Goal: Transaction & Acquisition: Obtain resource

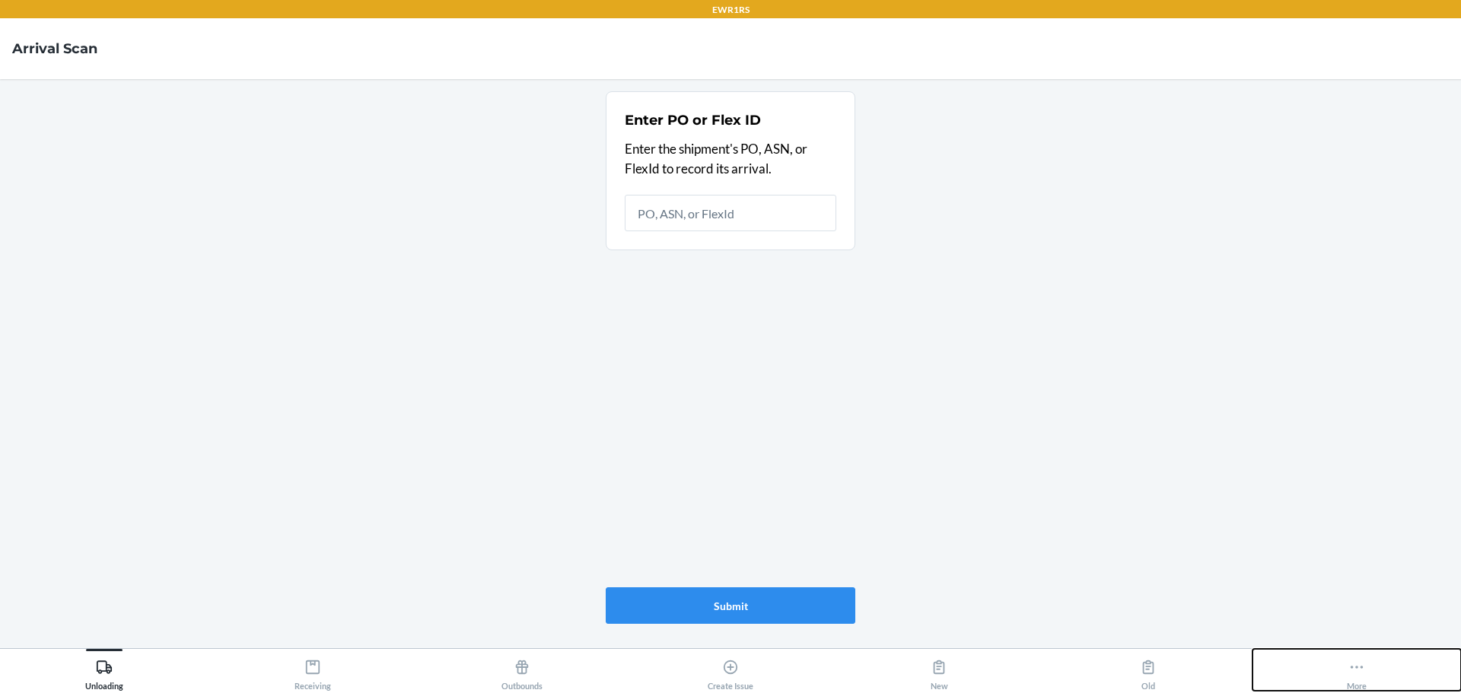
click at [1360, 671] on icon at bounding box center [1357, 667] width 17 height 17
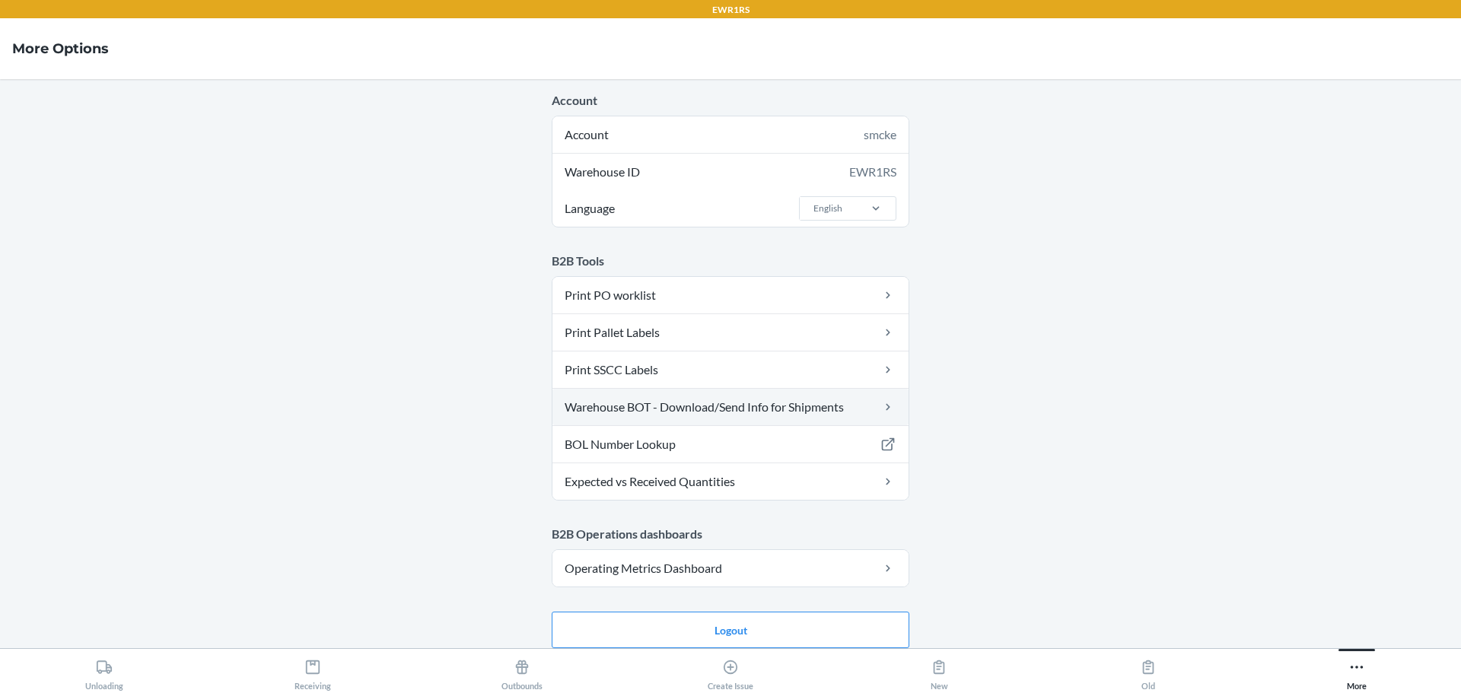
click at [709, 401] on link "Warehouse BOT - Download/Send Info for Shipments" at bounding box center [731, 407] width 356 height 37
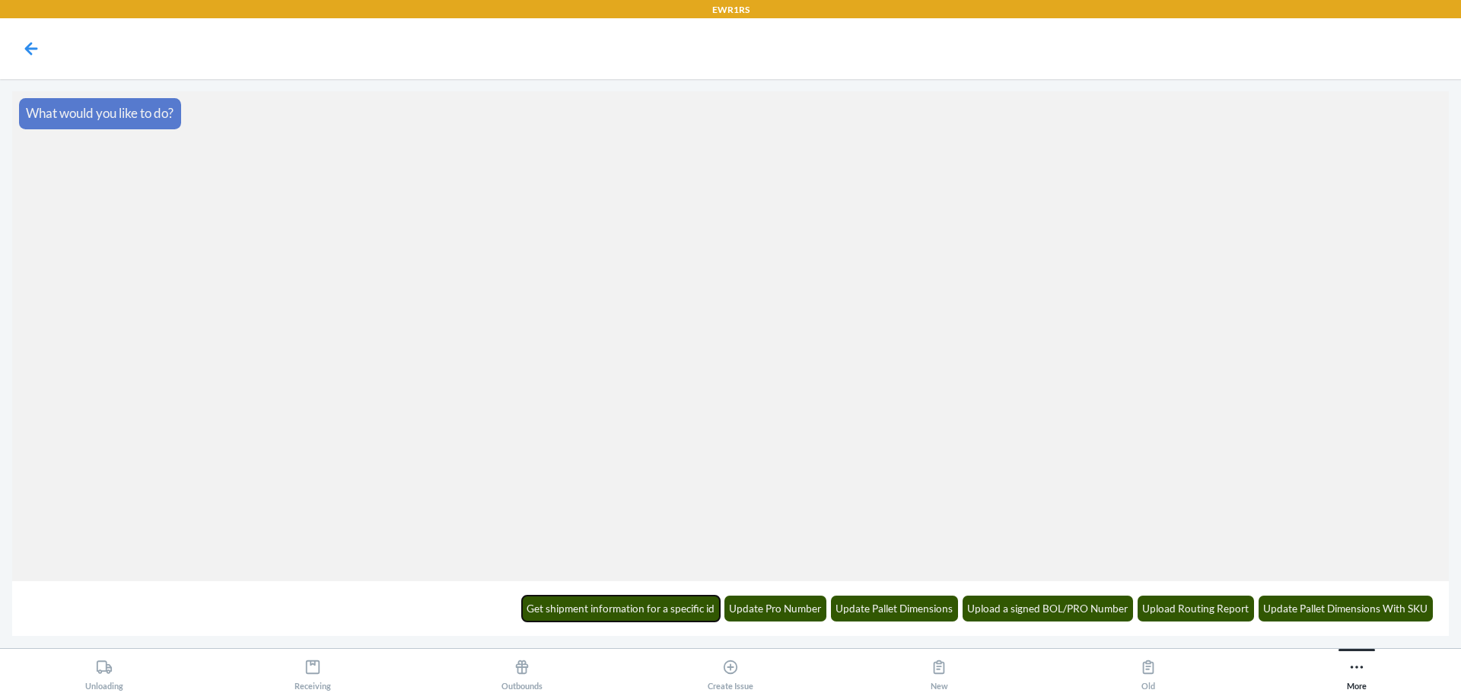
click at [661, 604] on button "Get shipment information for a specific id" at bounding box center [621, 609] width 199 height 26
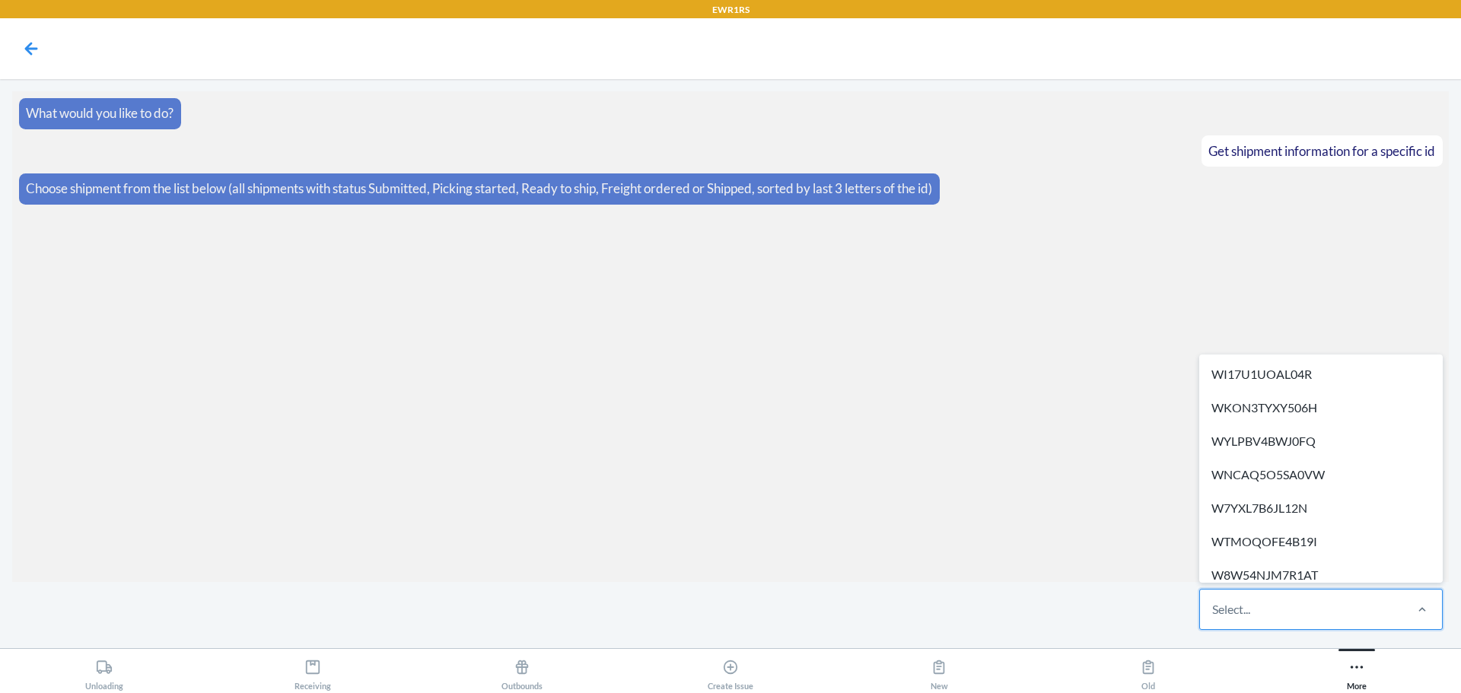
click at [1324, 613] on div "Select..." at bounding box center [1301, 610] width 202 height 40
click at [1214, 613] on input "option WI17U1UOAL04R focused, 1 of 275. 275 results available. Use Up and Down …" at bounding box center [1213, 610] width 2 height 18
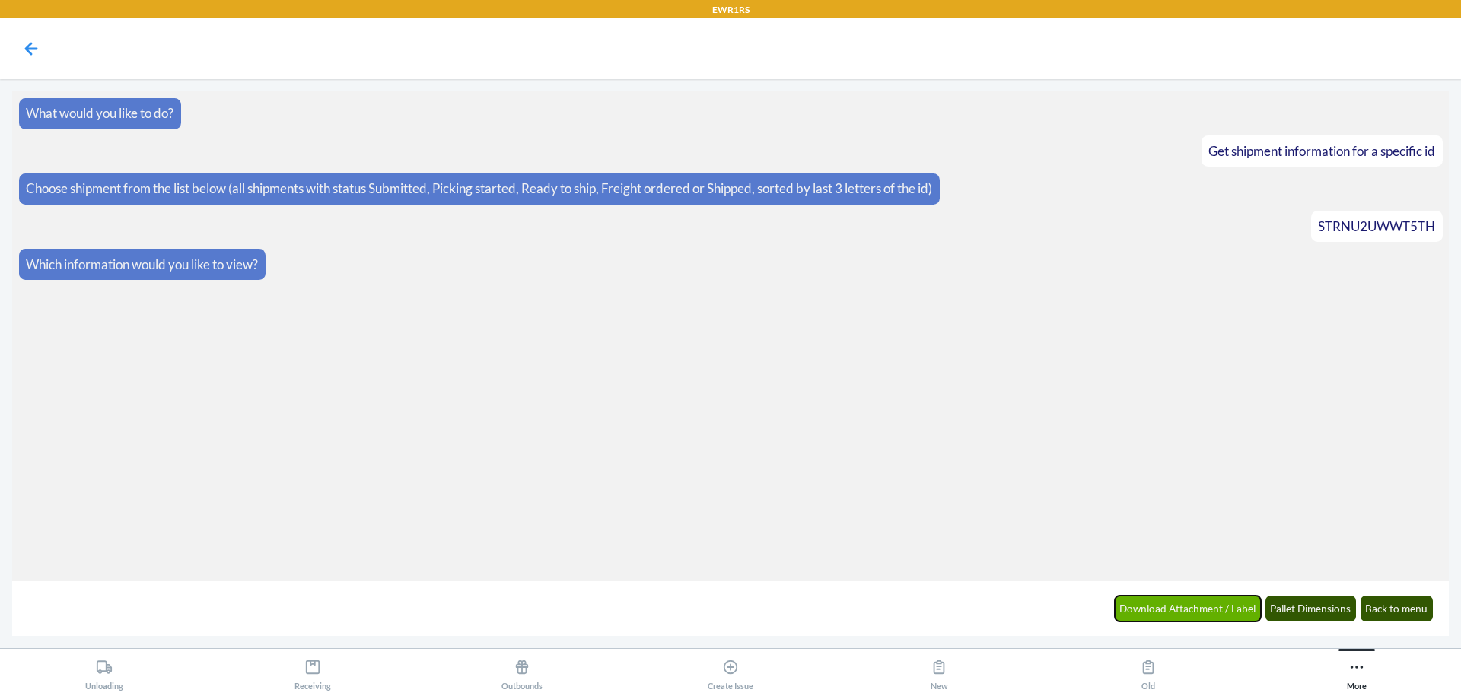
click at [1139, 613] on button "Download Attachment / Label" at bounding box center [1188, 609] width 147 height 26
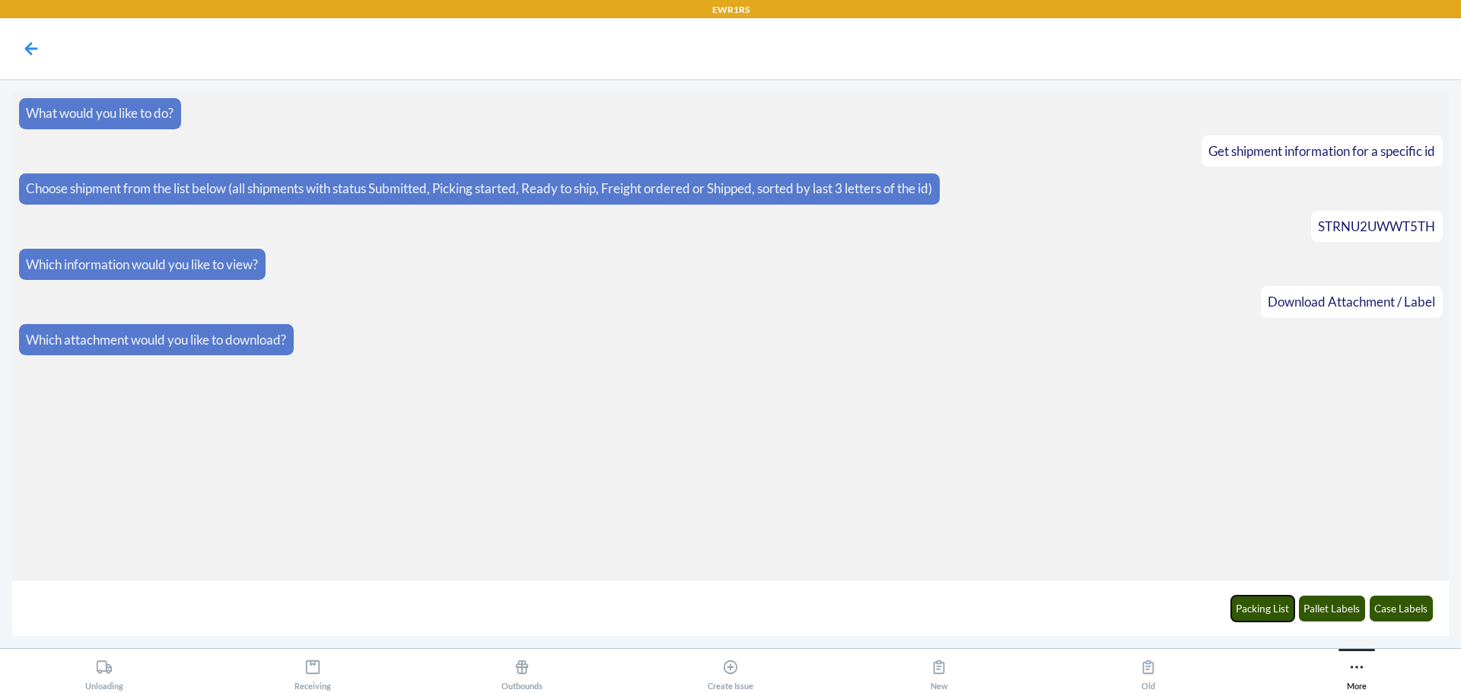
click at [1248, 607] on button "Packing List" at bounding box center [1263, 609] width 64 height 26
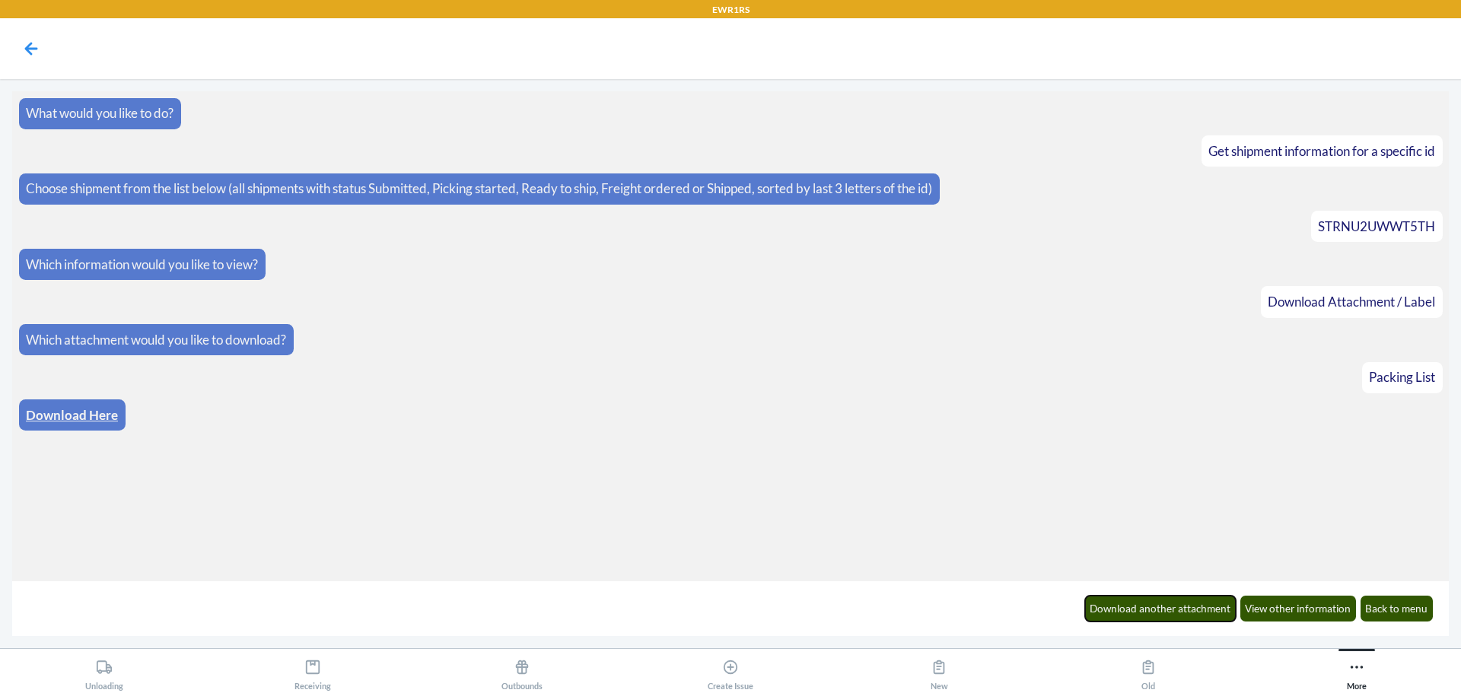
click at [1131, 605] on button "Download another attachment" at bounding box center [1160, 609] width 151 height 26
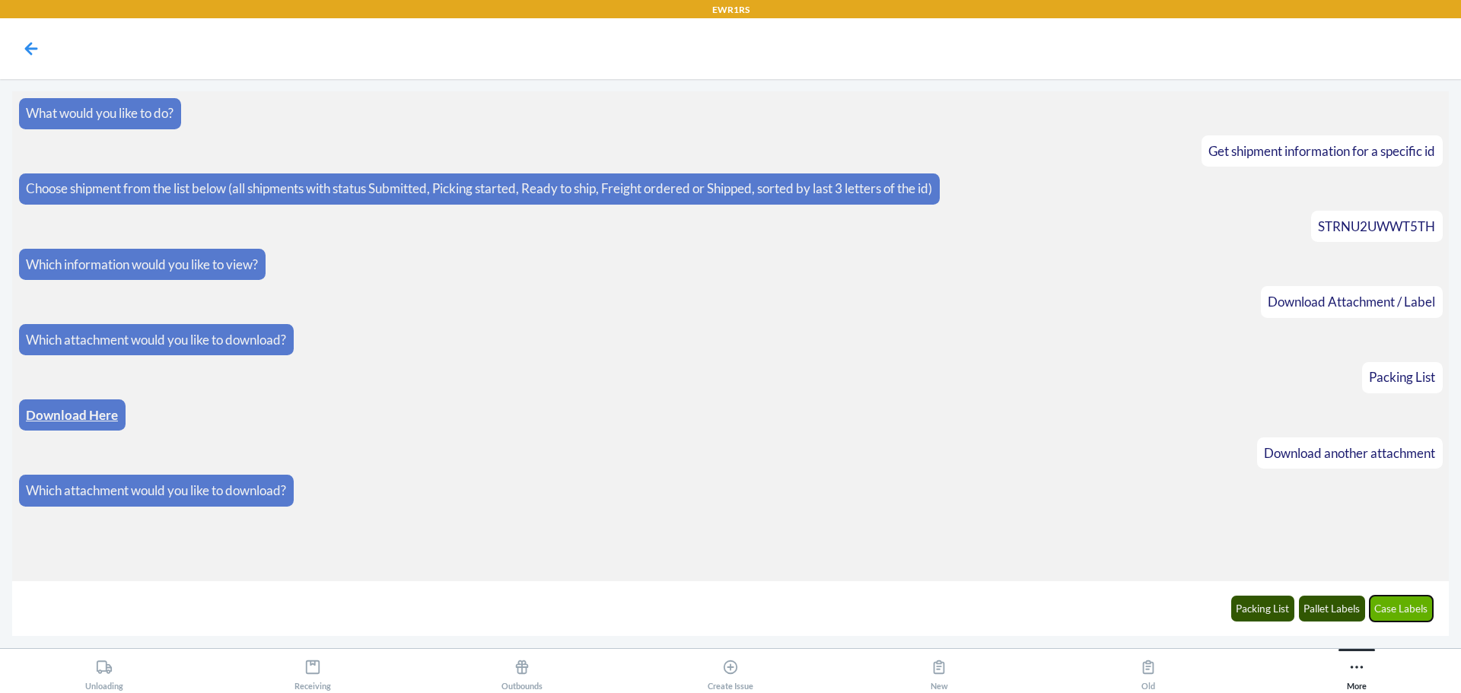
click at [1430, 604] on button "Case Labels" at bounding box center [1402, 609] width 64 height 26
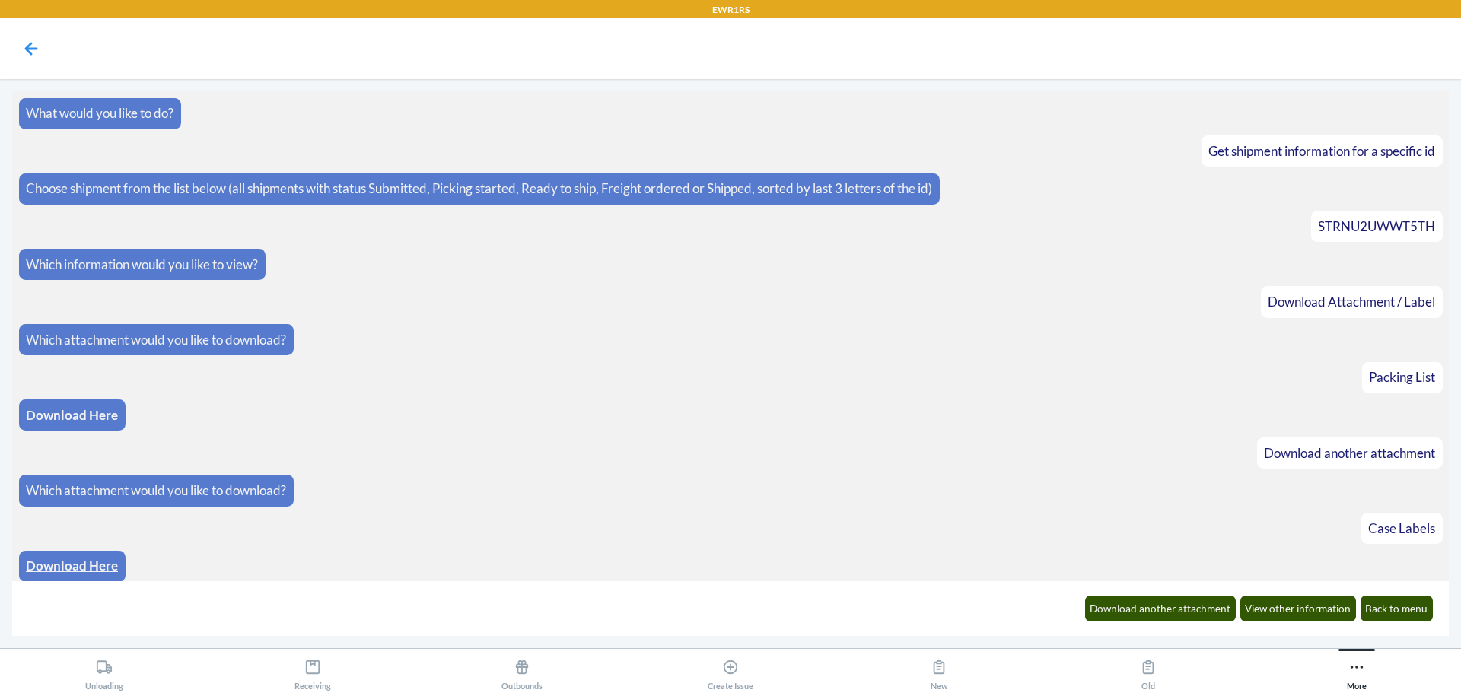
scroll to position [7, 0]
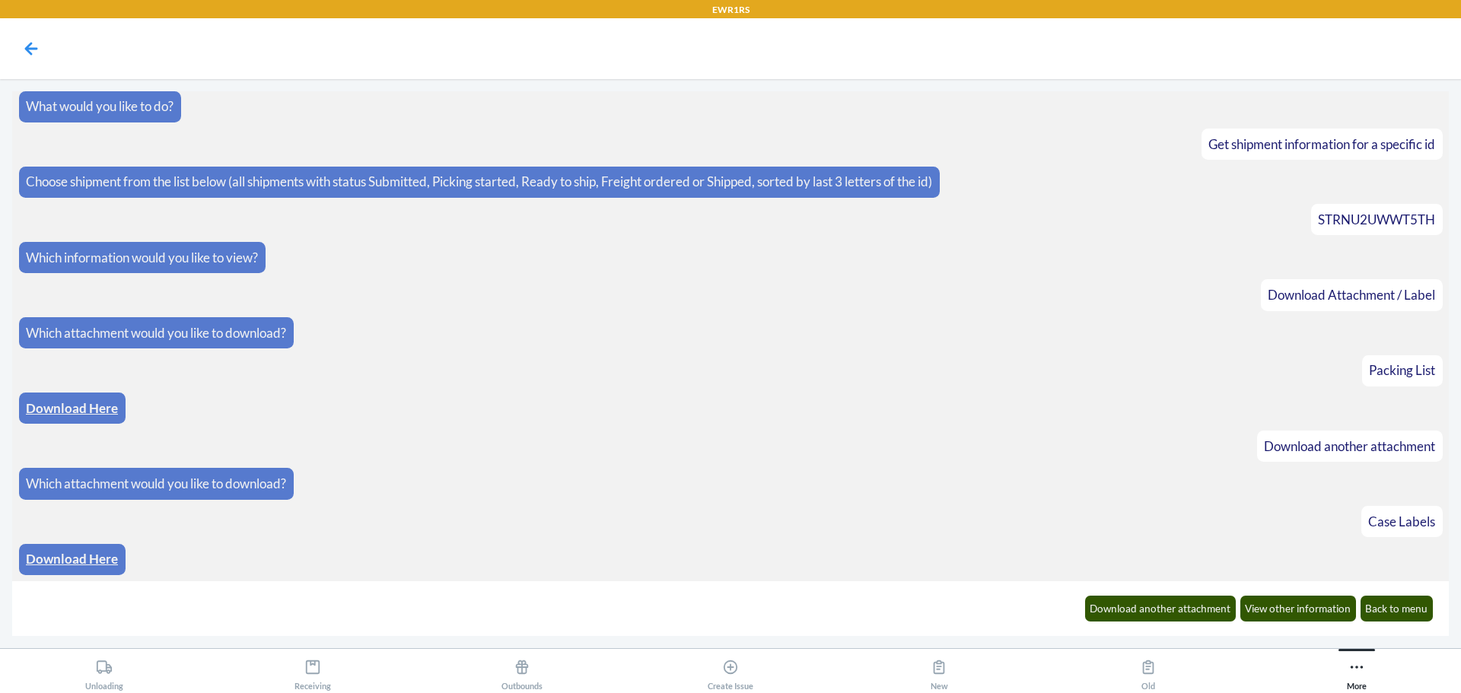
click at [77, 562] on link "Download Here" at bounding box center [72, 559] width 92 height 16
click at [1402, 595] on div "Download another attachment View other information Back to menu" at bounding box center [1258, 609] width 367 height 42
click at [1409, 609] on button "Back to menu" at bounding box center [1397, 609] width 73 height 26
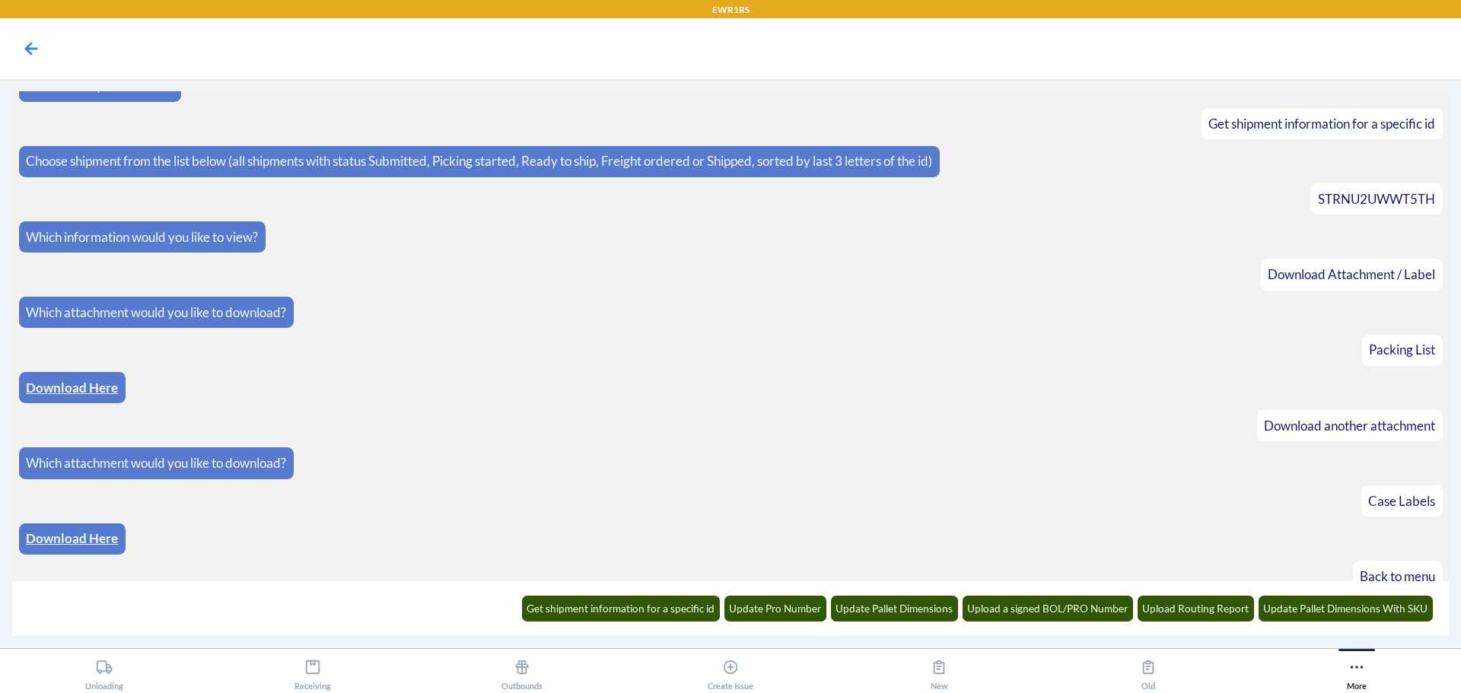
scroll to position [82, 0]
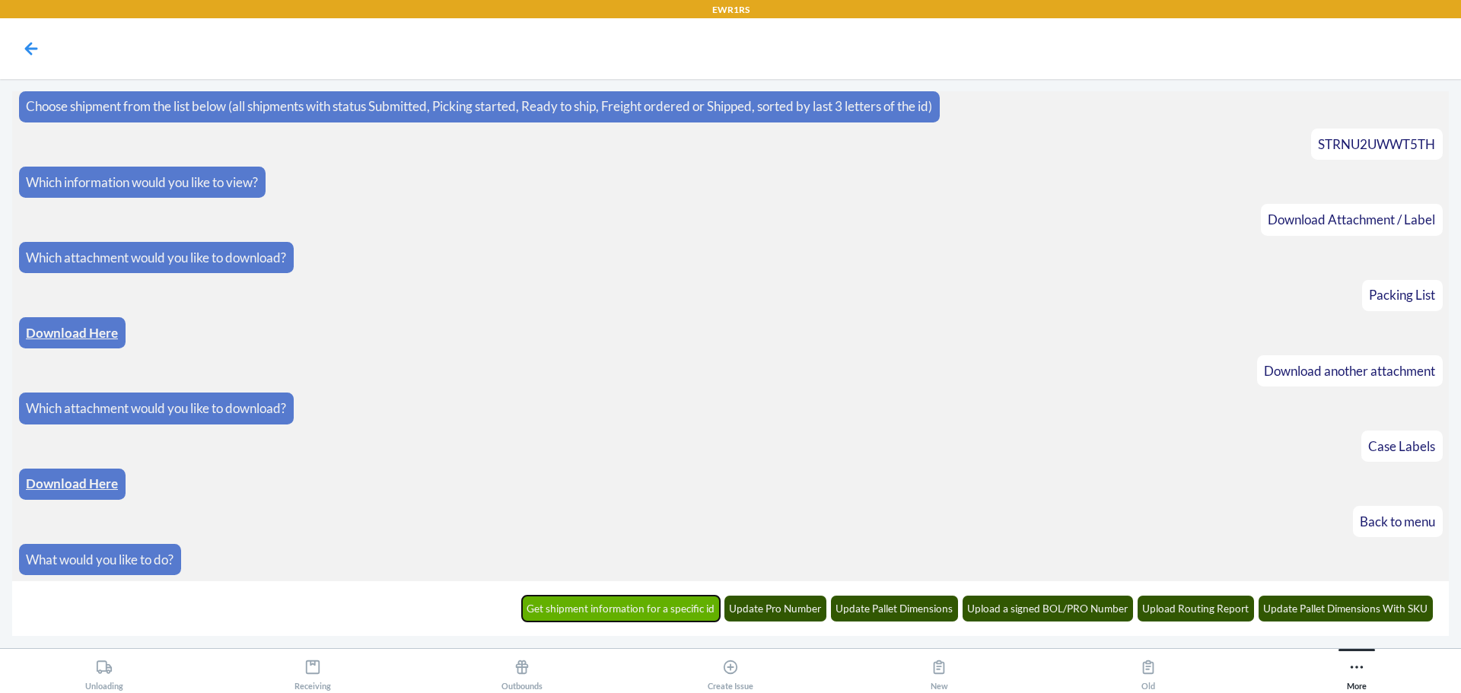
click at [645, 611] on button "Get shipment information for a specific id" at bounding box center [621, 609] width 199 height 26
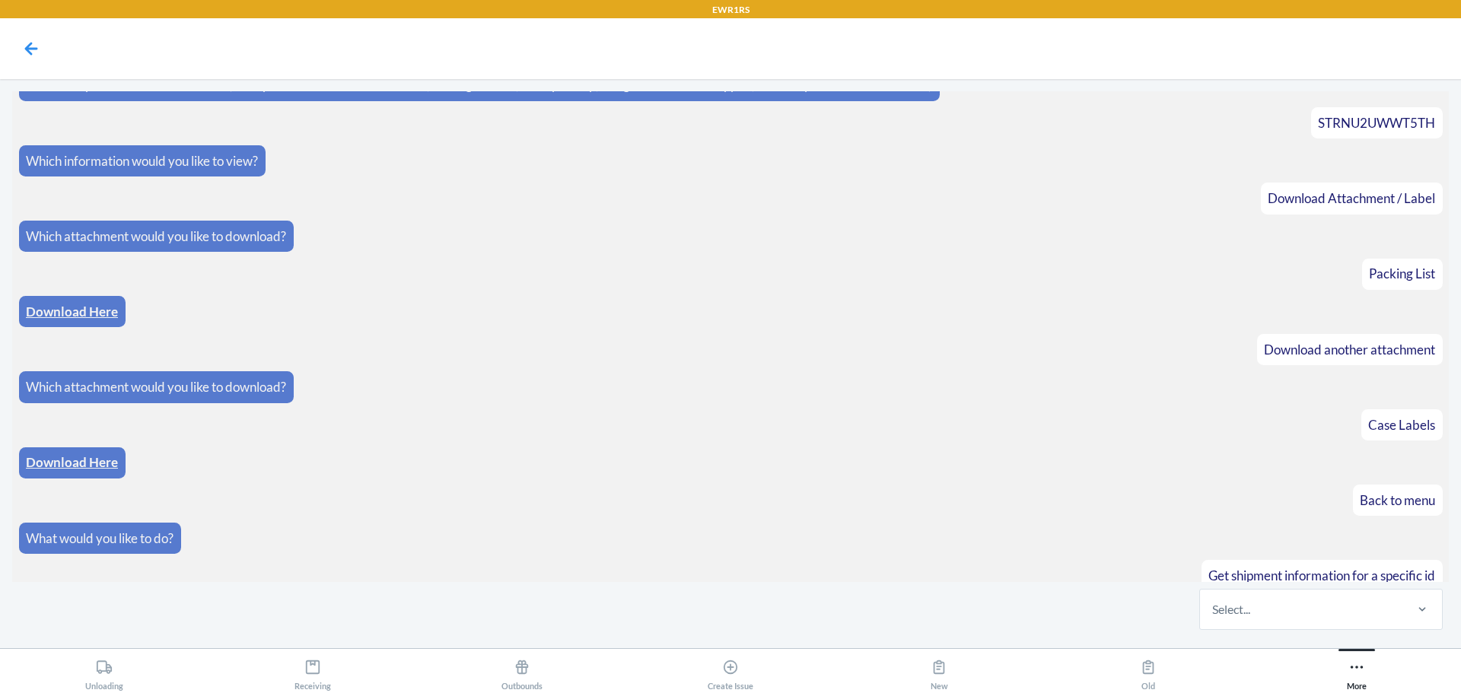
scroll to position [158, 0]
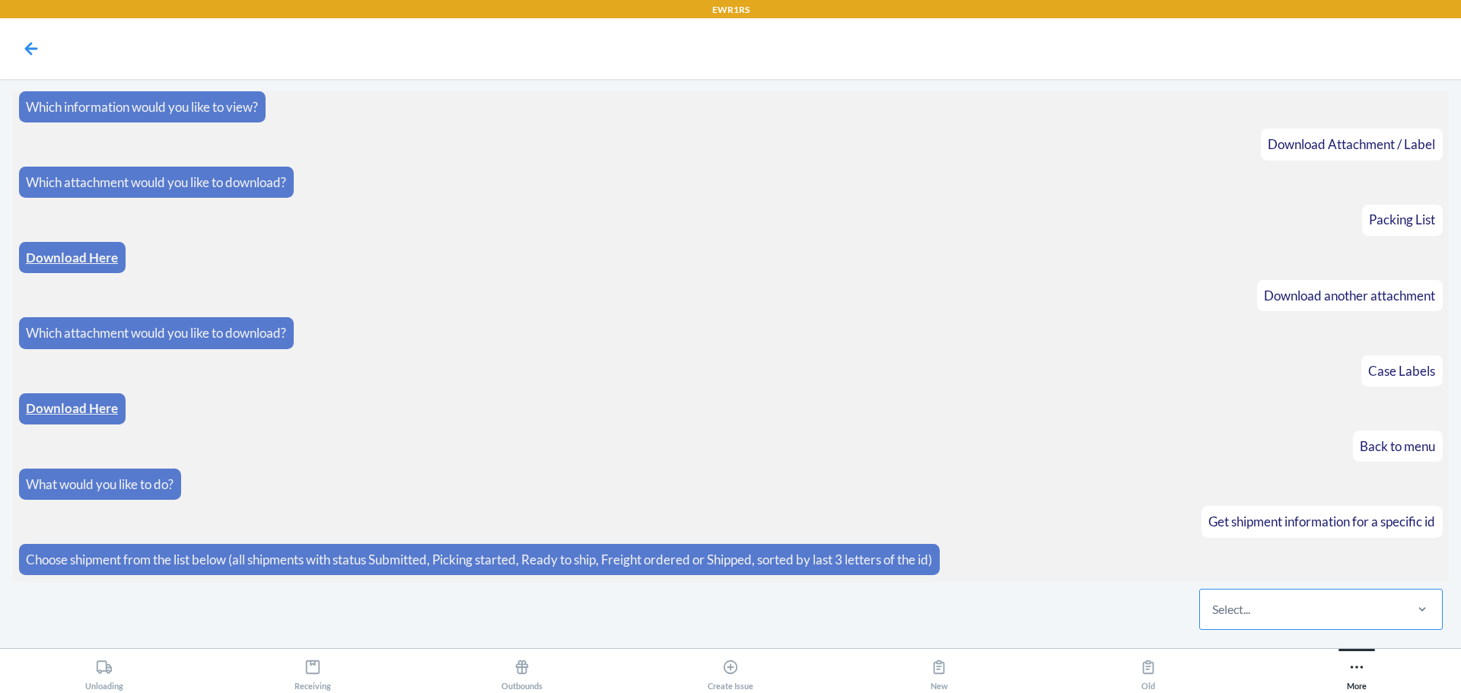
click at [1302, 603] on div "Select..." at bounding box center [1301, 610] width 202 height 40
click at [1214, 603] on input "Select..." at bounding box center [1213, 610] width 2 height 18
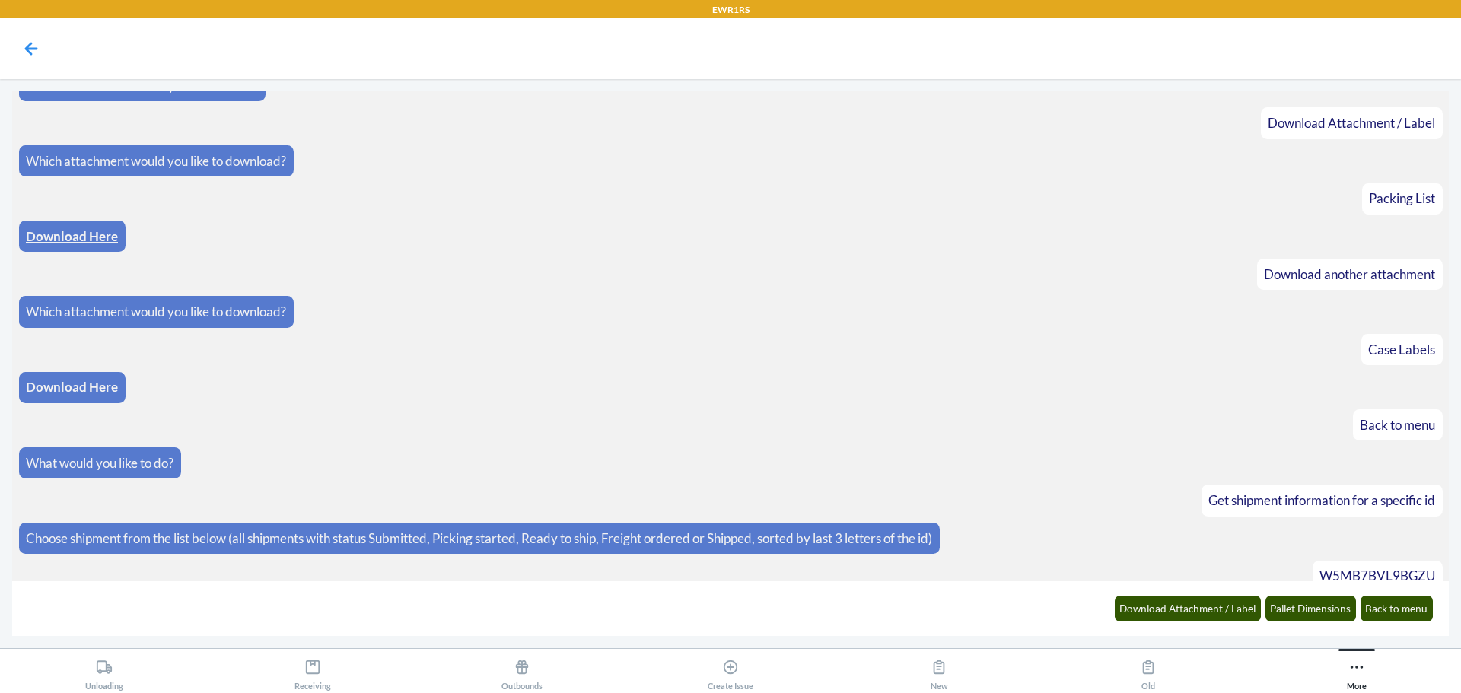
scroll to position [234, 0]
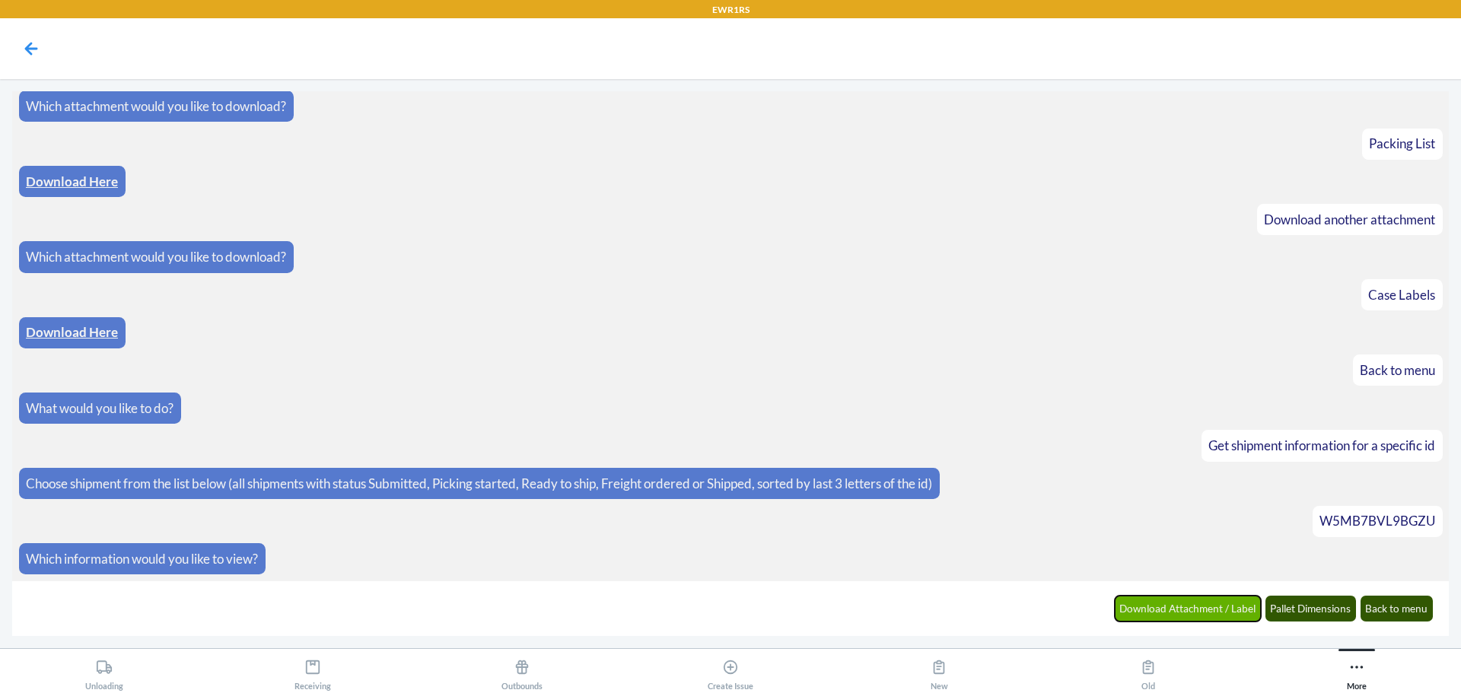
click at [1224, 618] on button "Download Attachment / Label" at bounding box center [1188, 609] width 147 height 26
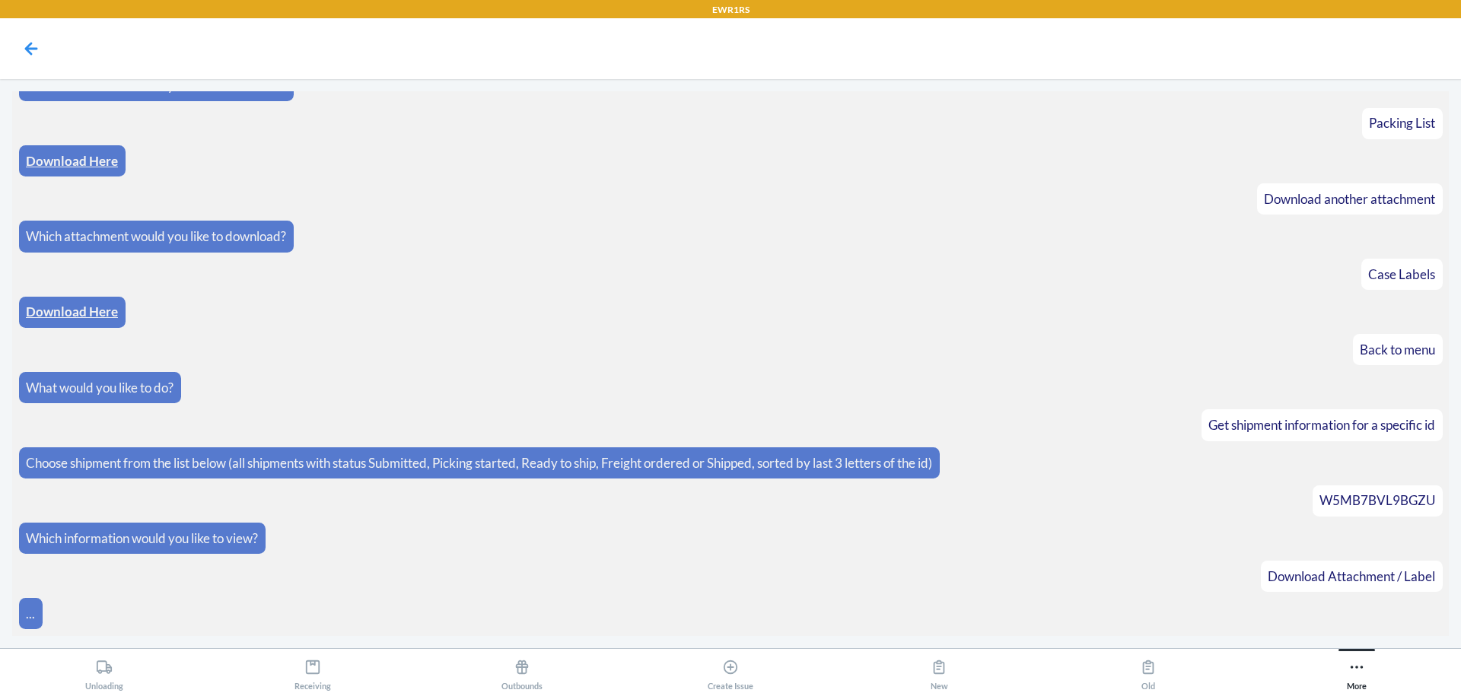
scroll to position [309, 0]
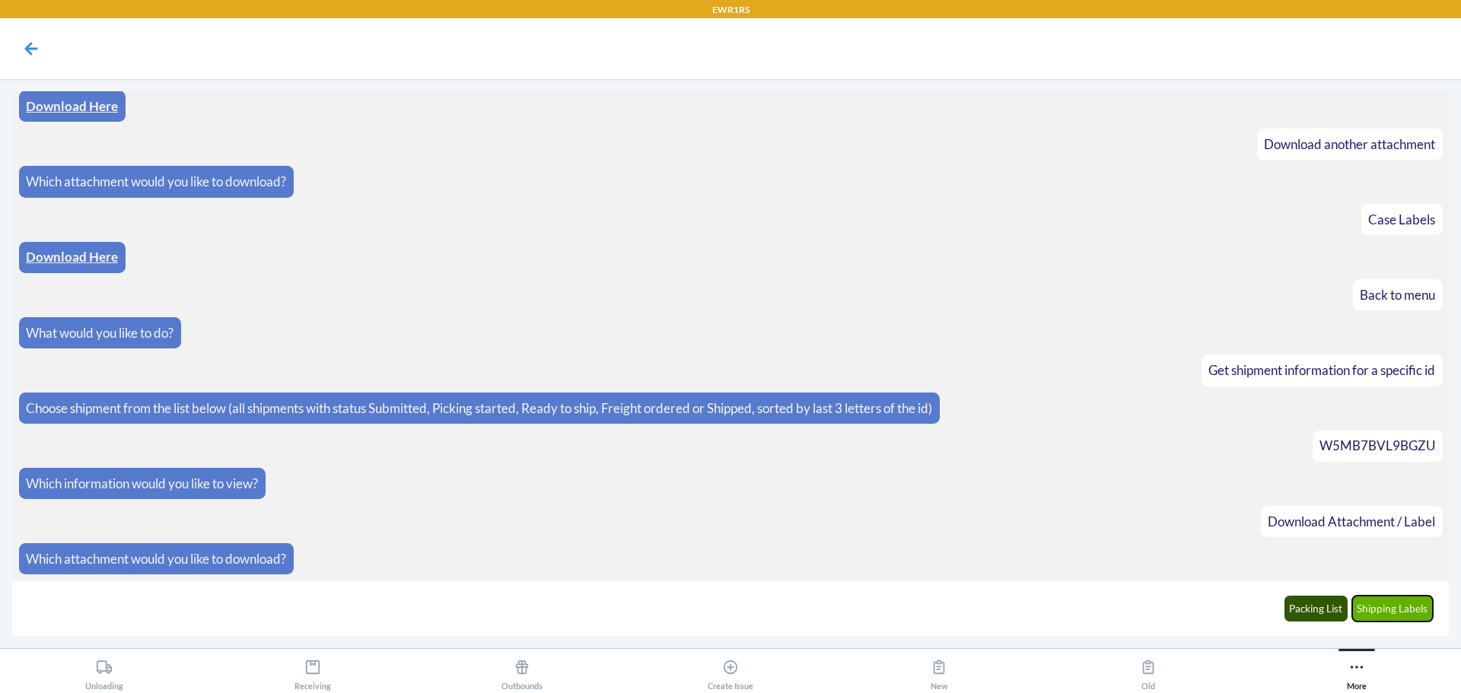
click at [1378, 607] on button "Shipping Labels" at bounding box center [1392, 609] width 81 height 26
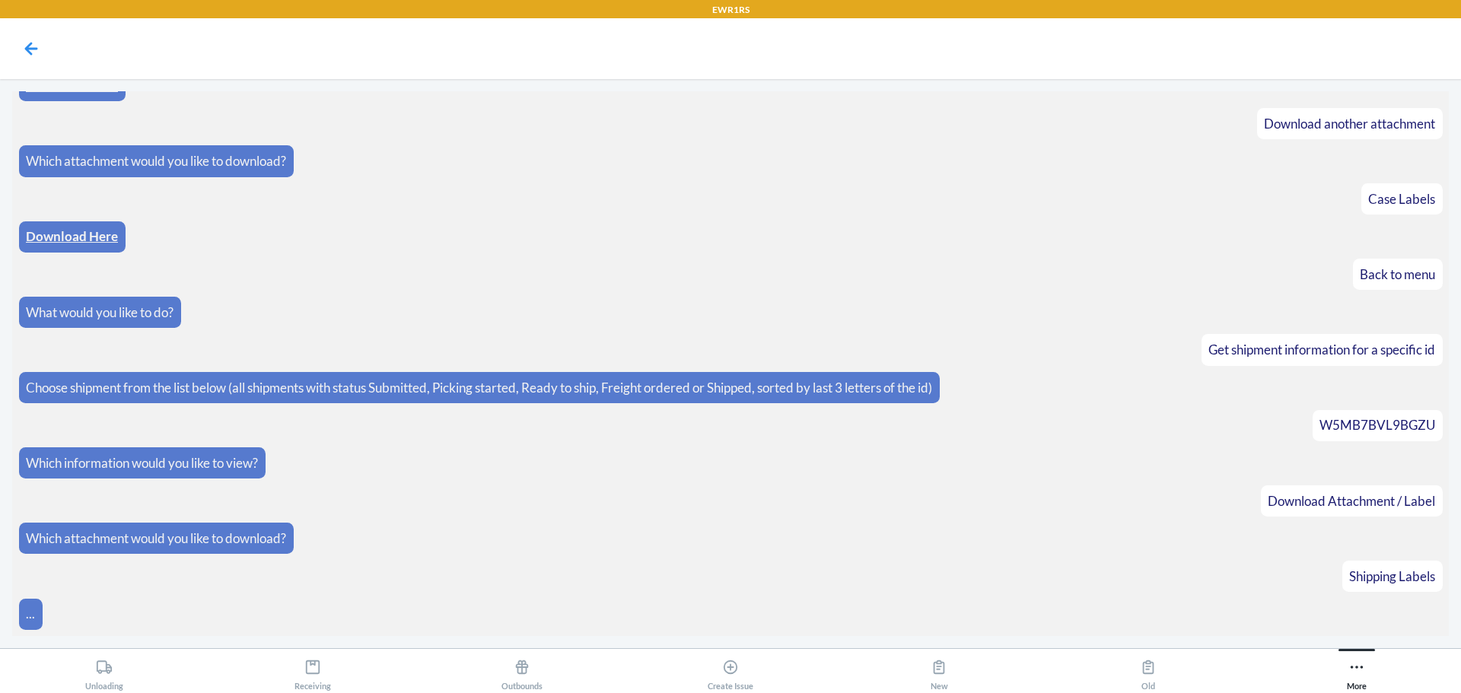
scroll to position [384, 0]
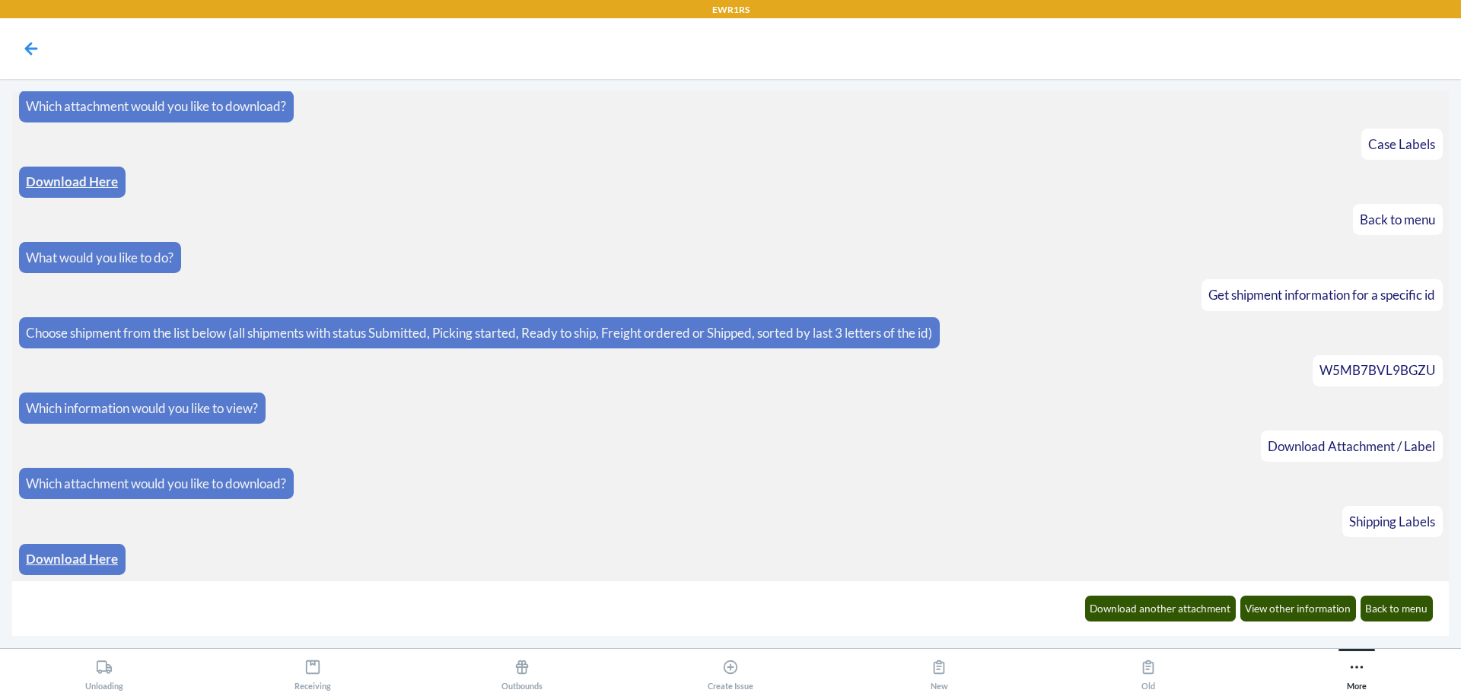
click at [55, 560] on link "Download Here" at bounding box center [72, 559] width 92 height 16
click at [1191, 619] on div "Download another attachment View other information Back to menu" at bounding box center [1258, 609] width 367 height 42
click at [1190, 614] on button "Download another attachment" at bounding box center [1160, 609] width 151 height 26
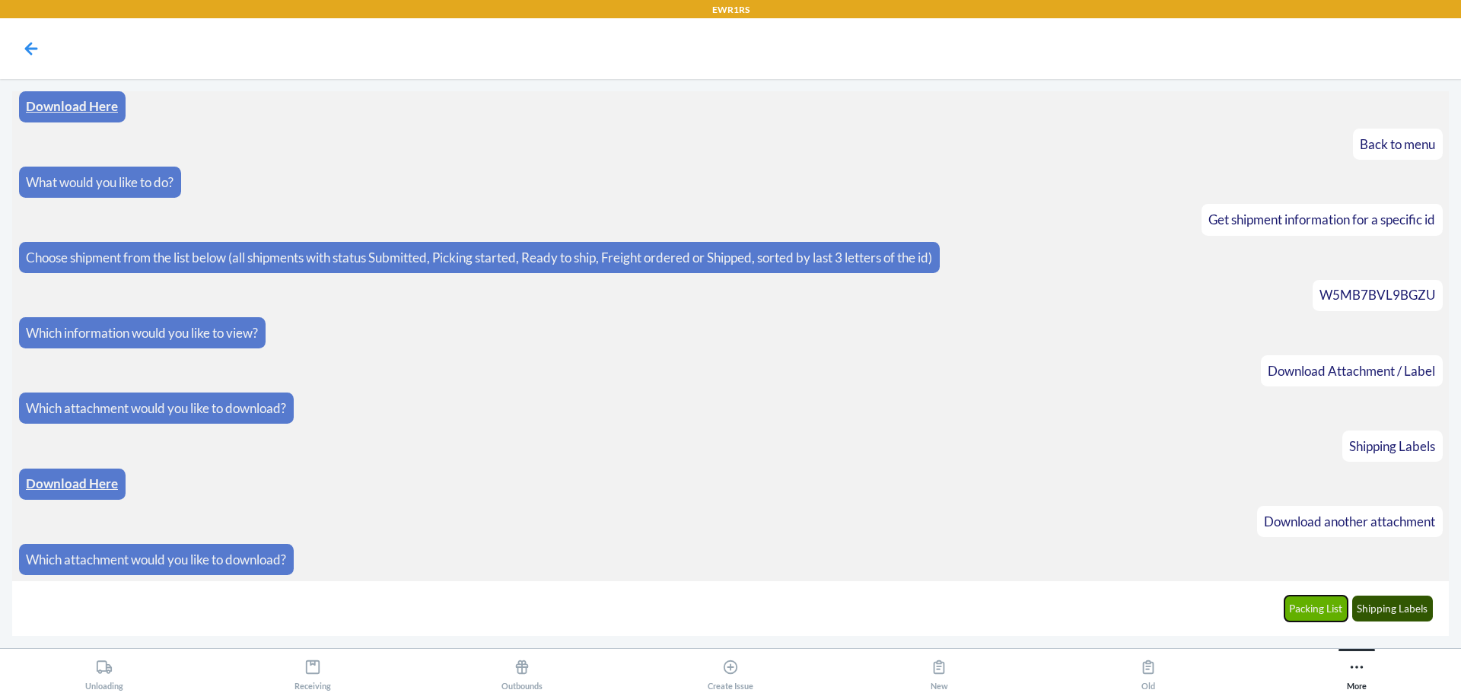
click at [1305, 609] on button "Packing List" at bounding box center [1317, 609] width 64 height 26
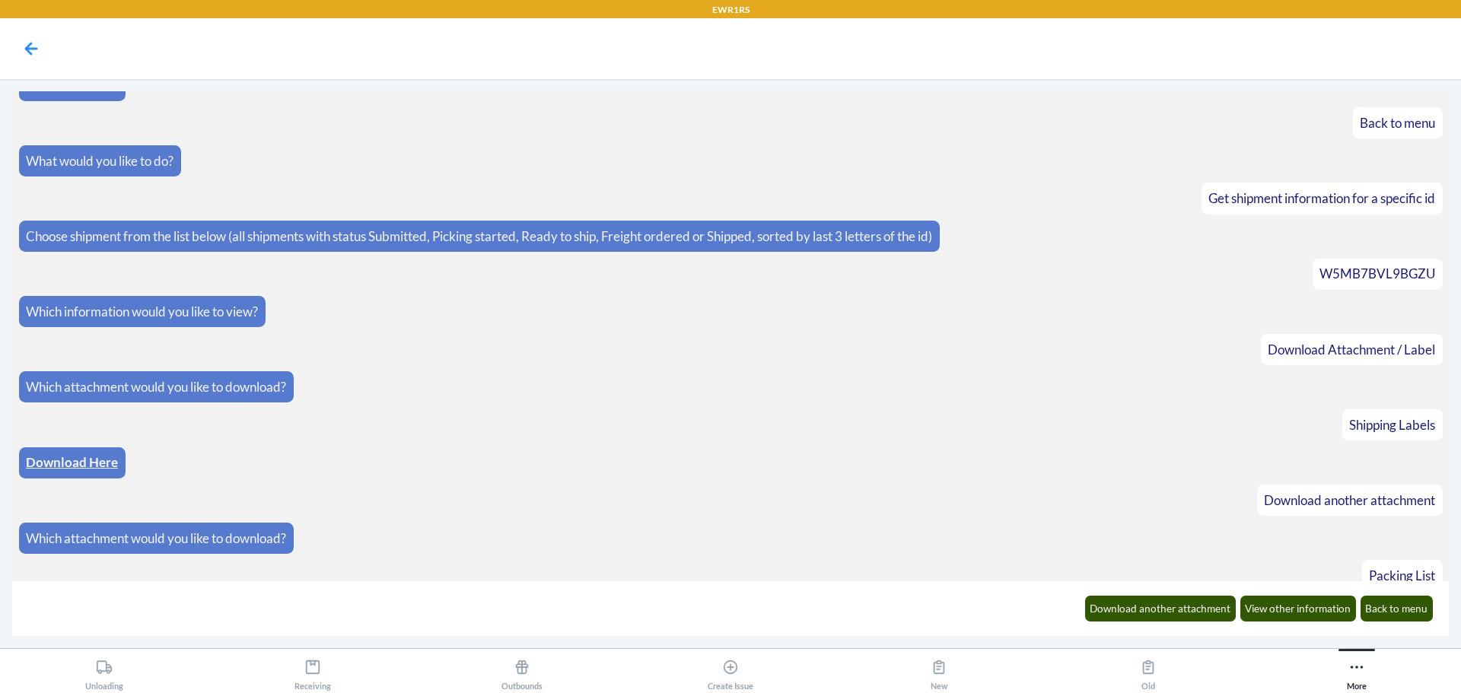
scroll to position [536, 0]
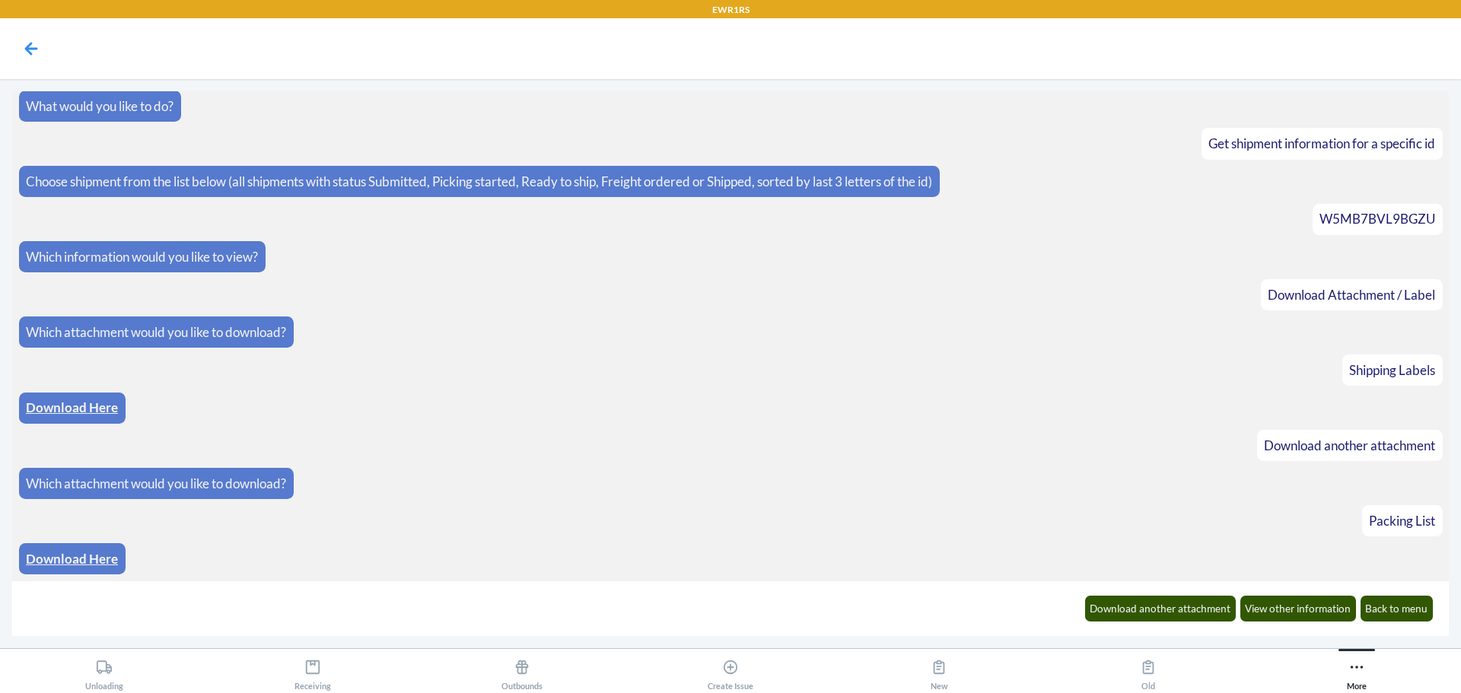
click at [102, 558] on link "Download Here" at bounding box center [72, 559] width 92 height 16
click at [1404, 613] on button "Back to menu" at bounding box center [1397, 609] width 73 height 26
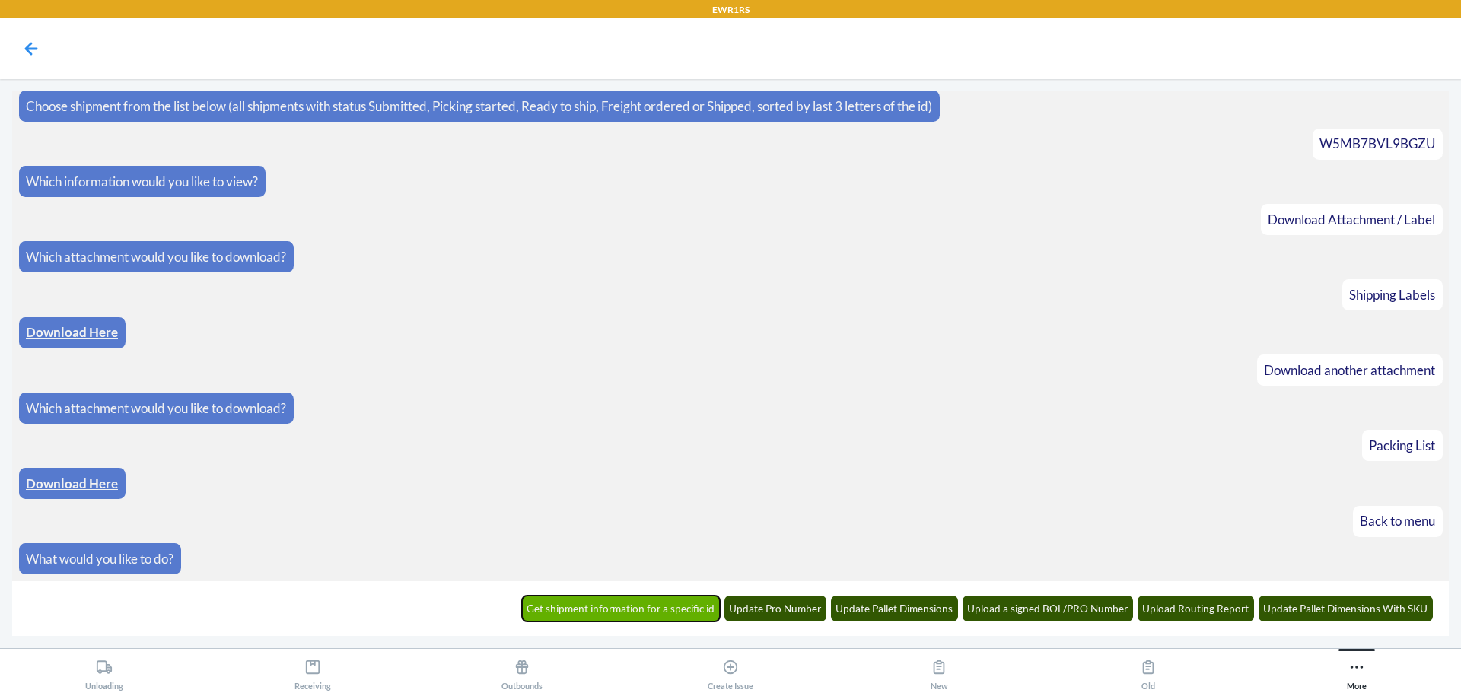
click at [624, 610] on button "Get shipment information for a specific id" at bounding box center [621, 609] width 199 height 26
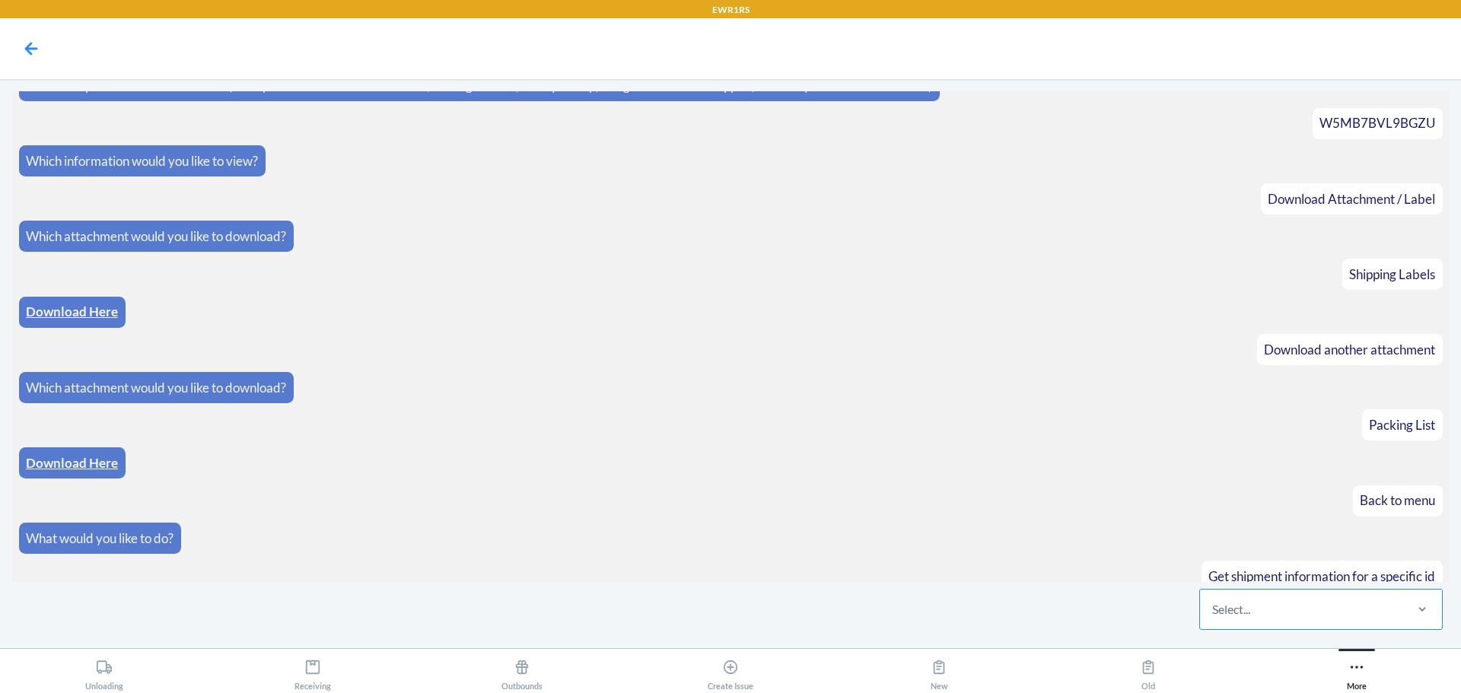
scroll to position [686, 0]
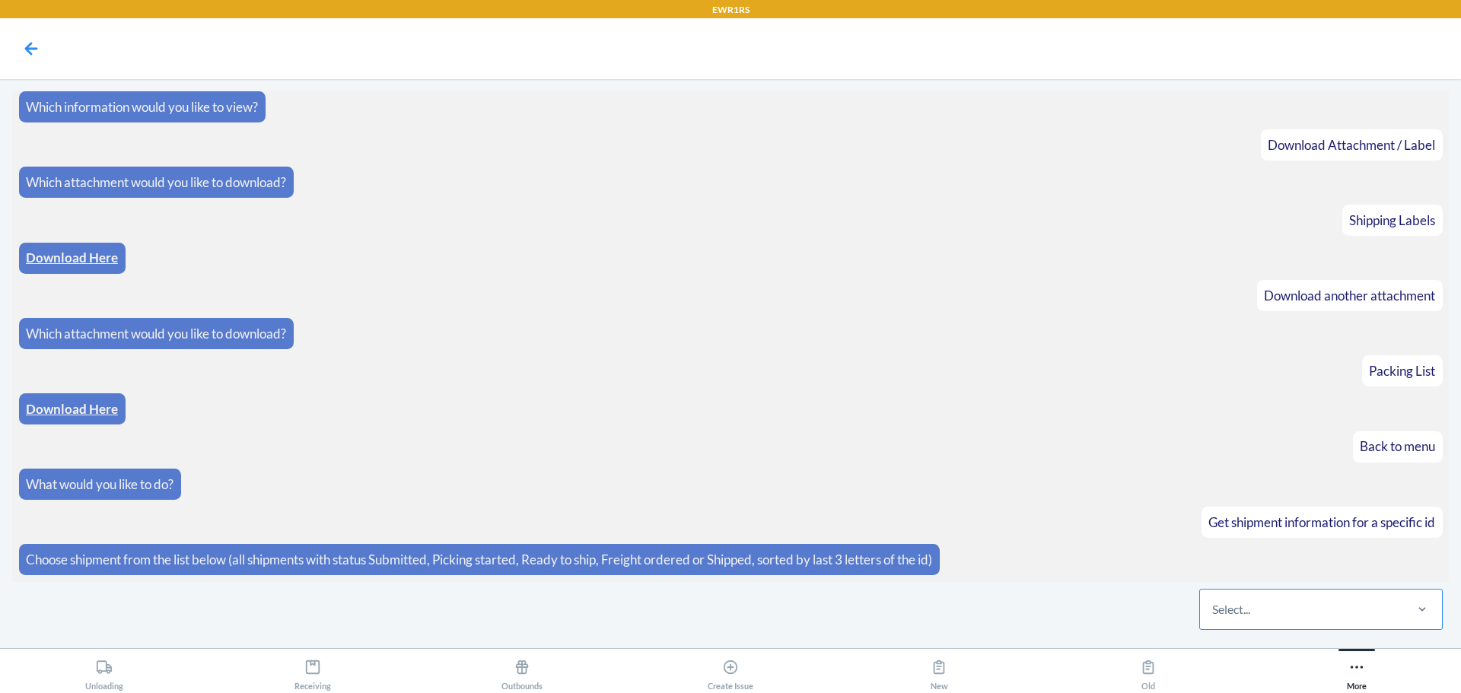
click at [1254, 606] on div "Select..." at bounding box center [1301, 610] width 202 height 40
click at [1214, 606] on input "Select..." at bounding box center [1213, 610] width 2 height 18
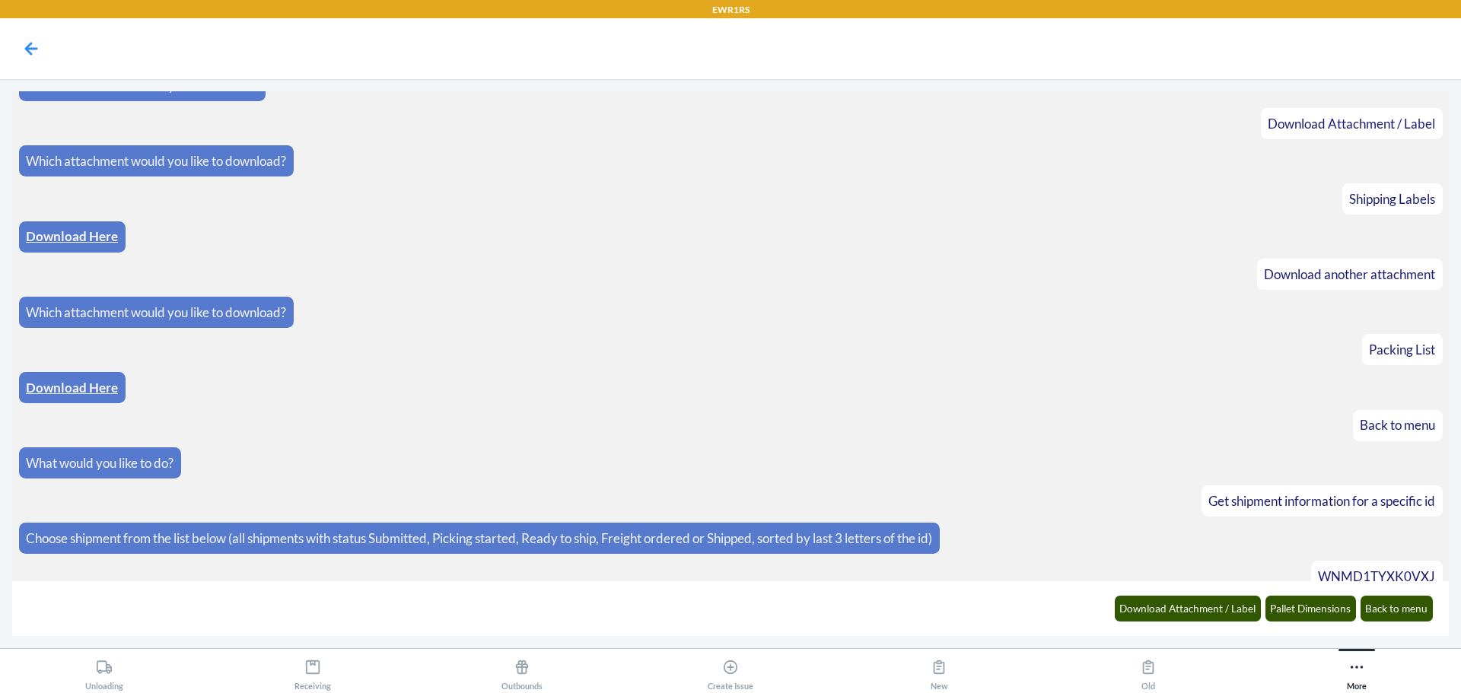
scroll to position [762, 0]
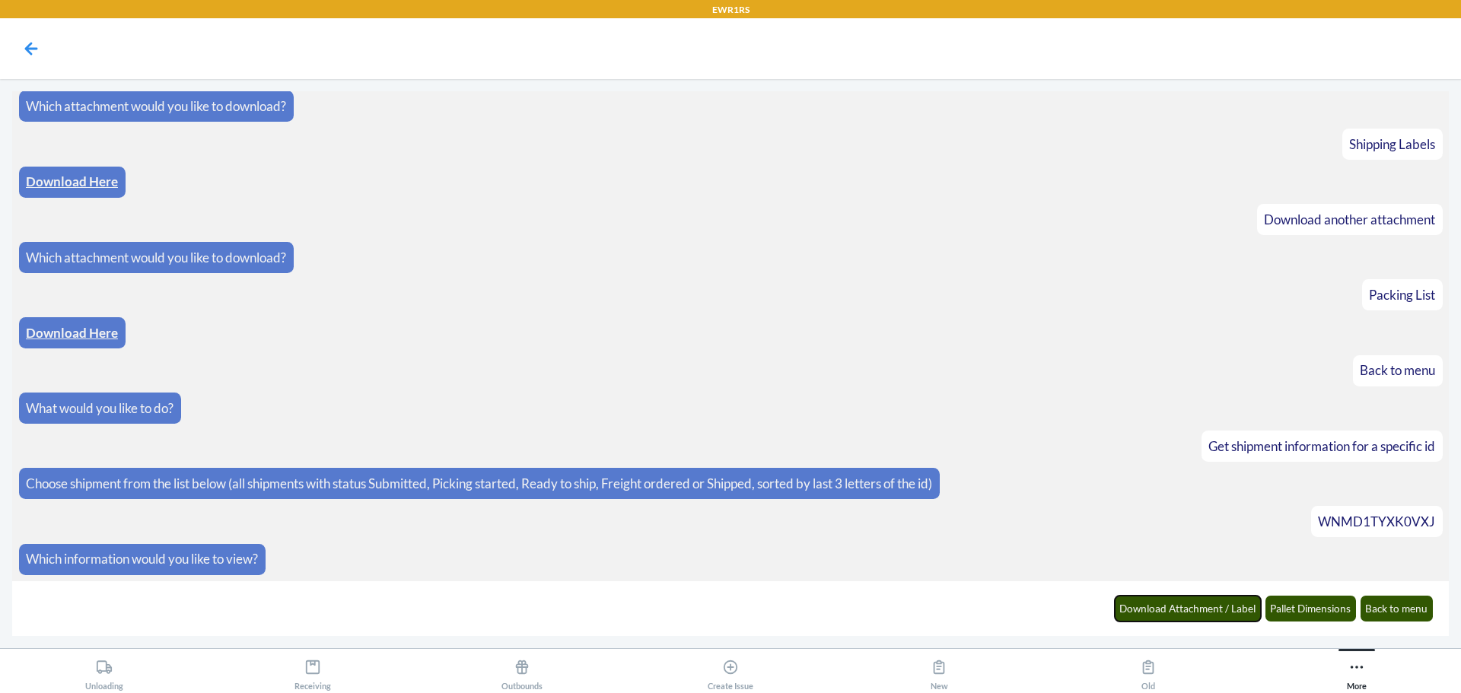
click at [1254, 604] on button "Download Attachment / Label" at bounding box center [1188, 609] width 147 height 26
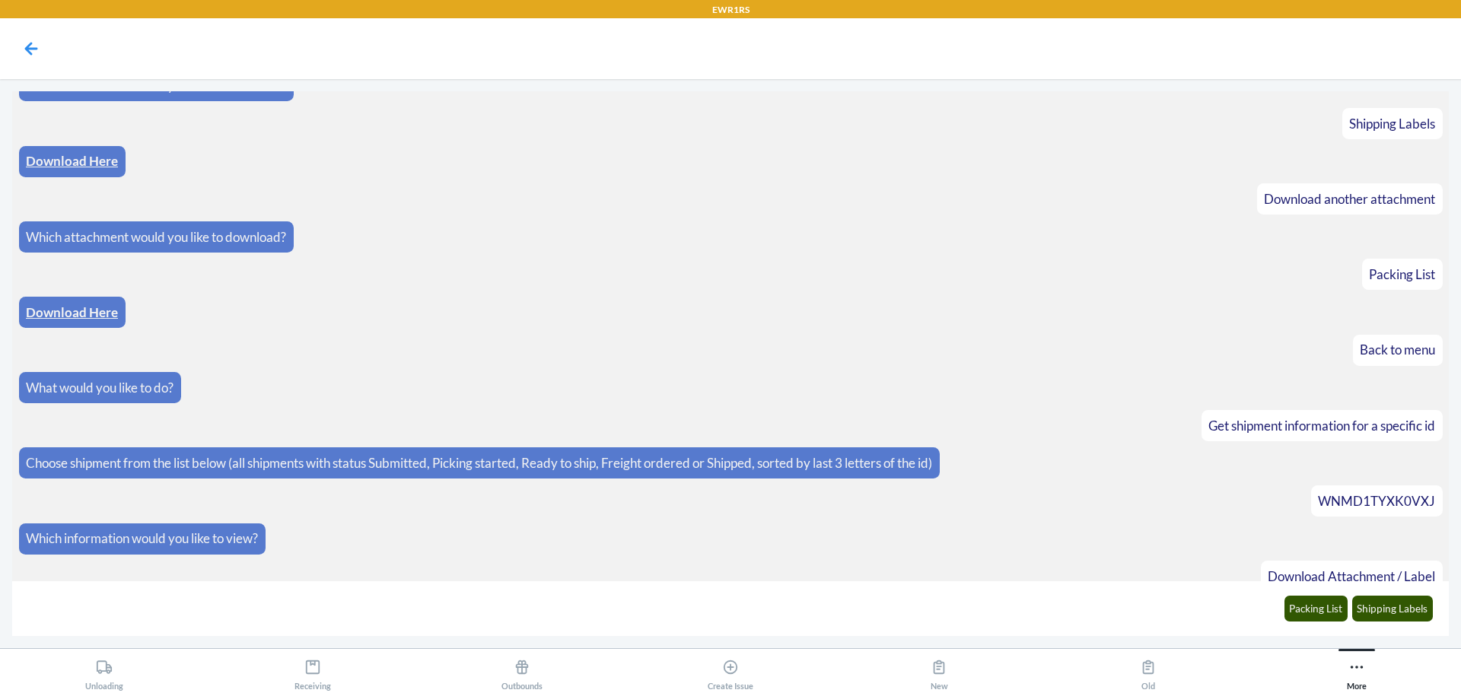
scroll to position [837, 0]
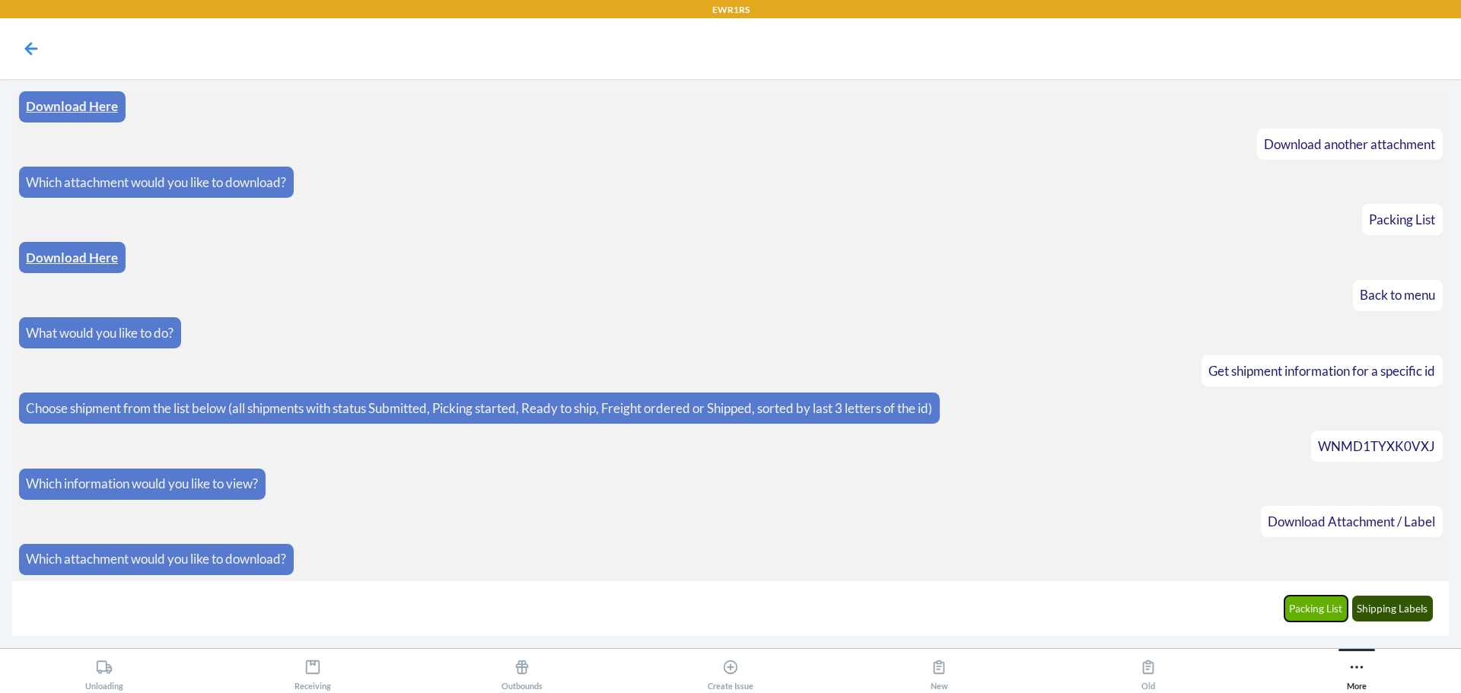
click at [1330, 613] on button "Packing List" at bounding box center [1317, 609] width 64 height 26
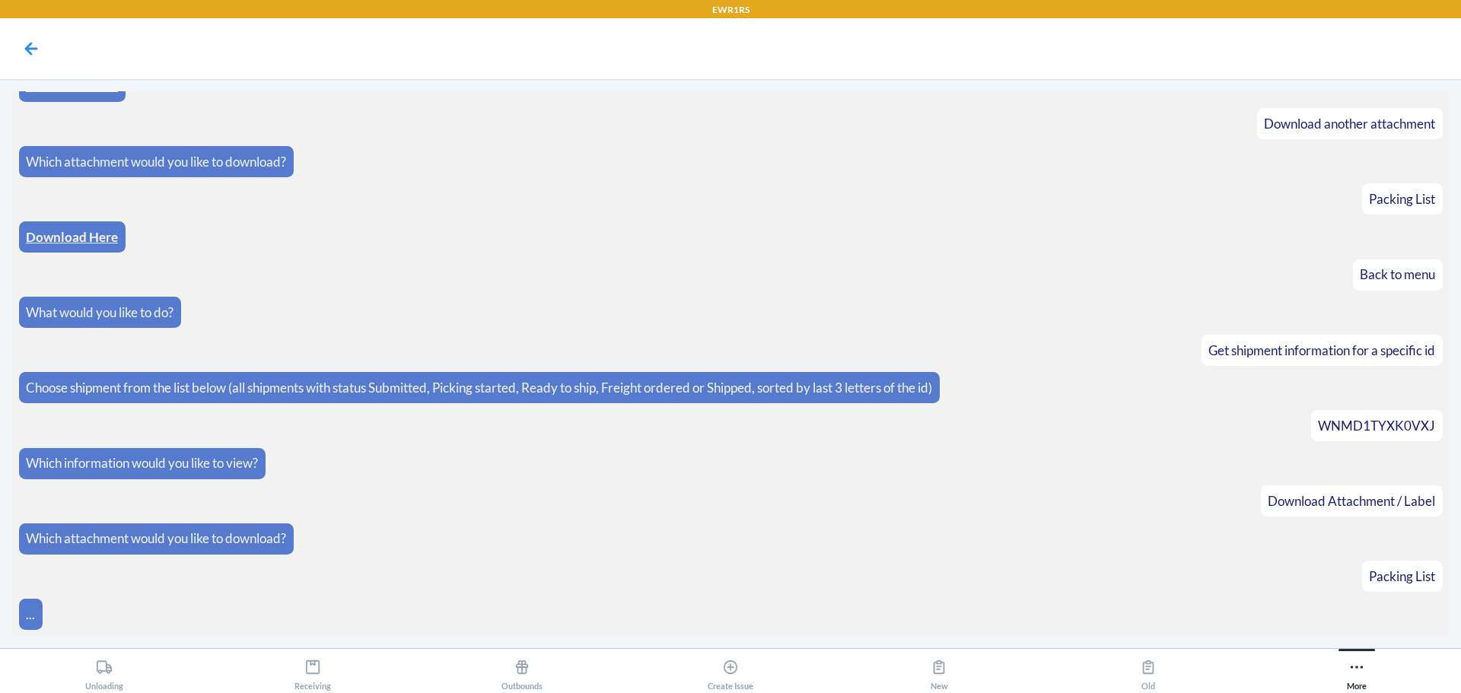
scroll to position [913, 0]
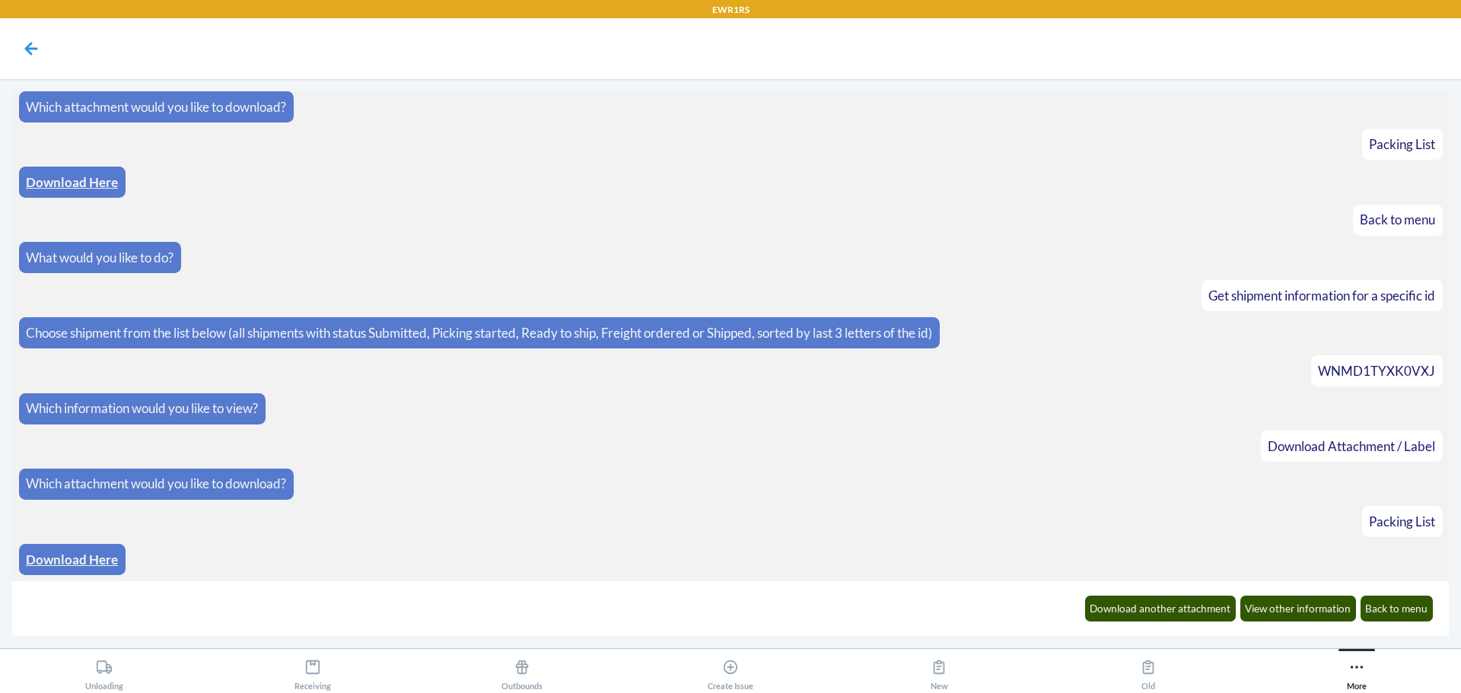
click at [101, 562] on link "Download Here" at bounding box center [72, 560] width 92 height 16
click at [1117, 611] on button "Download another attachment" at bounding box center [1160, 609] width 151 height 26
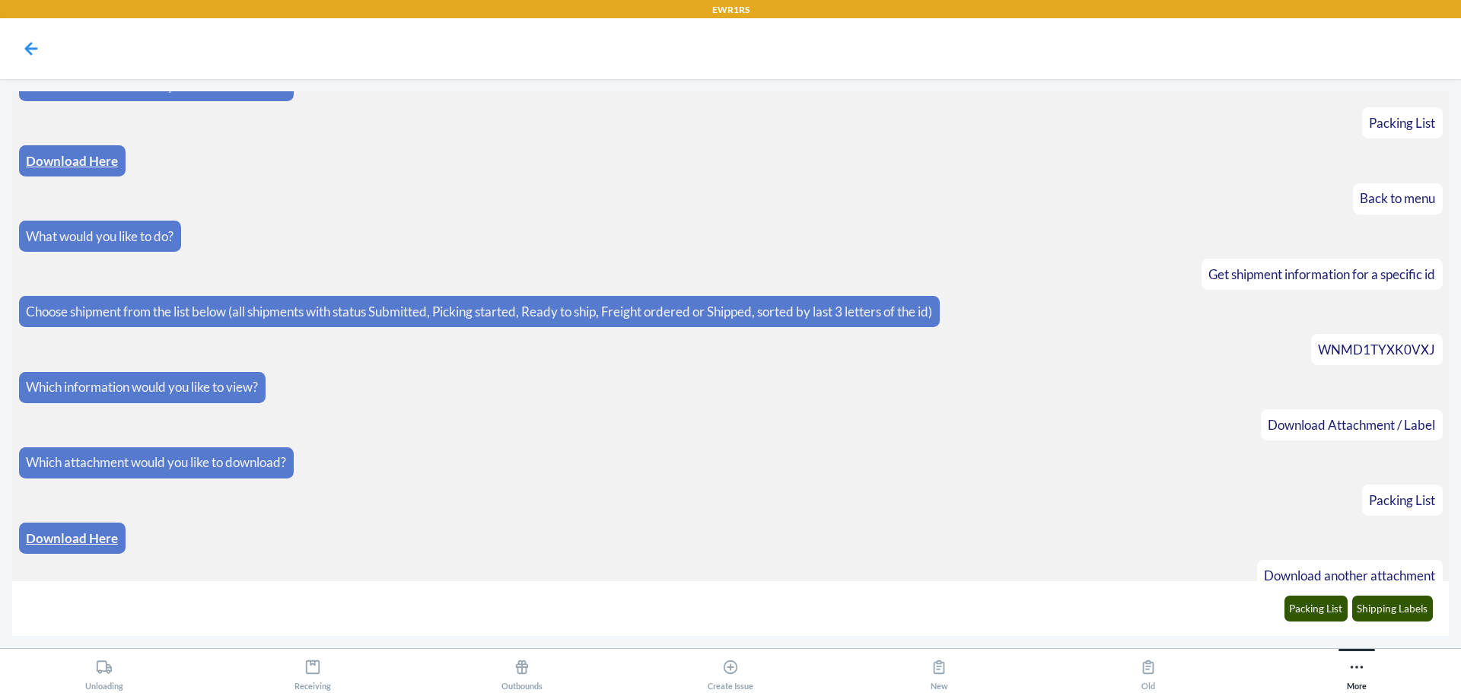
scroll to position [989, 0]
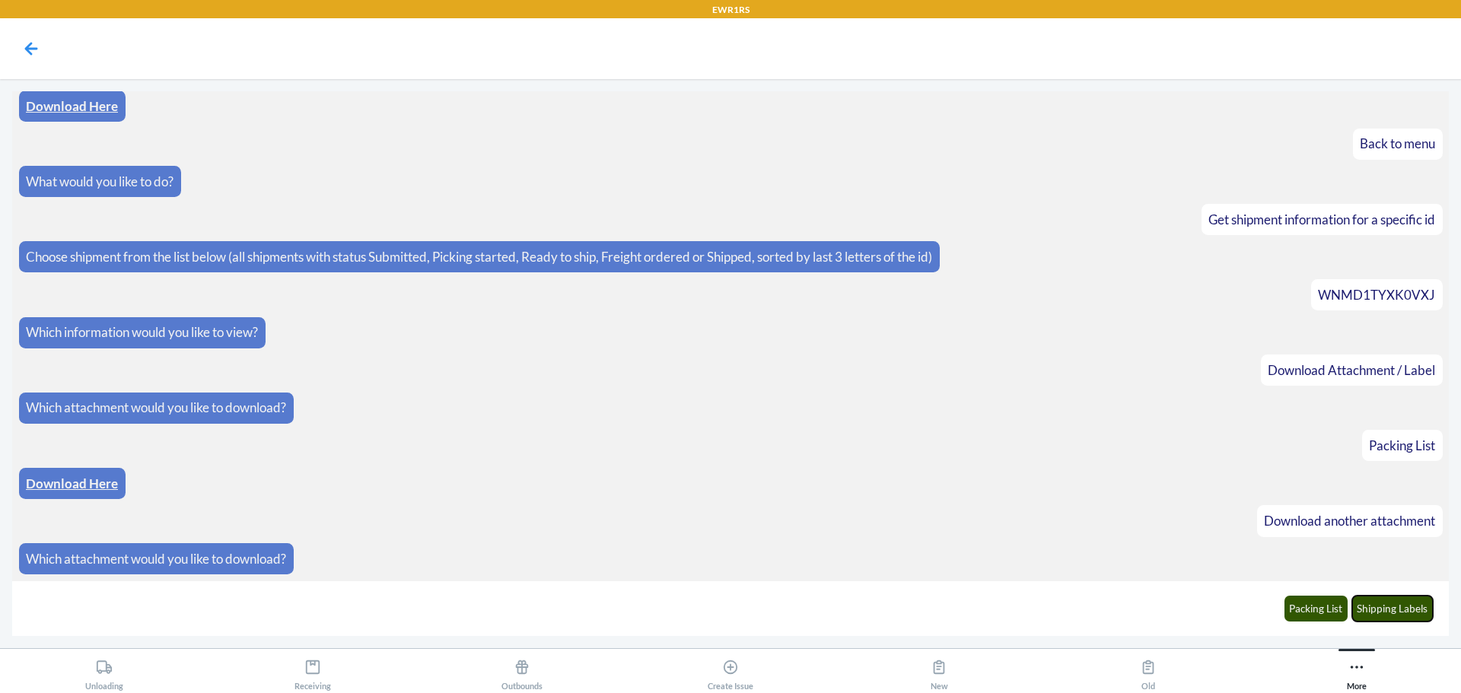
click at [1387, 613] on button "Shipping Labels" at bounding box center [1392, 609] width 81 height 26
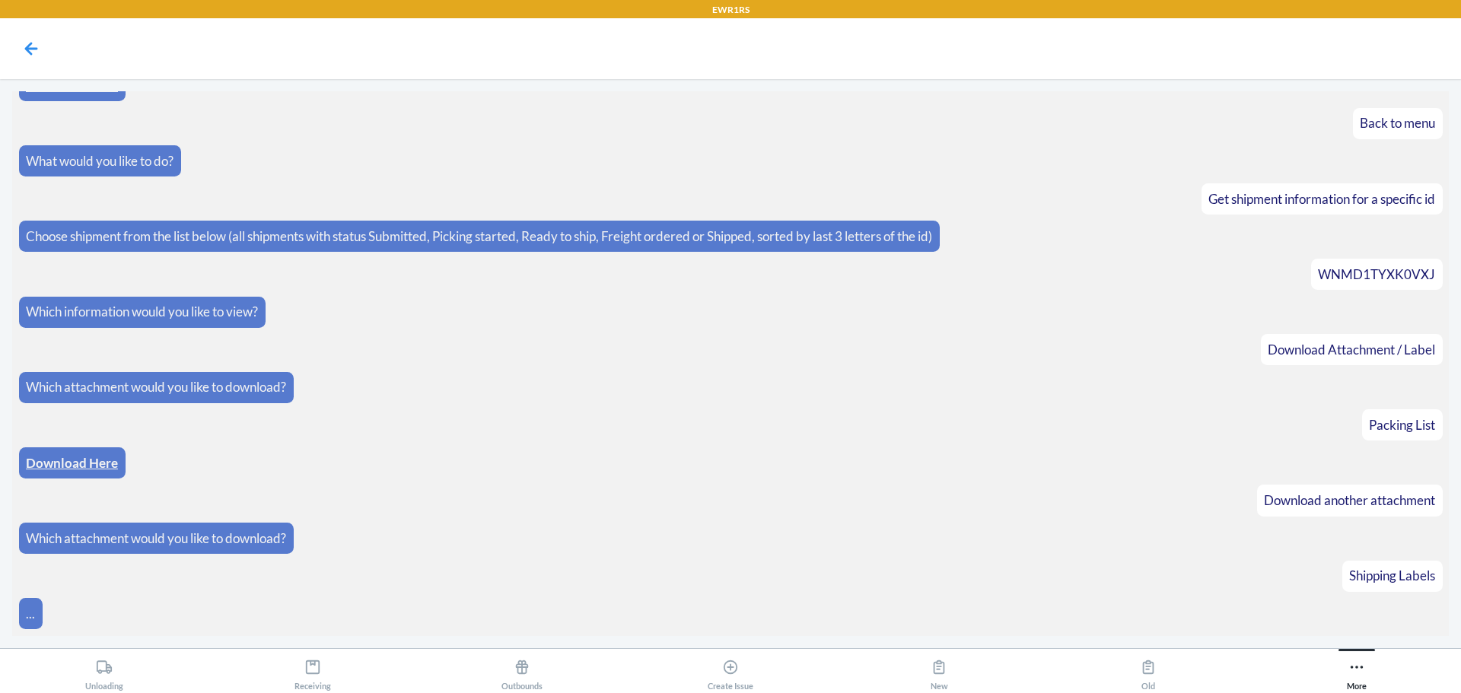
scroll to position [1064, 0]
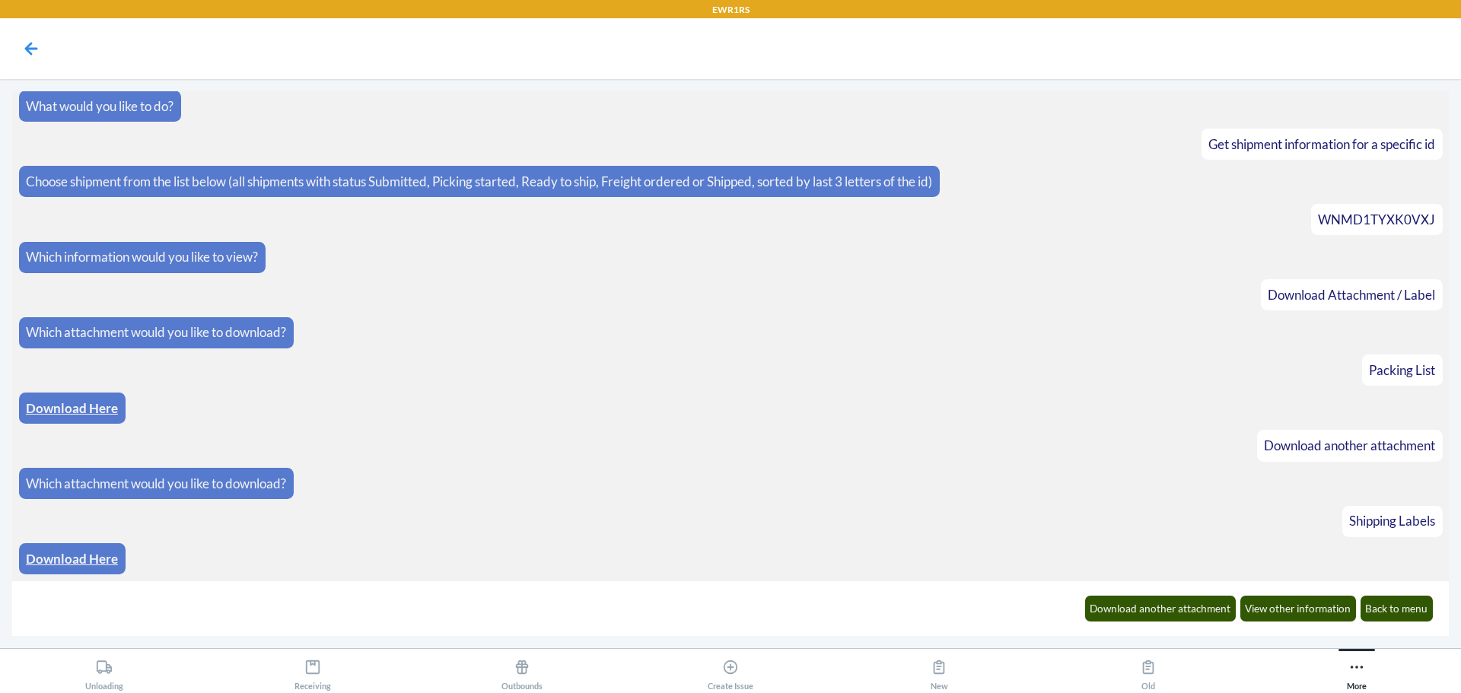
click at [110, 553] on link "Download Here" at bounding box center [72, 559] width 92 height 16
click at [1417, 604] on button "Back to menu" at bounding box center [1397, 609] width 73 height 26
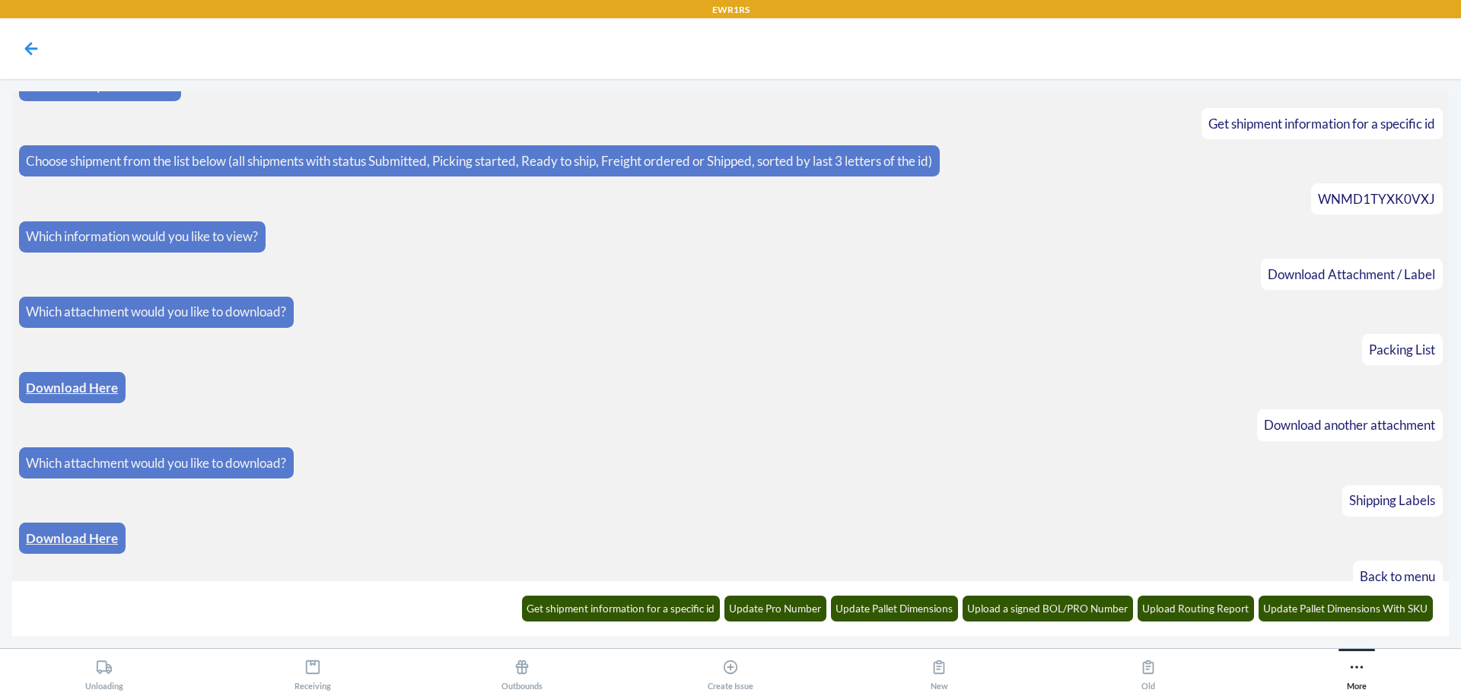
scroll to position [1139, 0]
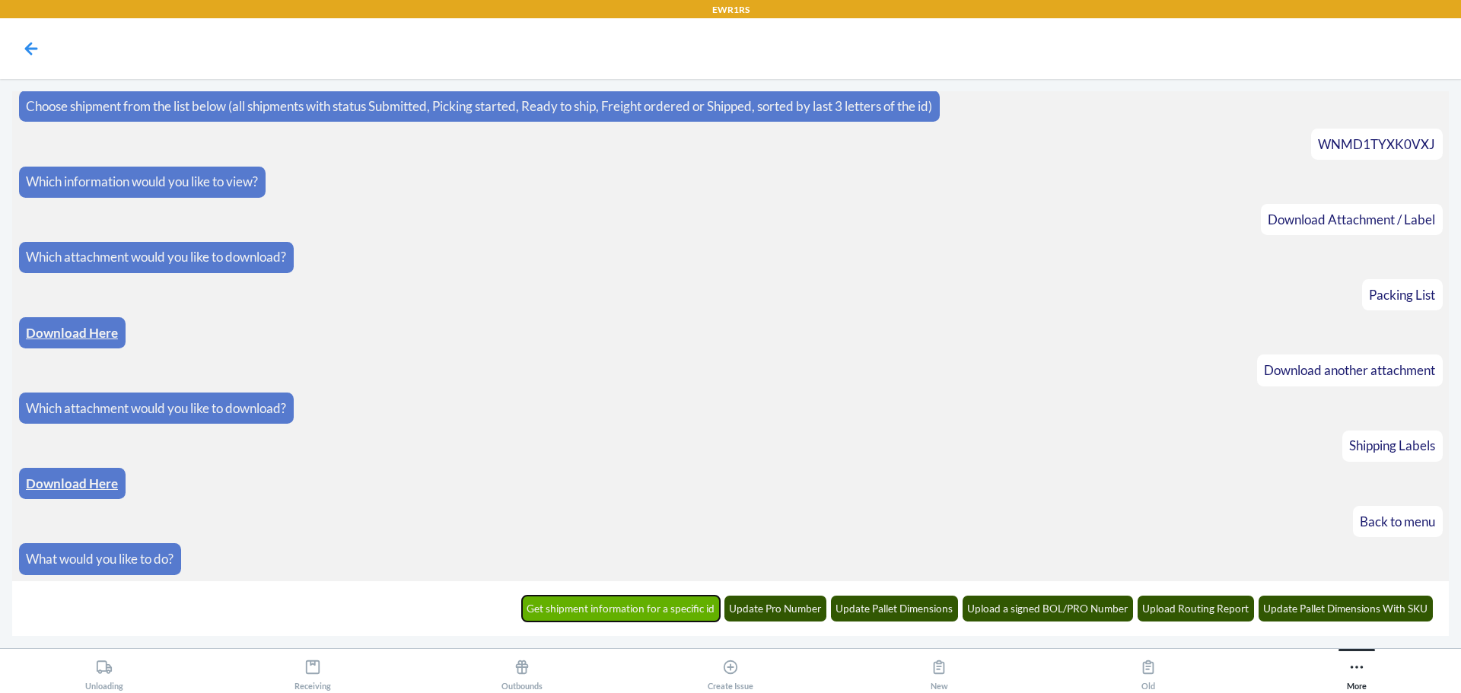
click at [644, 609] on button "Get shipment information for a specific id" at bounding box center [621, 609] width 199 height 26
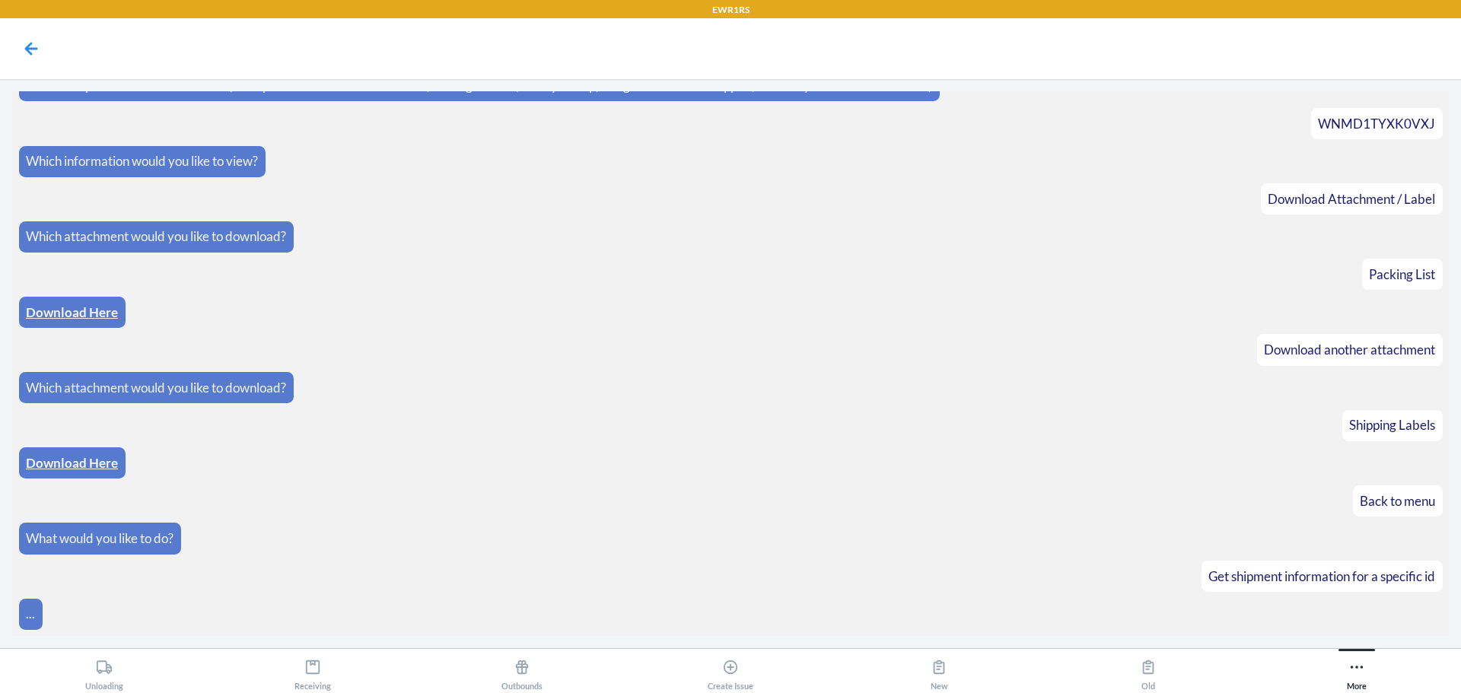
scroll to position [1214, 0]
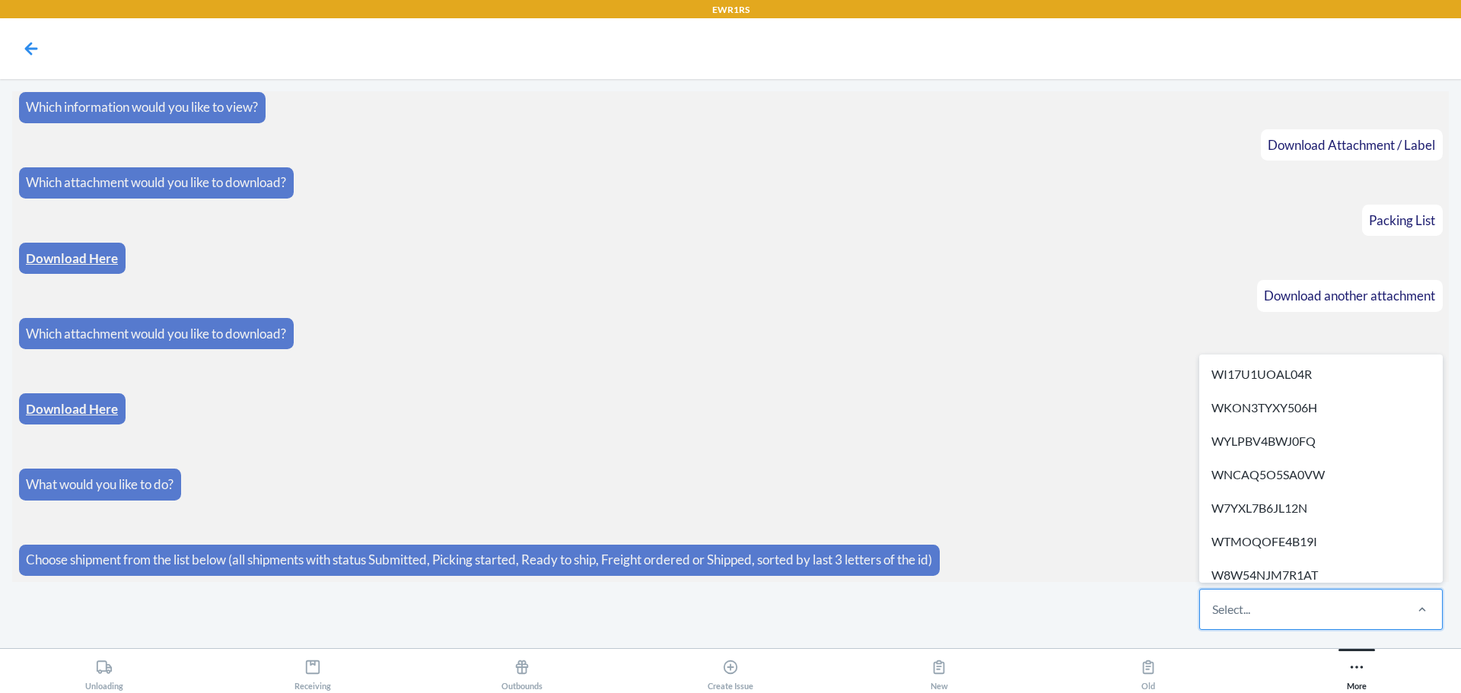
click at [1286, 617] on div "Select..." at bounding box center [1301, 610] width 202 height 40
click at [1214, 617] on input "option WI17U1UOAL04R focused, 1 of 275. 275 results available. Use Up and Down …" at bounding box center [1213, 610] width 2 height 18
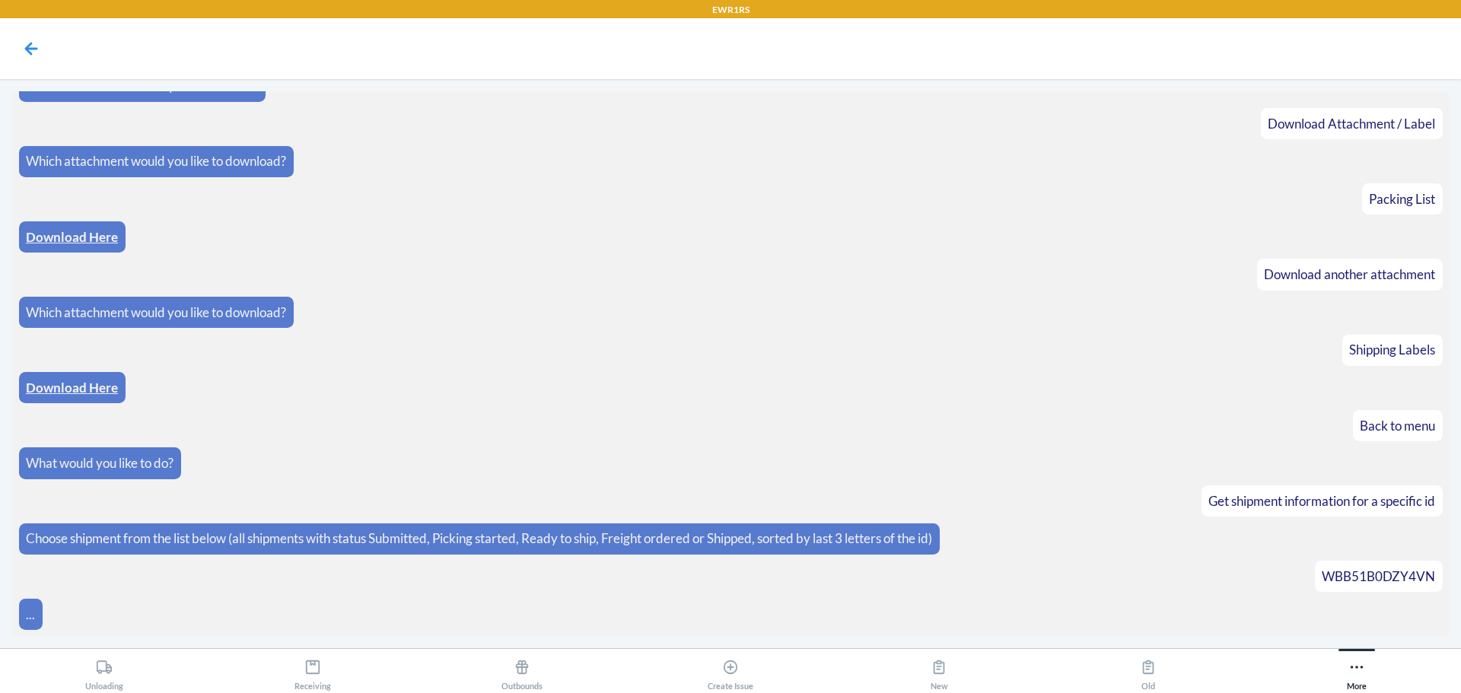
scroll to position [1290, 0]
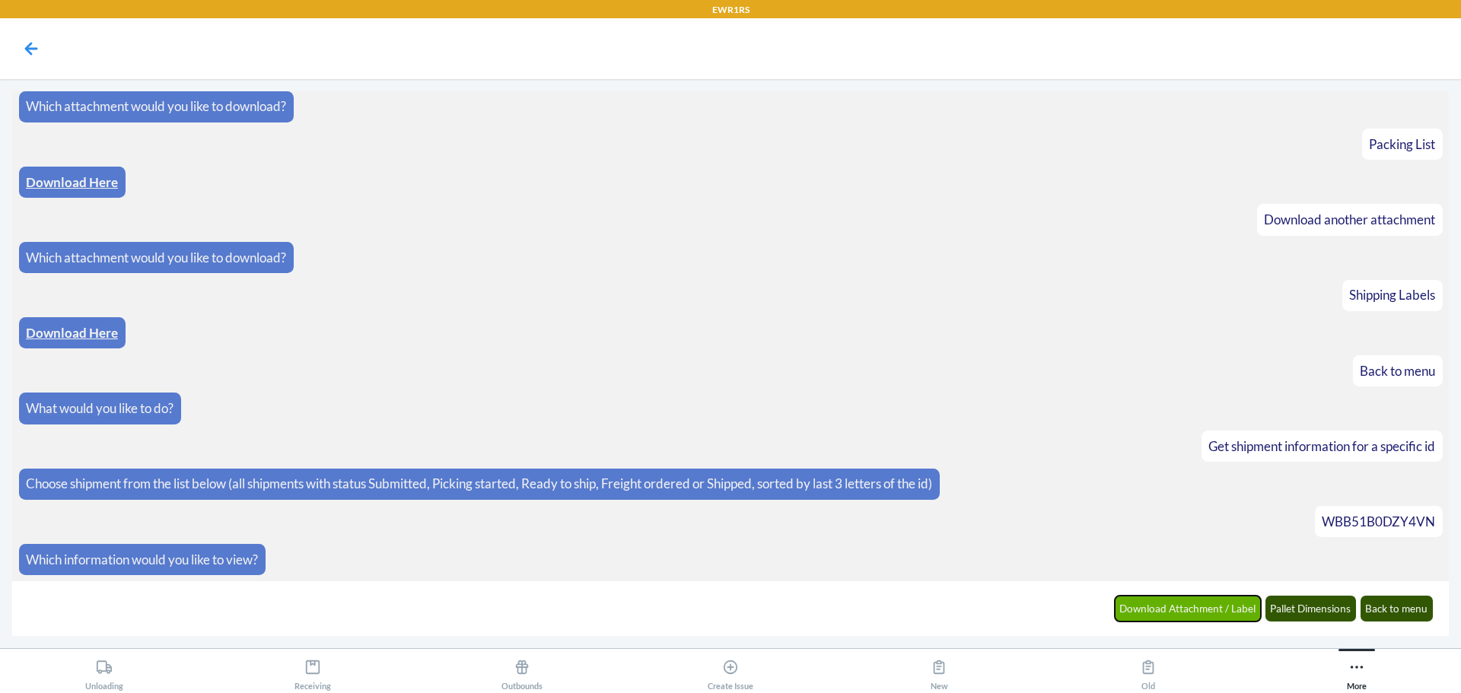
click at [1239, 612] on button "Download Attachment / Label" at bounding box center [1188, 609] width 147 height 26
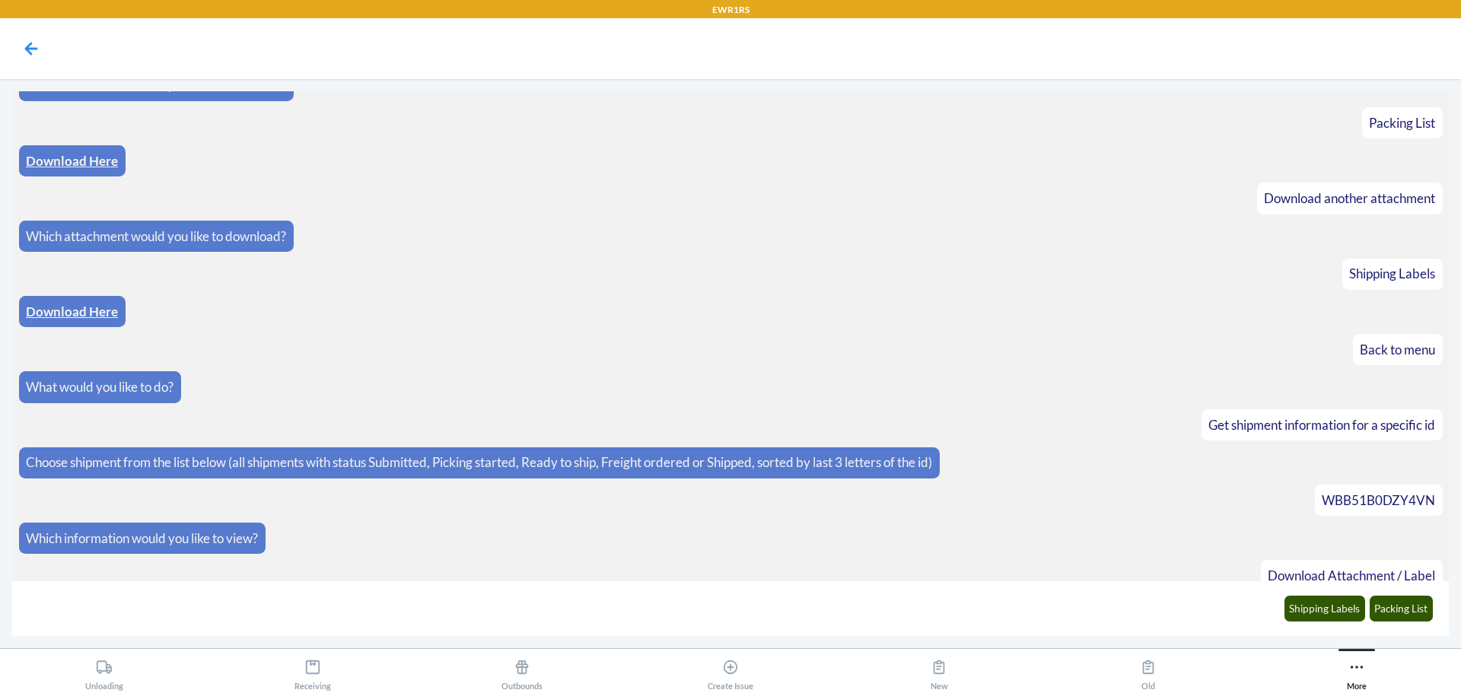
scroll to position [1366, 0]
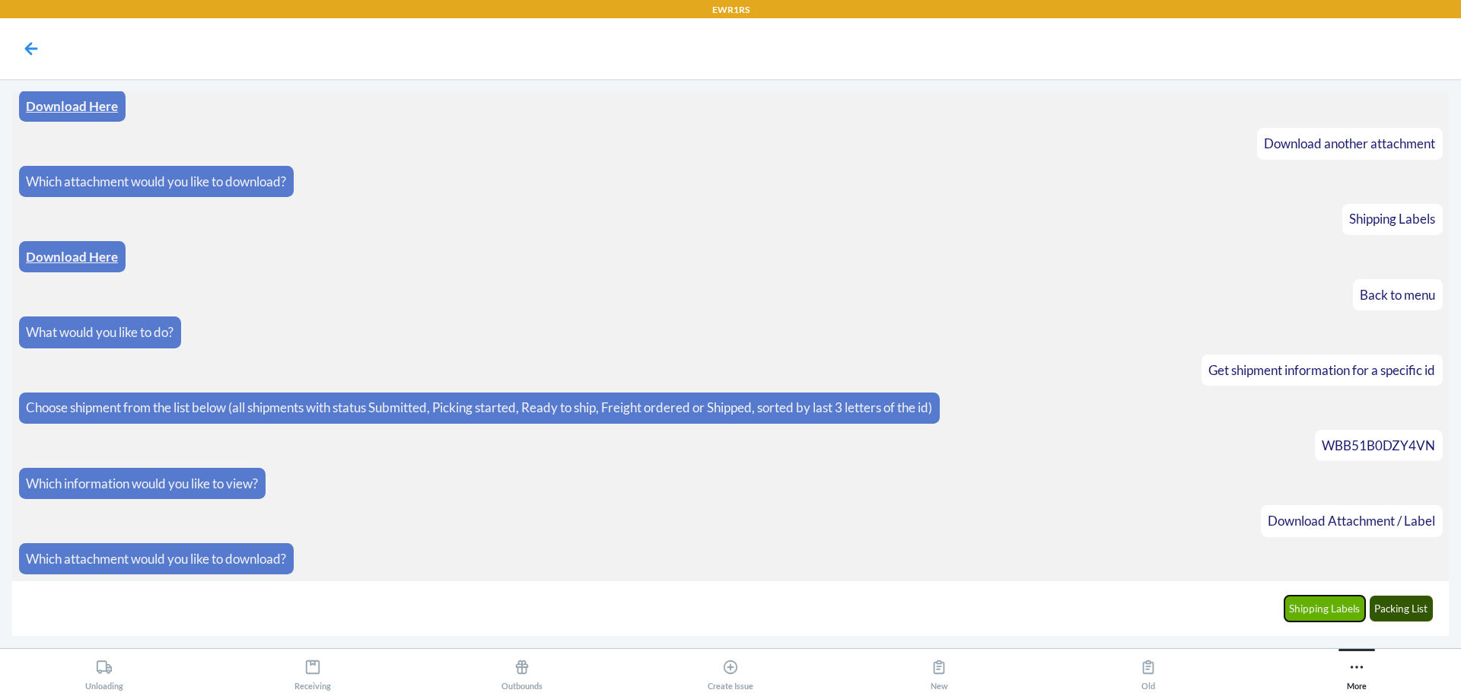
click at [1291, 609] on button "Shipping Labels" at bounding box center [1325, 609] width 81 height 26
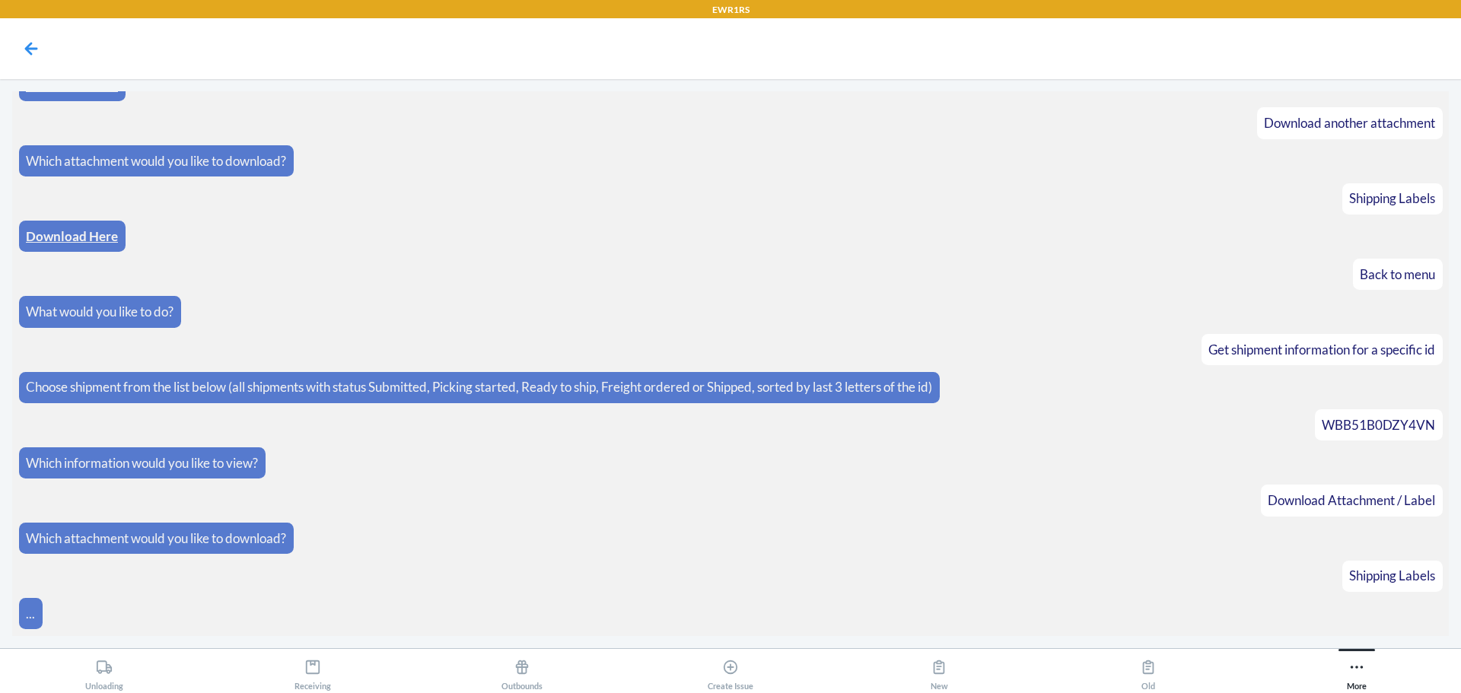
scroll to position [1442, 0]
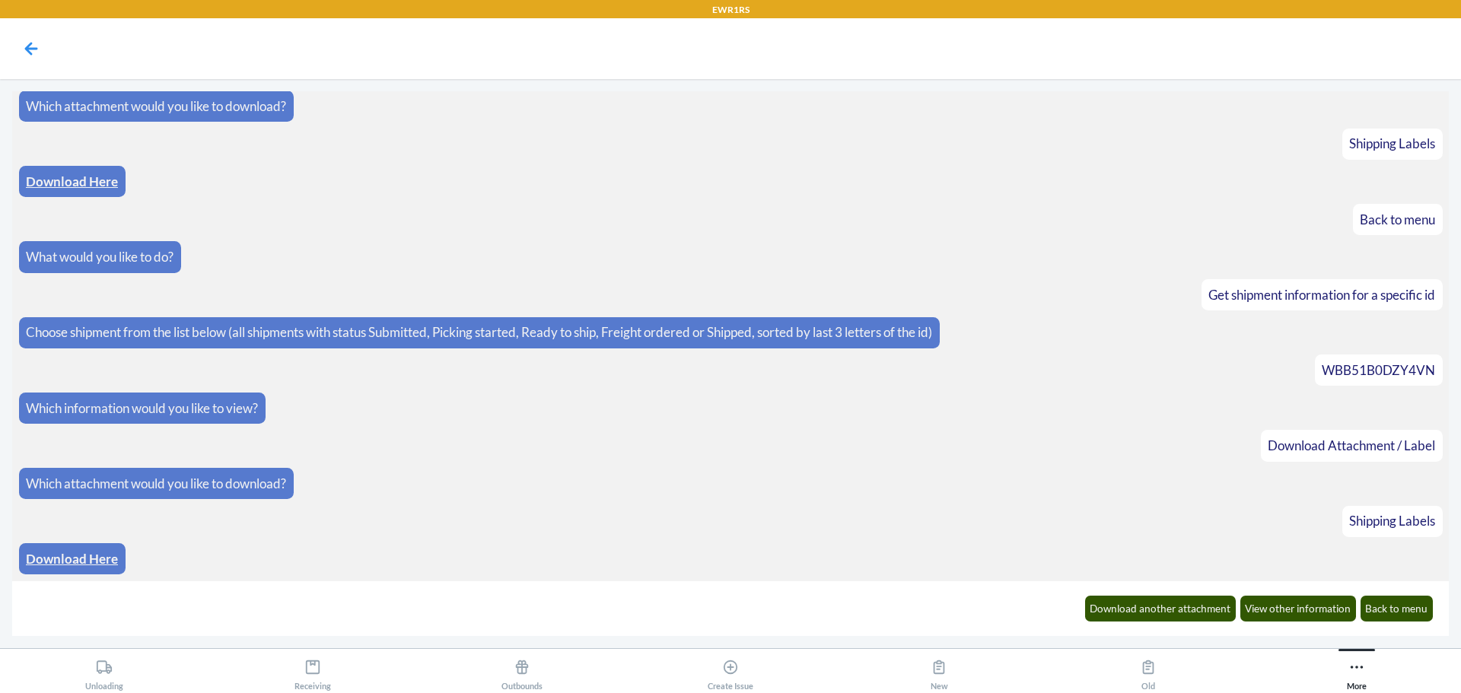
click at [49, 551] on link "Download Here" at bounding box center [72, 559] width 92 height 16
click at [1193, 615] on button "Download another attachment" at bounding box center [1160, 609] width 151 height 26
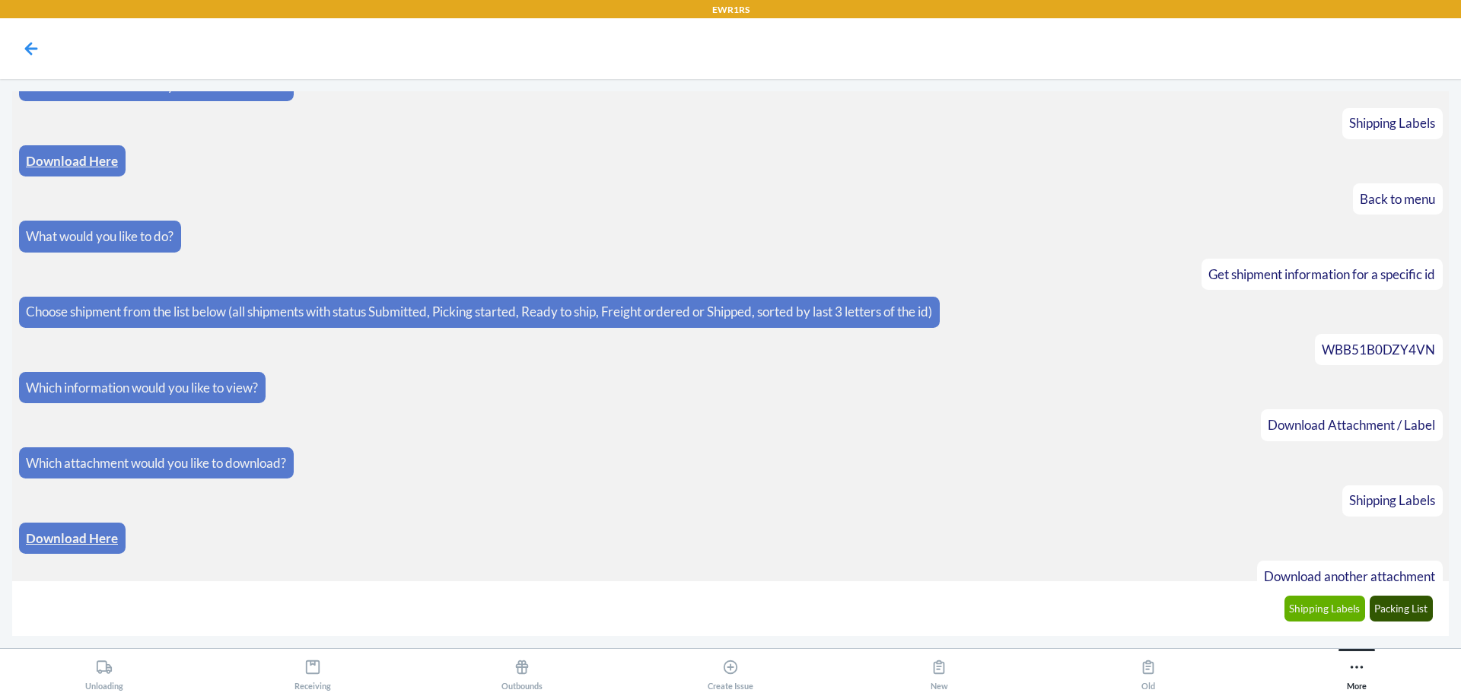
scroll to position [1517, 0]
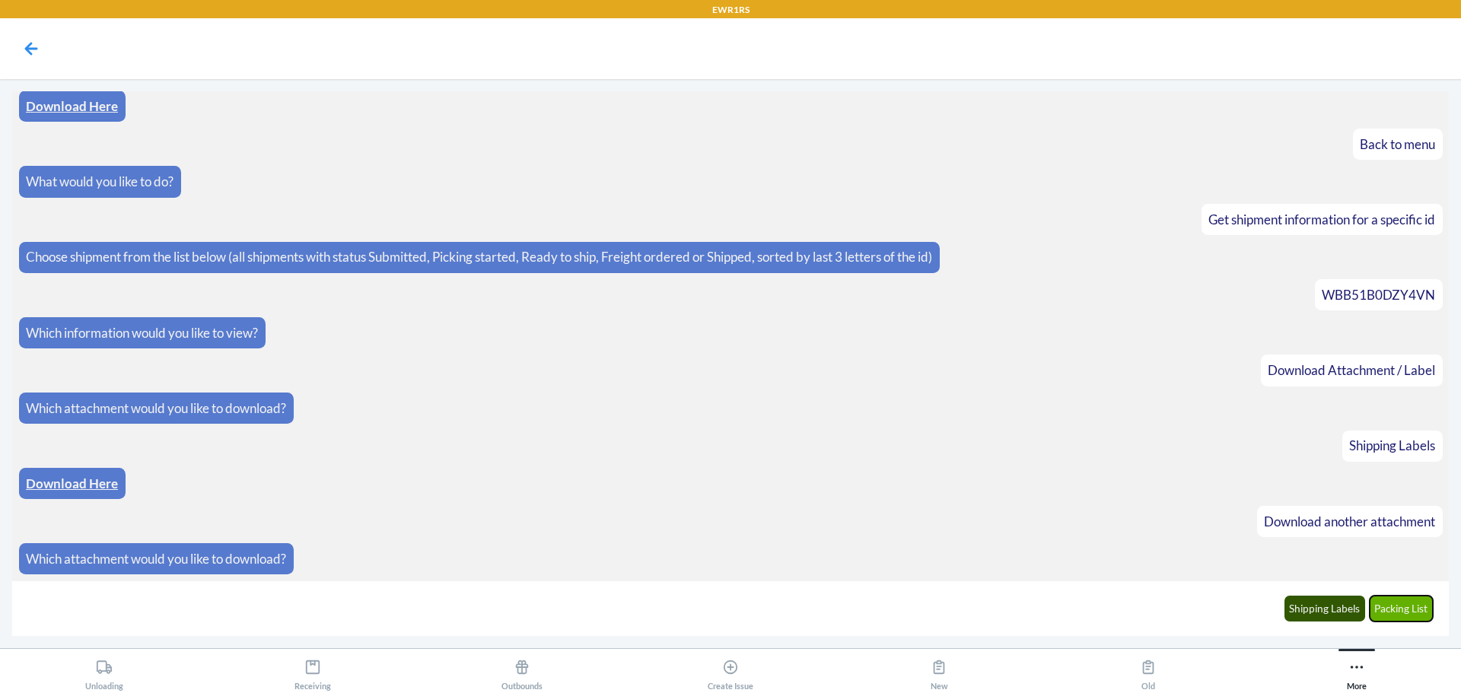
click at [1383, 612] on button "Packing List" at bounding box center [1402, 609] width 64 height 26
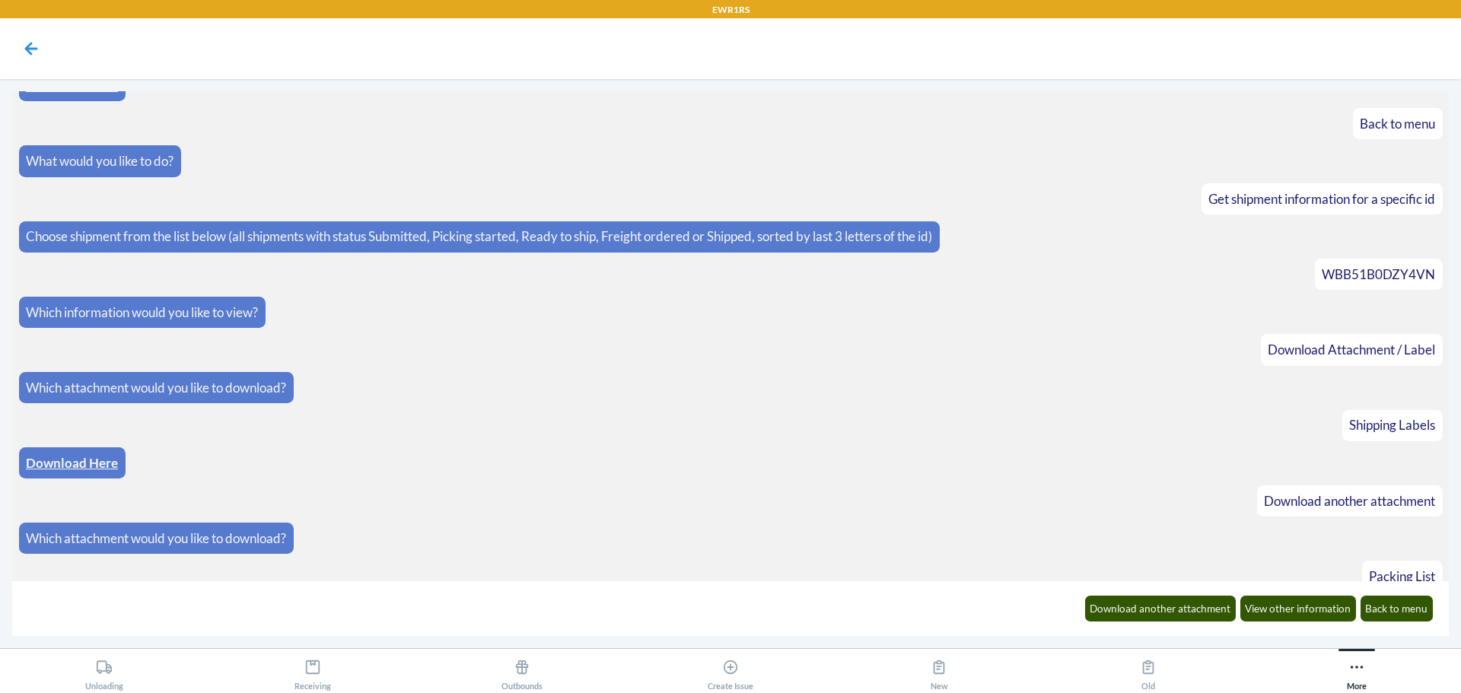
scroll to position [1592, 0]
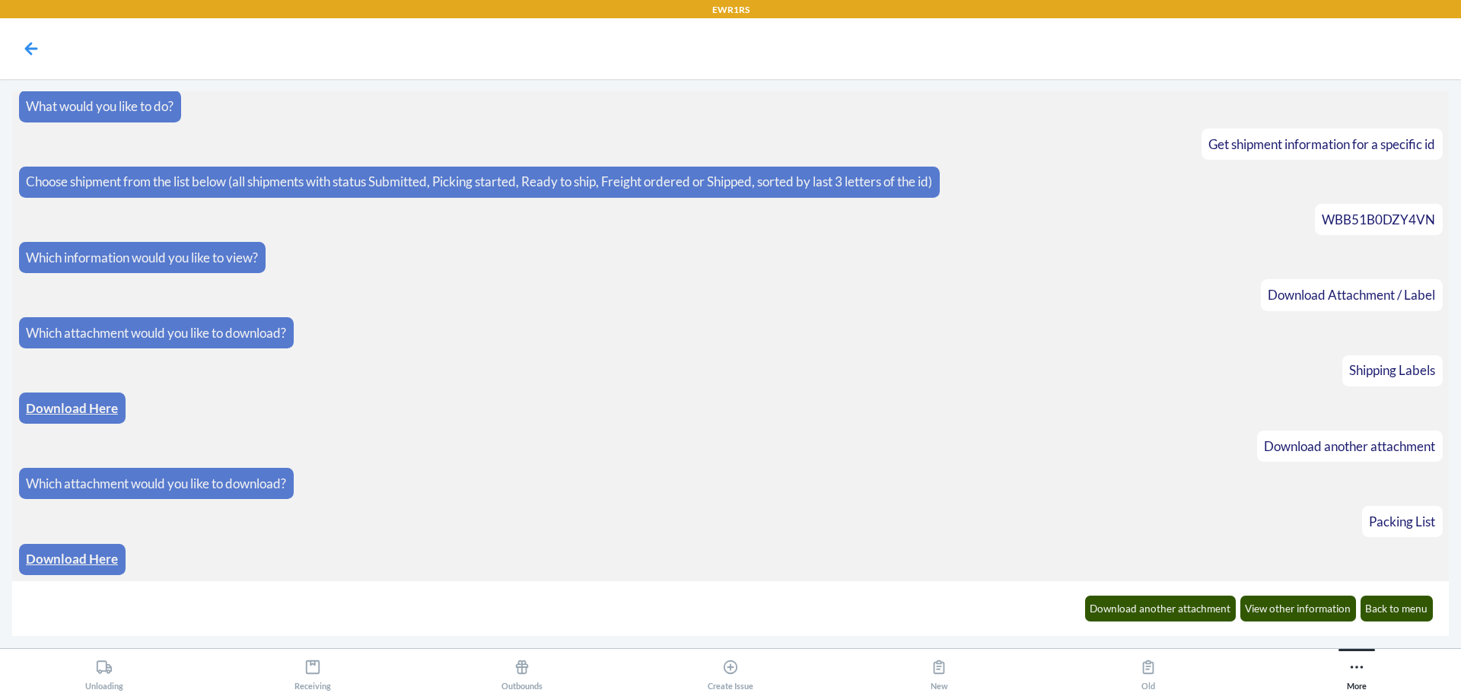
click at [108, 560] on link "Download Here" at bounding box center [72, 559] width 92 height 16
click at [1400, 611] on button "Back to menu" at bounding box center [1397, 609] width 73 height 26
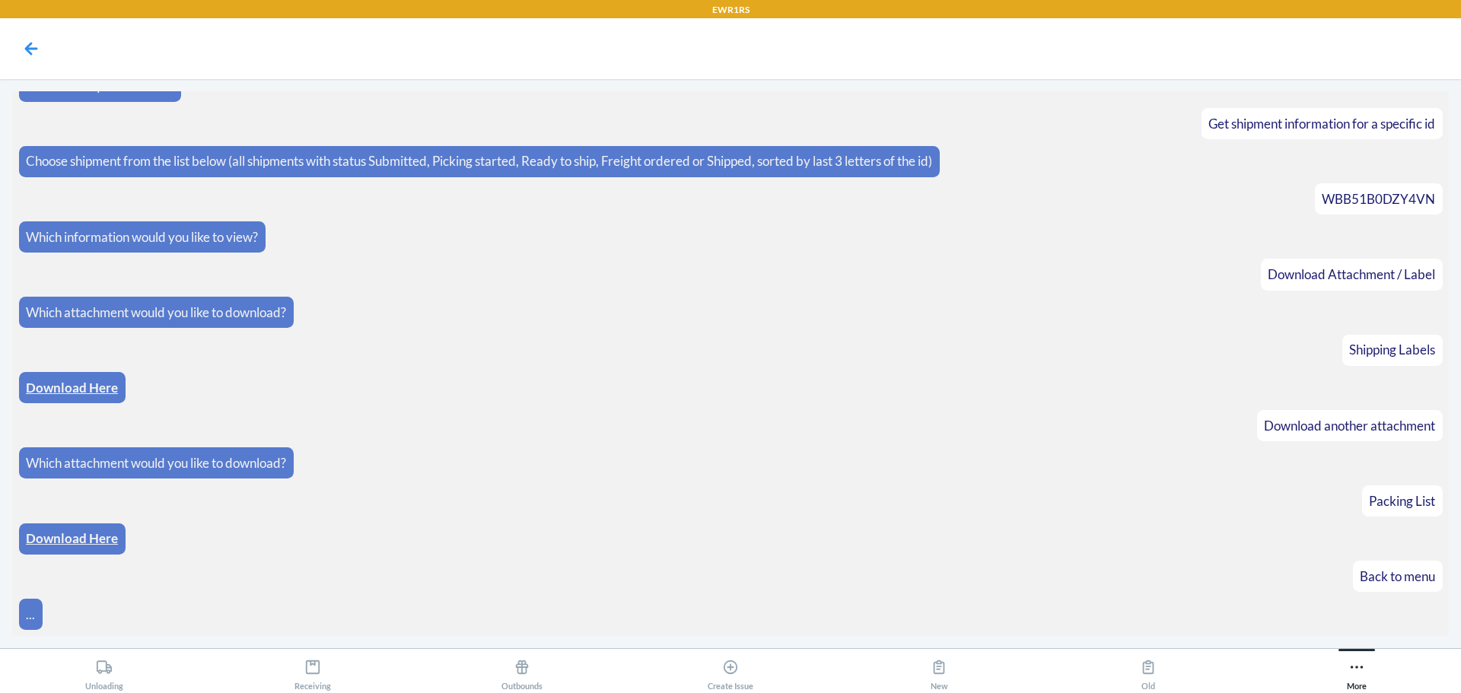
scroll to position [1668, 0]
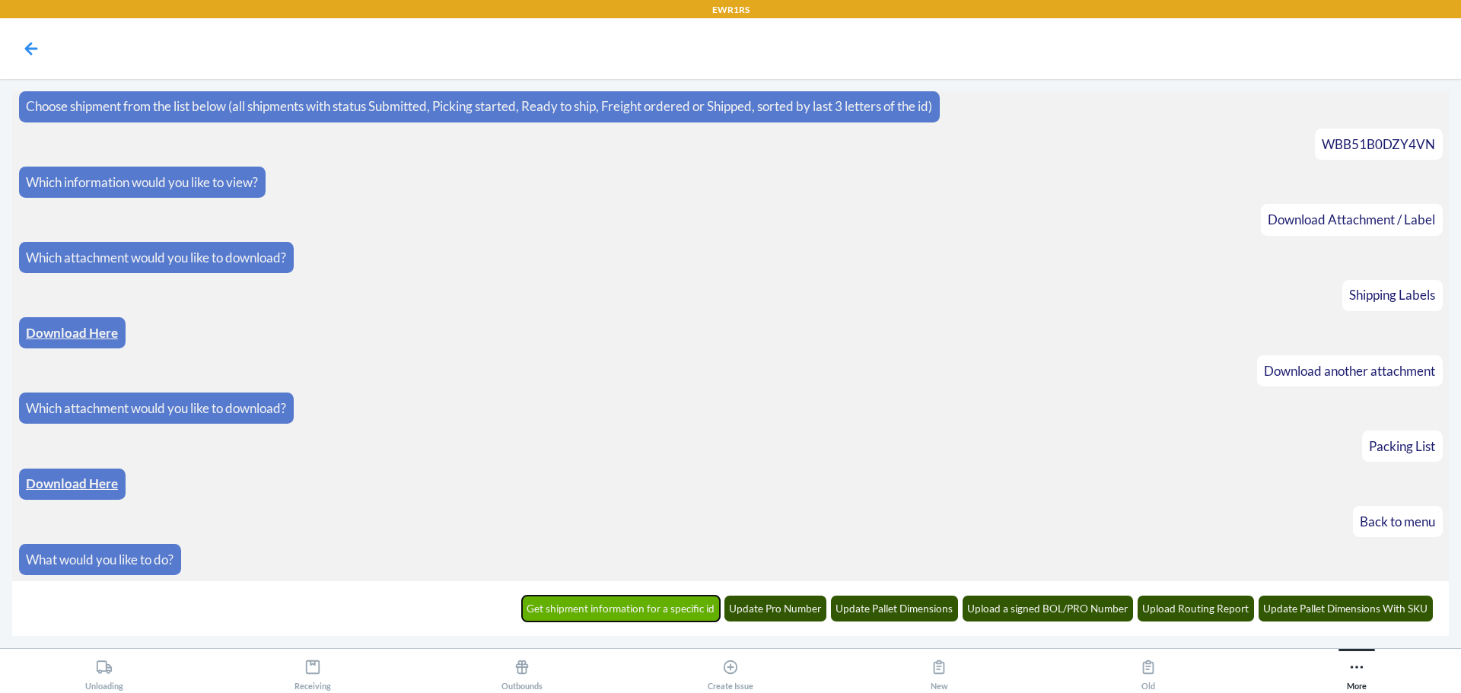
click at [601, 601] on button "Get shipment information for a specific id" at bounding box center [621, 609] width 199 height 26
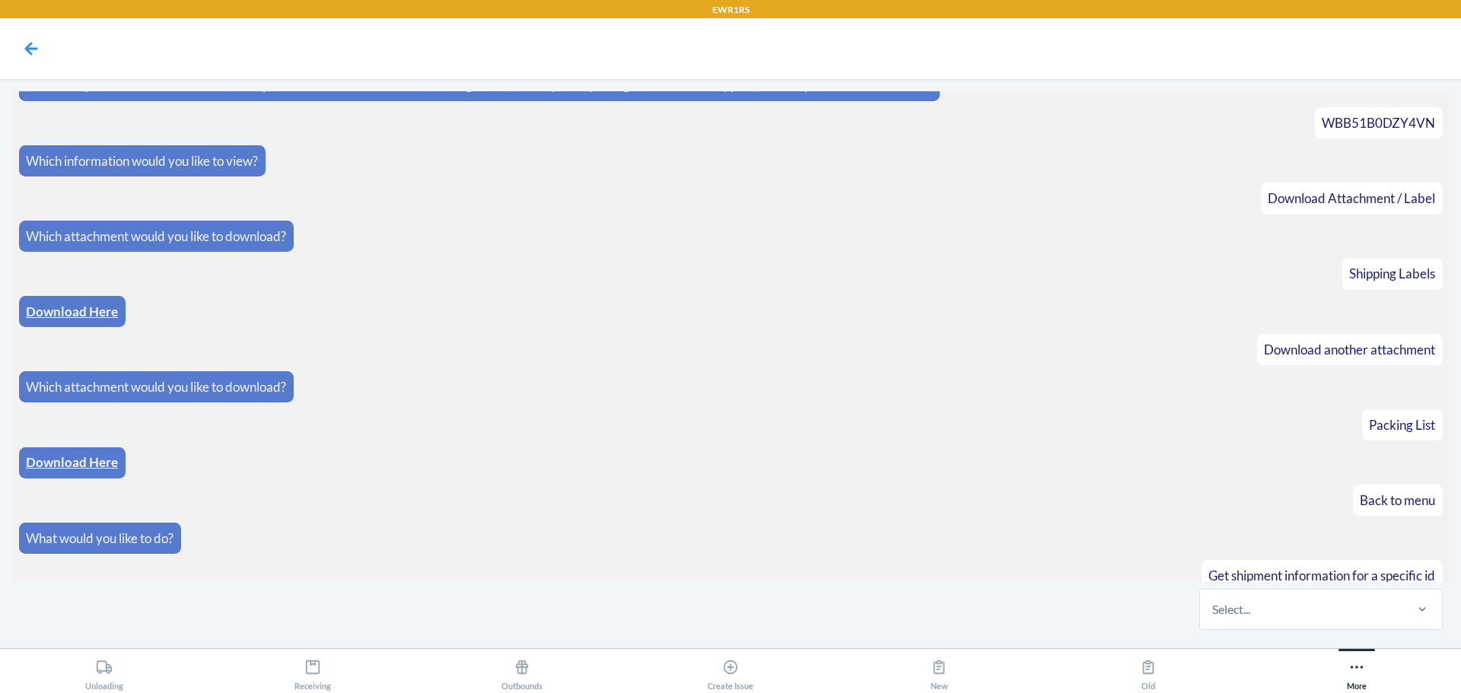
scroll to position [1743, 0]
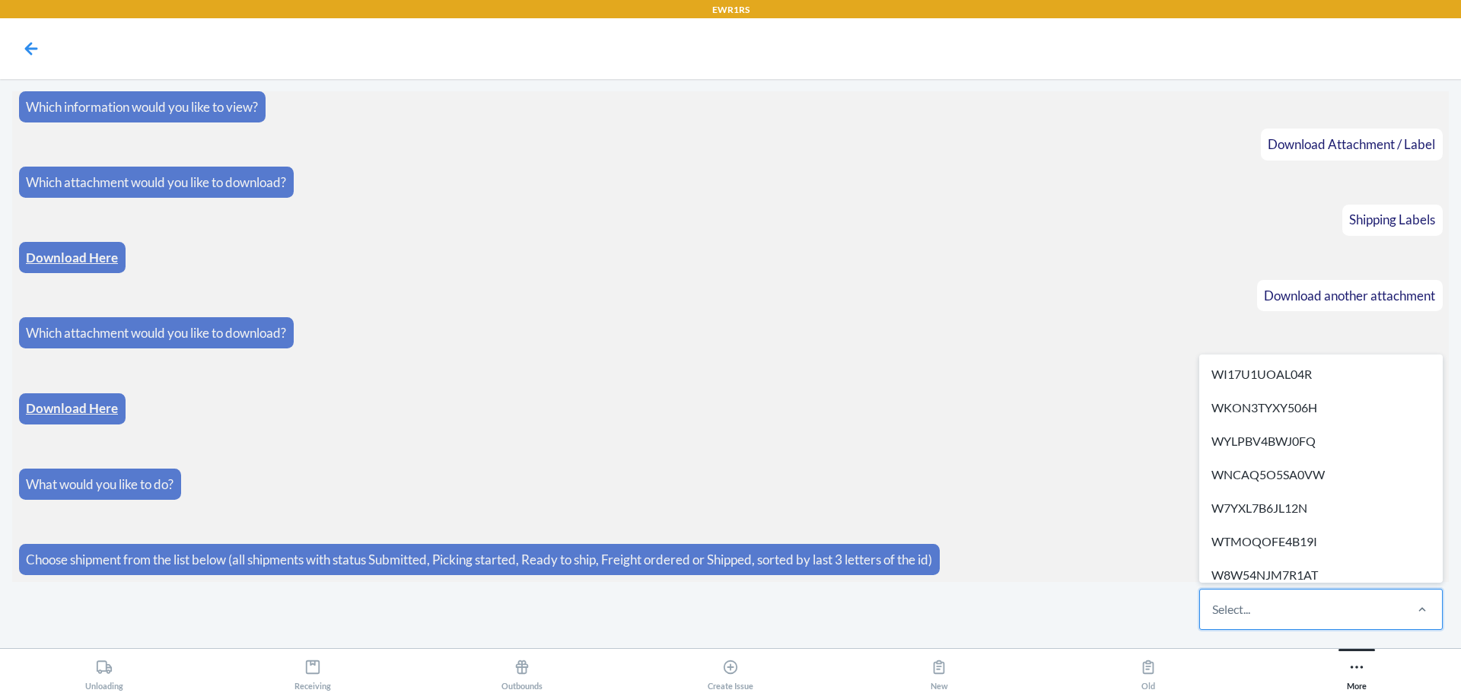
click at [1263, 601] on div "Select..." at bounding box center [1301, 610] width 202 height 40
click at [1214, 601] on input "option WI17U1UOAL04R focused, 1 of 275. 275 results available. Use Up and Down …" at bounding box center [1213, 610] width 2 height 18
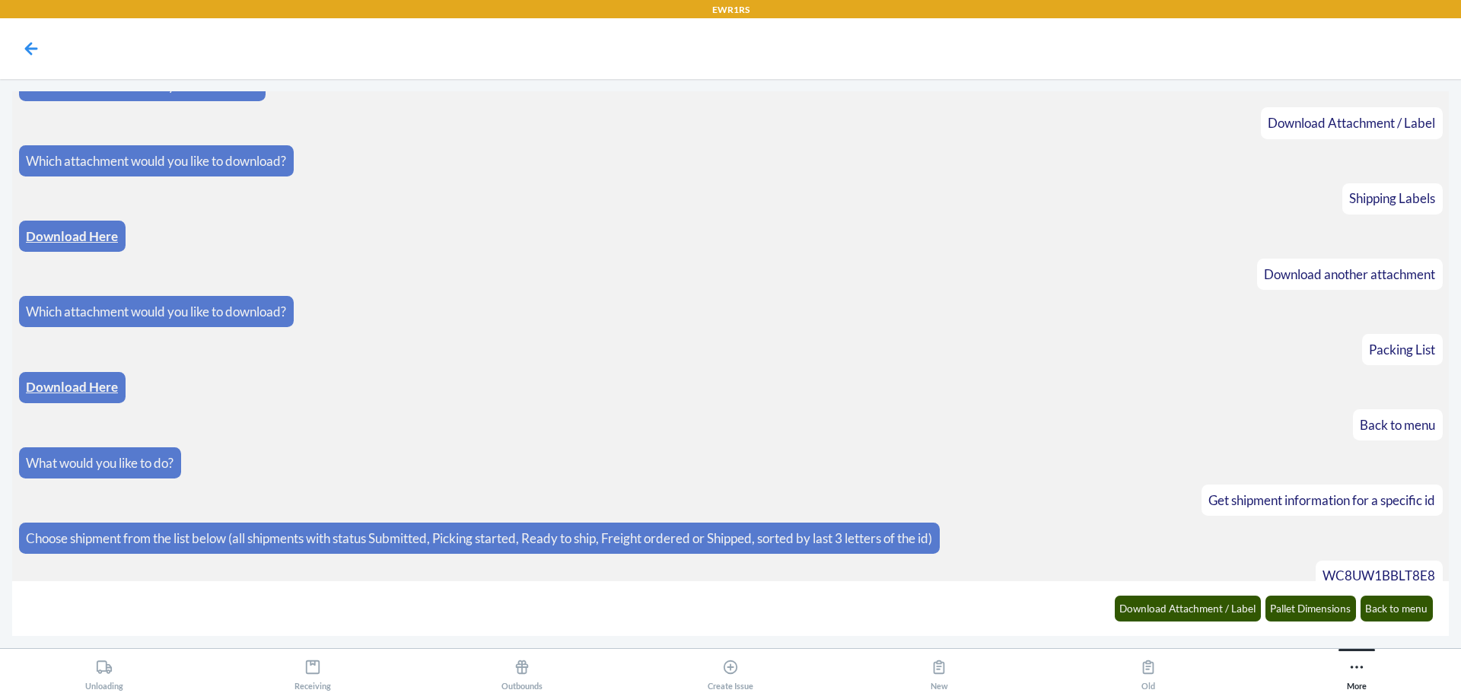
scroll to position [1819, 0]
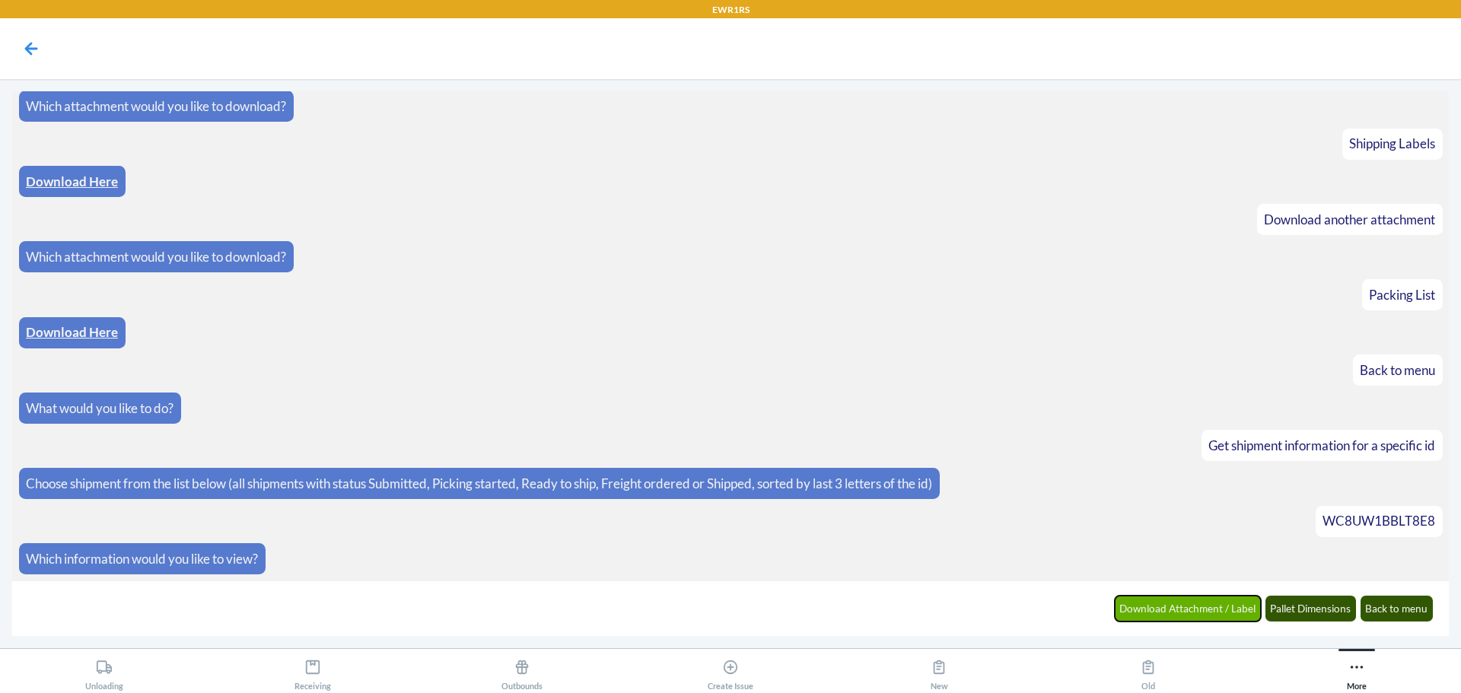
click at [1162, 613] on button "Download Attachment / Label" at bounding box center [1188, 609] width 147 height 26
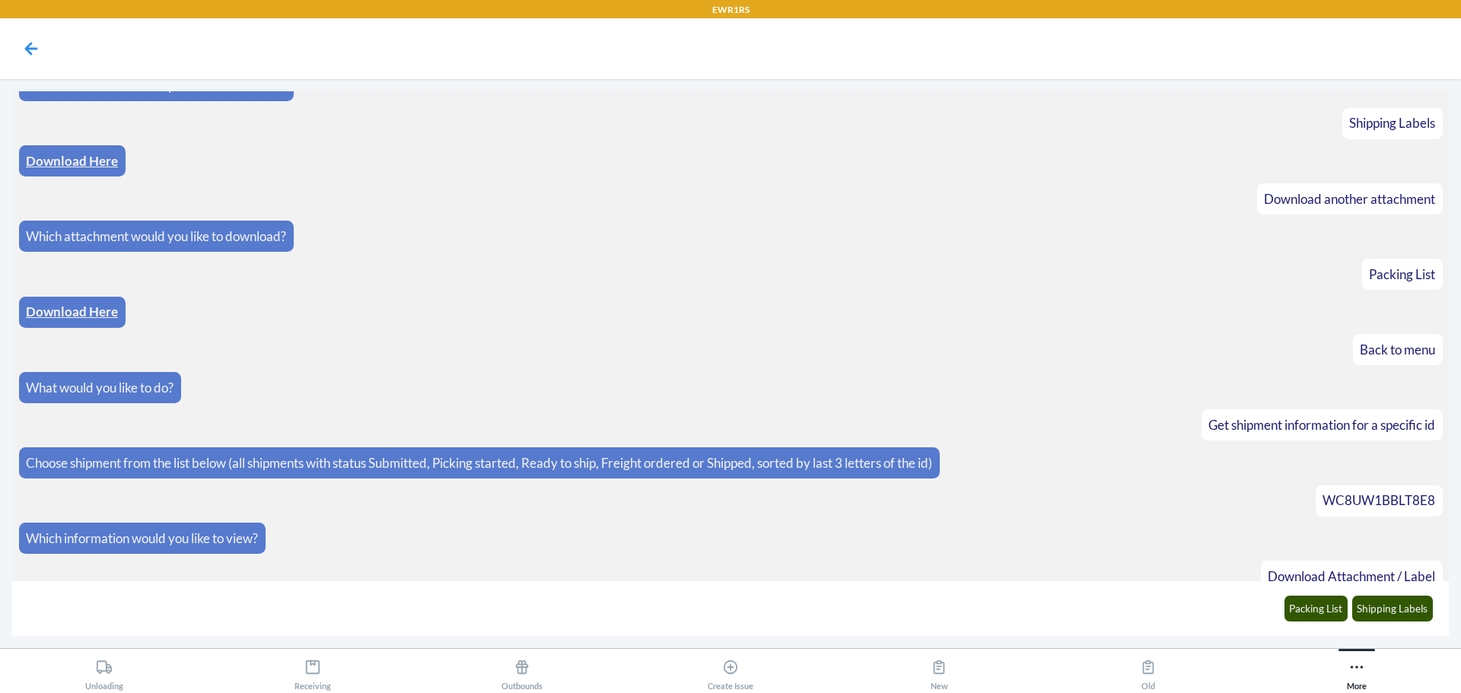
scroll to position [1894, 0]
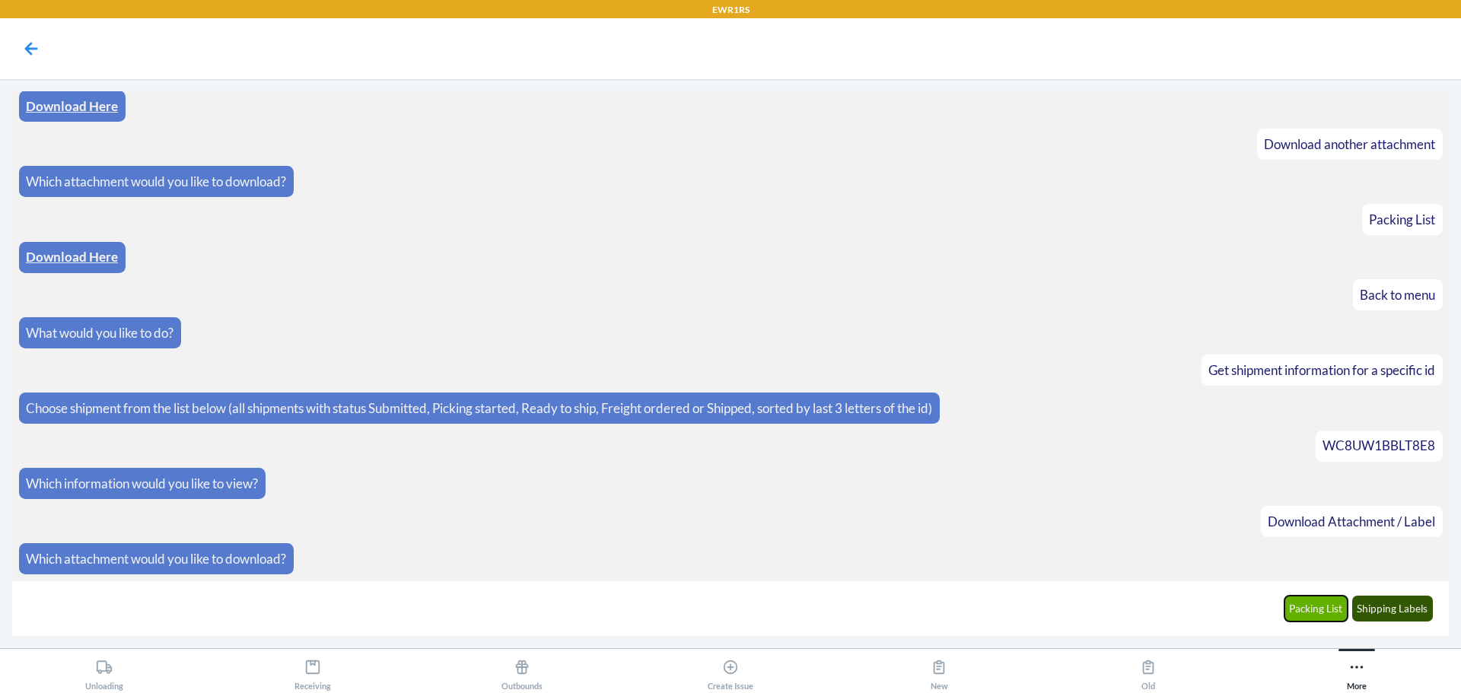
click at [1343, 613] on button "Packing List" at bounding box center [1317, 609] width 64 height 26
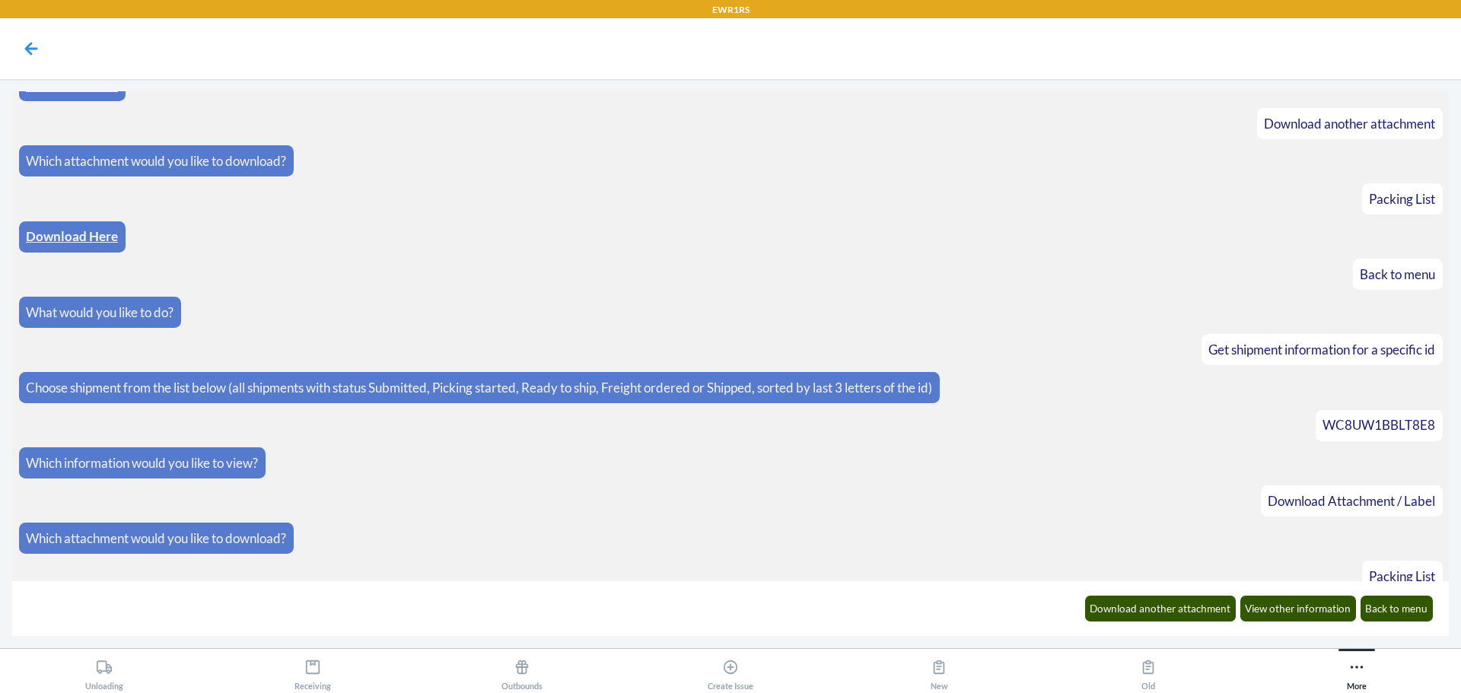
scroll to position [1970, 0]
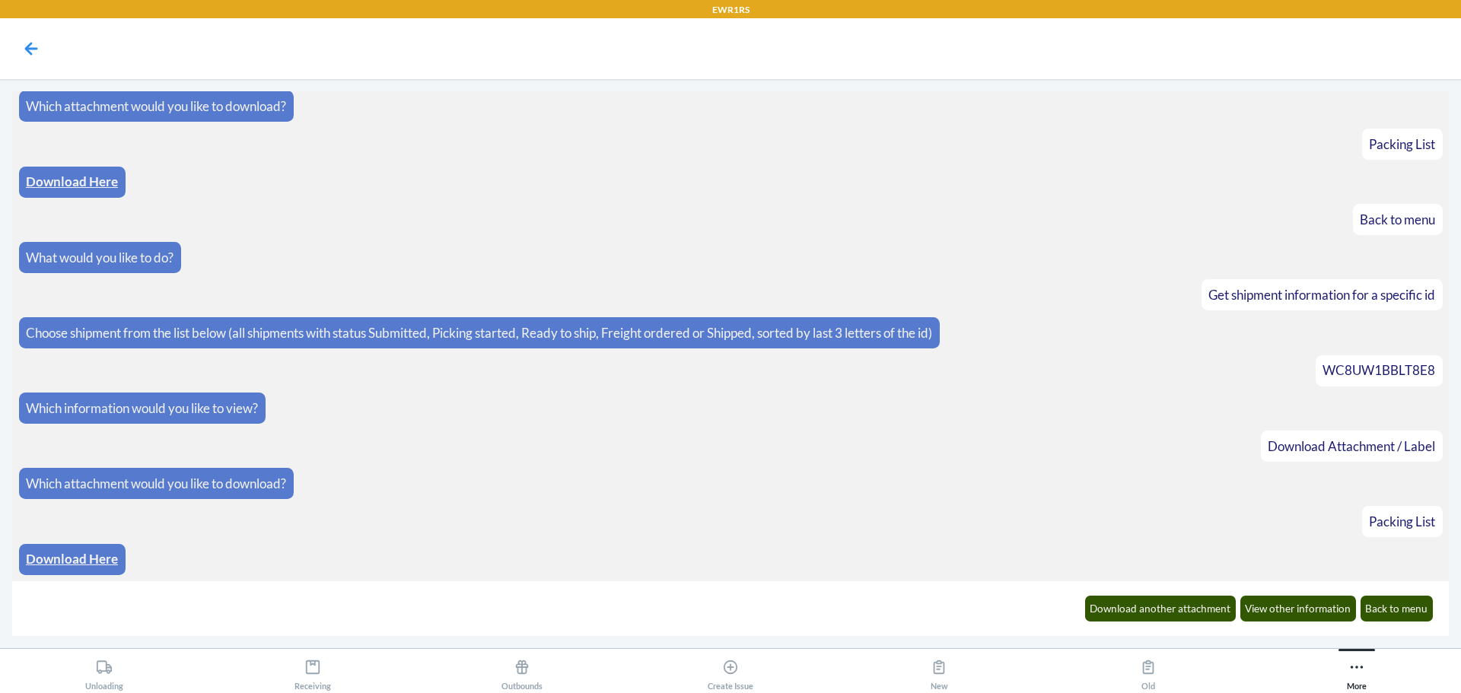
click at [75, 560] on link "Download Here" at bounding box center [72, 559] width 92 height 16
click at [1126, 607] on button "Download another attachment" at bounding box center [1160, 609] width 151 height 26
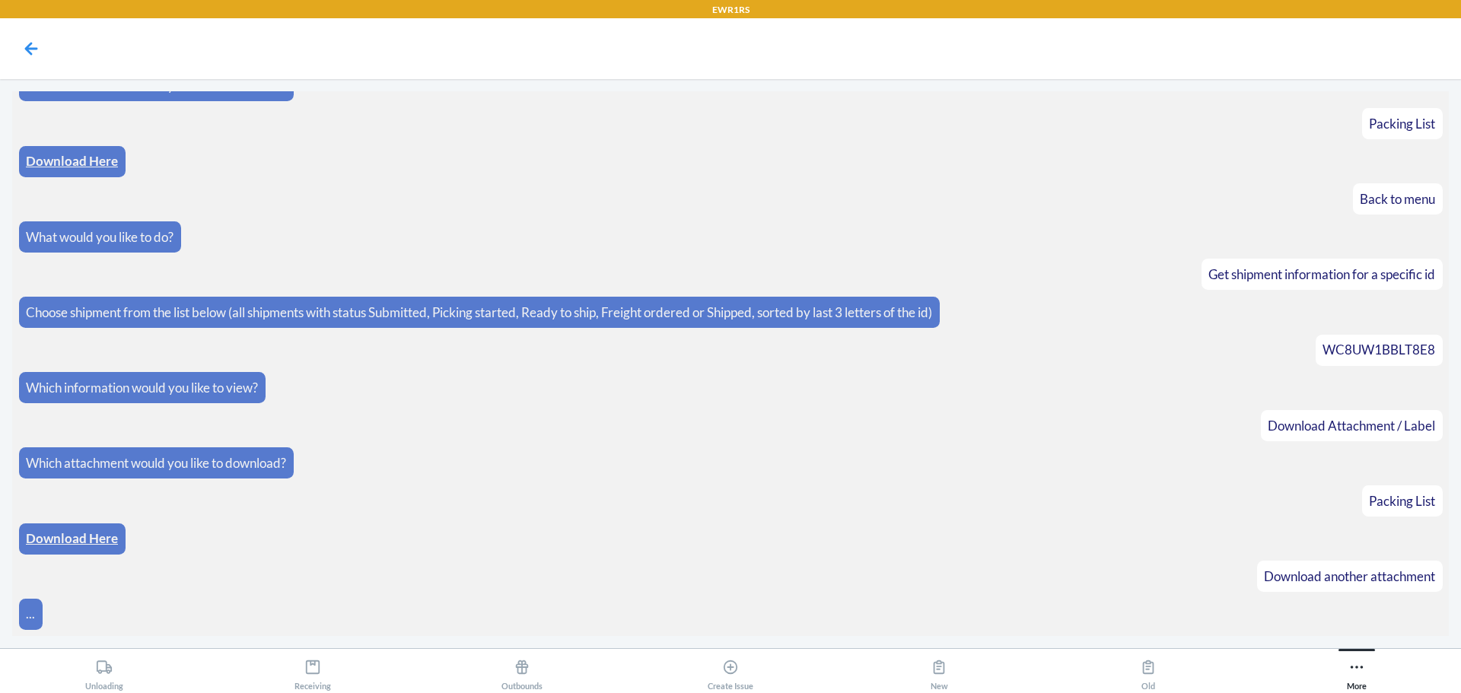
scroll to position [2045, 0]
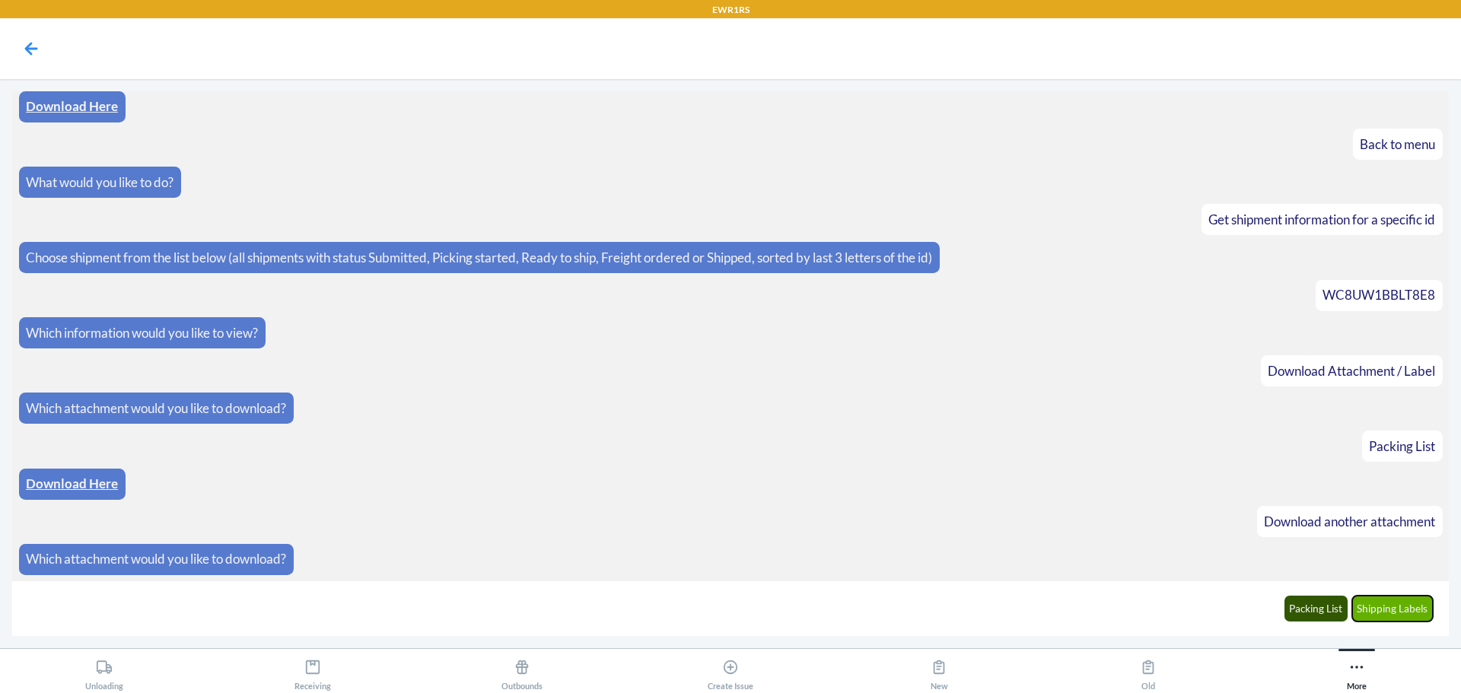
click at [1373, 604] on button "Shipping Labels" at bounding box center [1392, 609] width 81 height 26
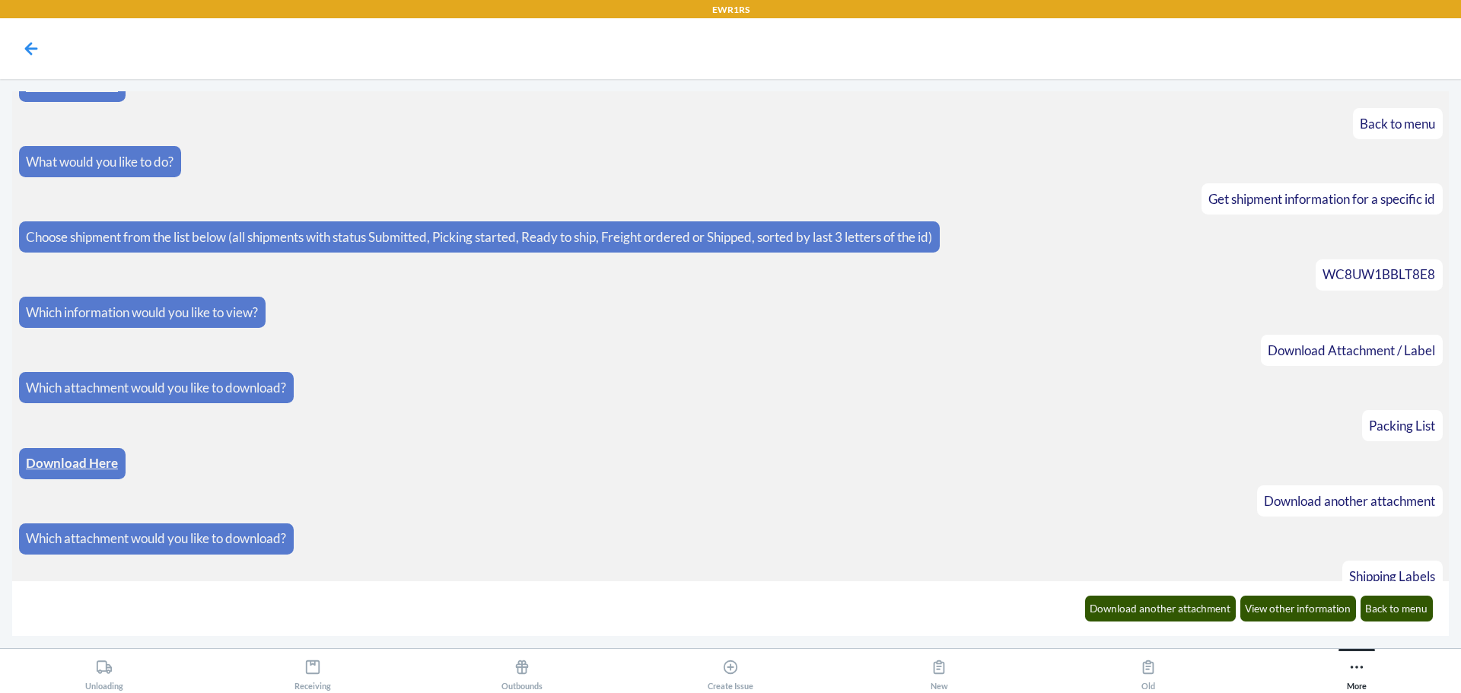
scroll to position [2120, 0]
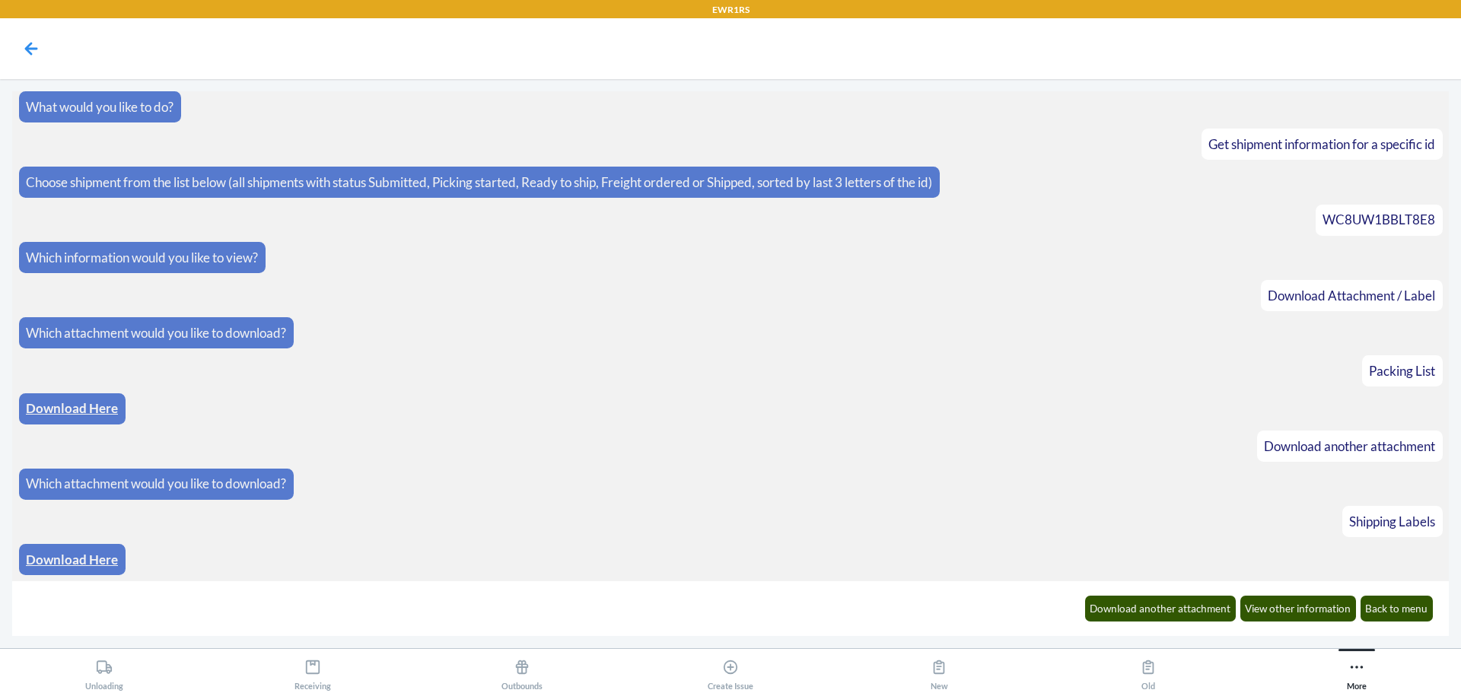
click at [50, 553] on link "Download Here" at bounding box center [72, 560] width 92 height 16
click at [1406, 613] on button "Back to menu" at bounding box center [1397, 609] width 73 height 26
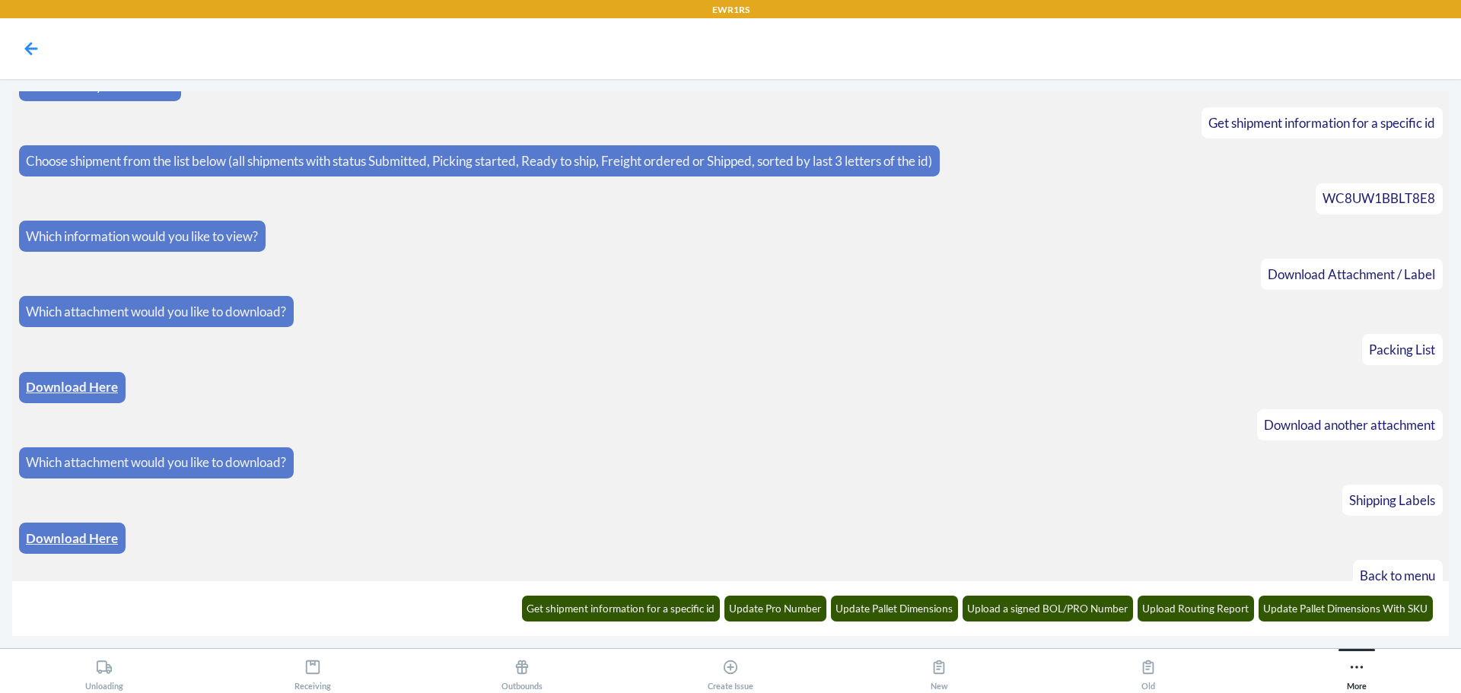
scroll to position [2197, 0]
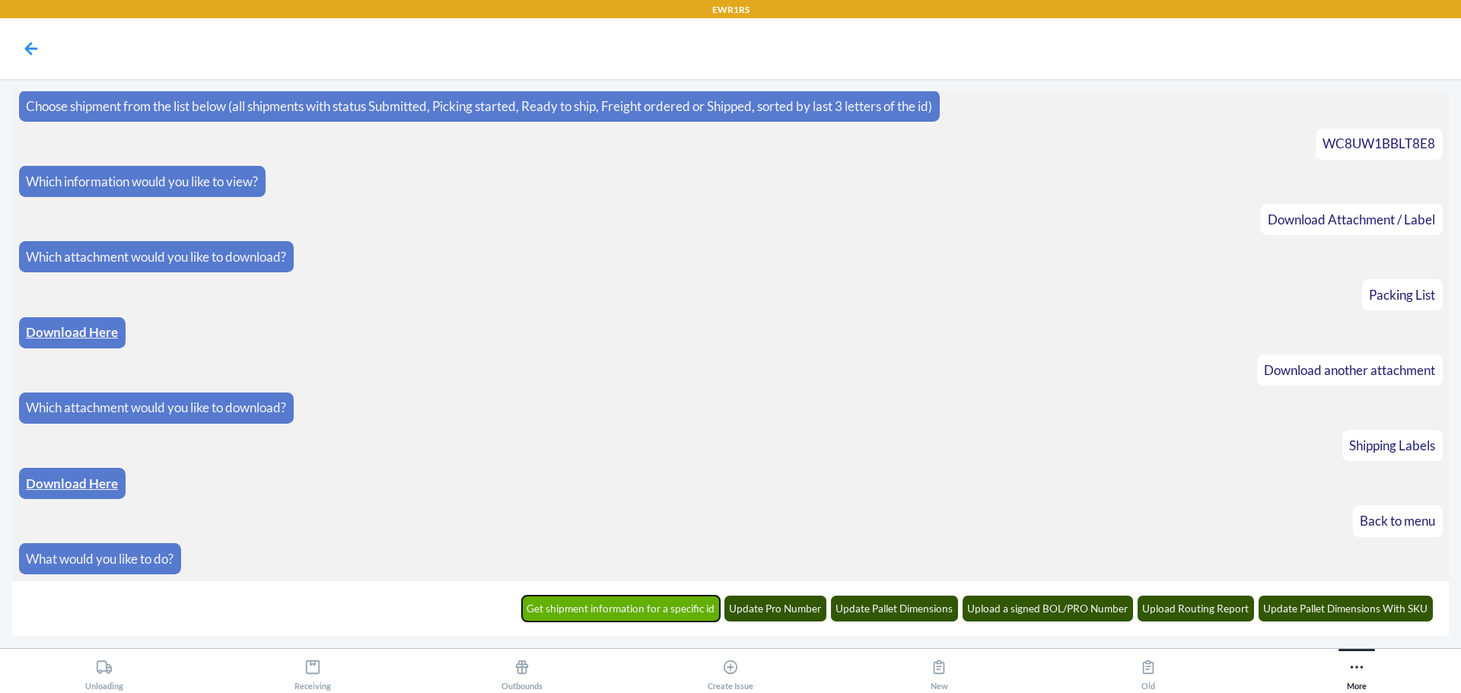
click at [682, 609] on button "Get shipment information for a specific id" at bounding box center [621, 609] width 199 height 26
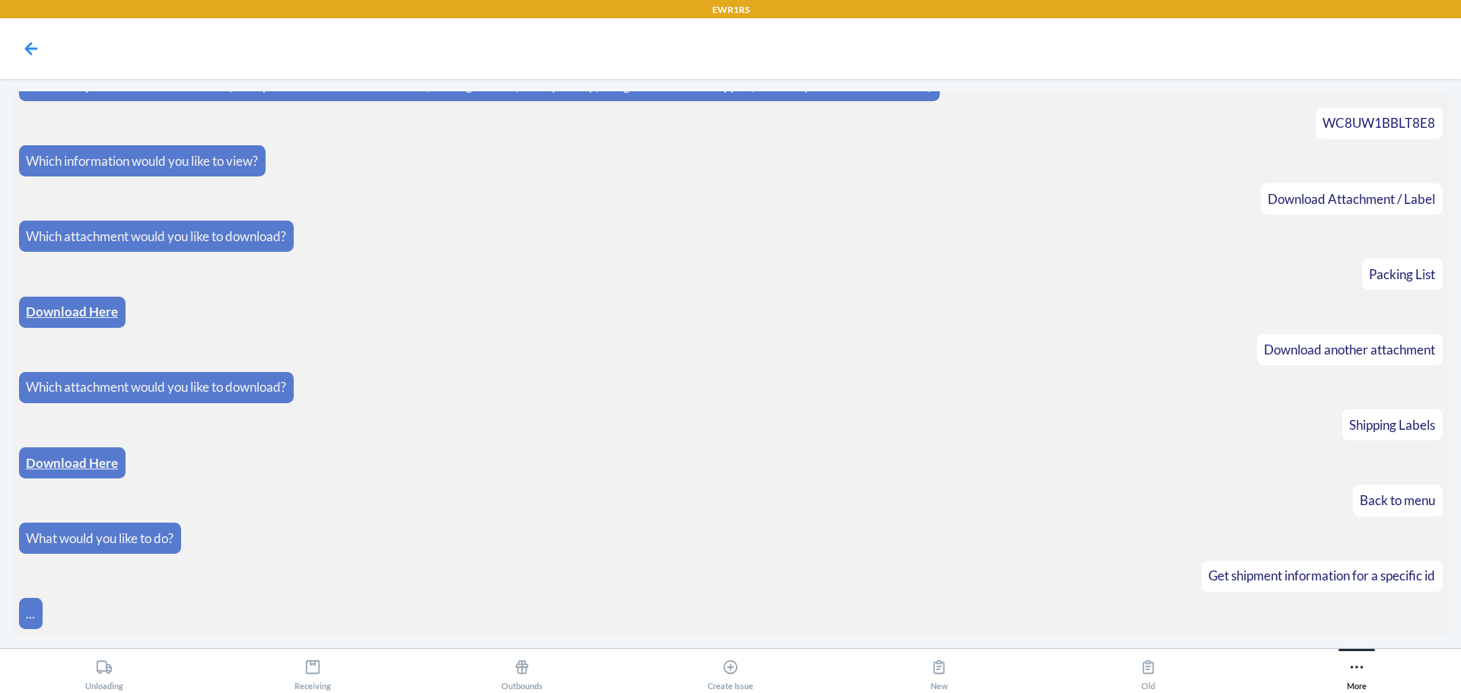
scroll to position [2271, 0]
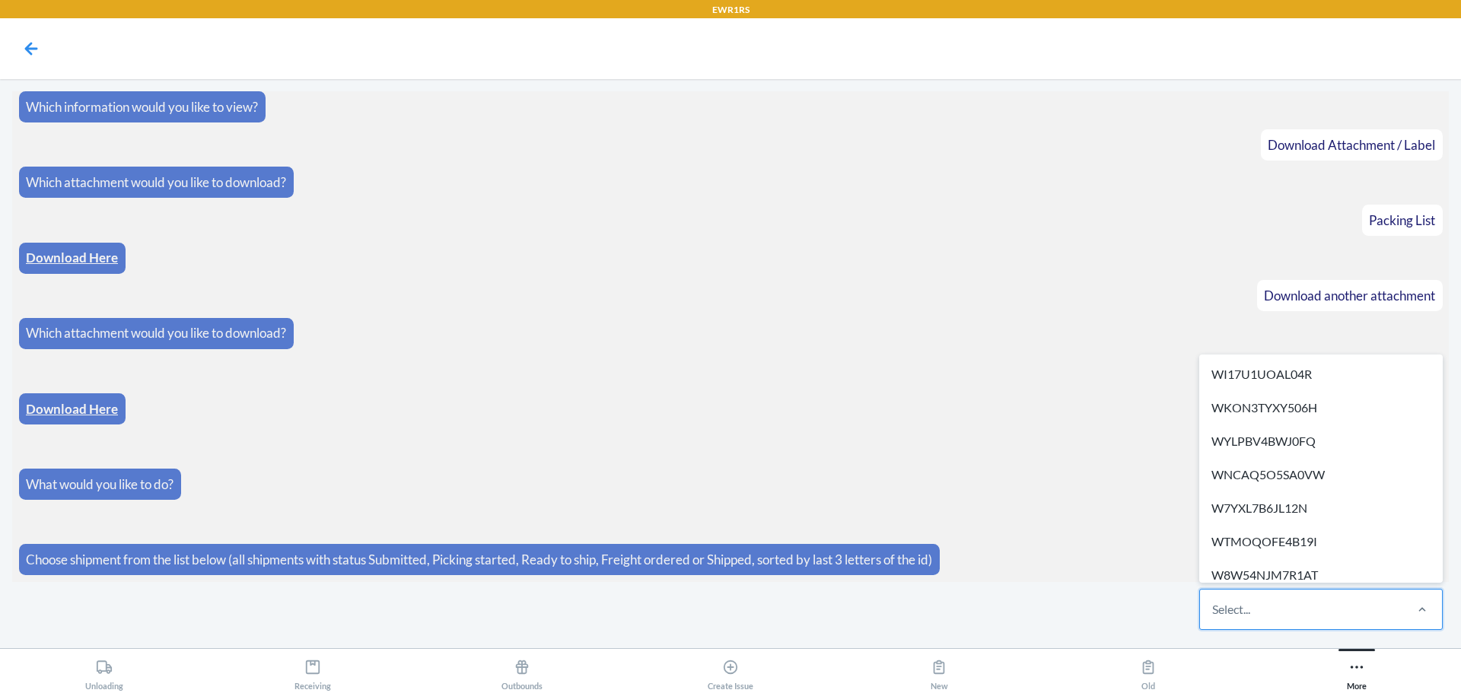
click at [1290, 596] on div "Select..." at bounding box center [1301, 610] width 202 height 40
click at [1214, 601] on input "option WI17U1UOAL04R focused, 1 of 275. 275 results available. Use Up and Down …" at bounding box center [1213, 610] width 2 height 18
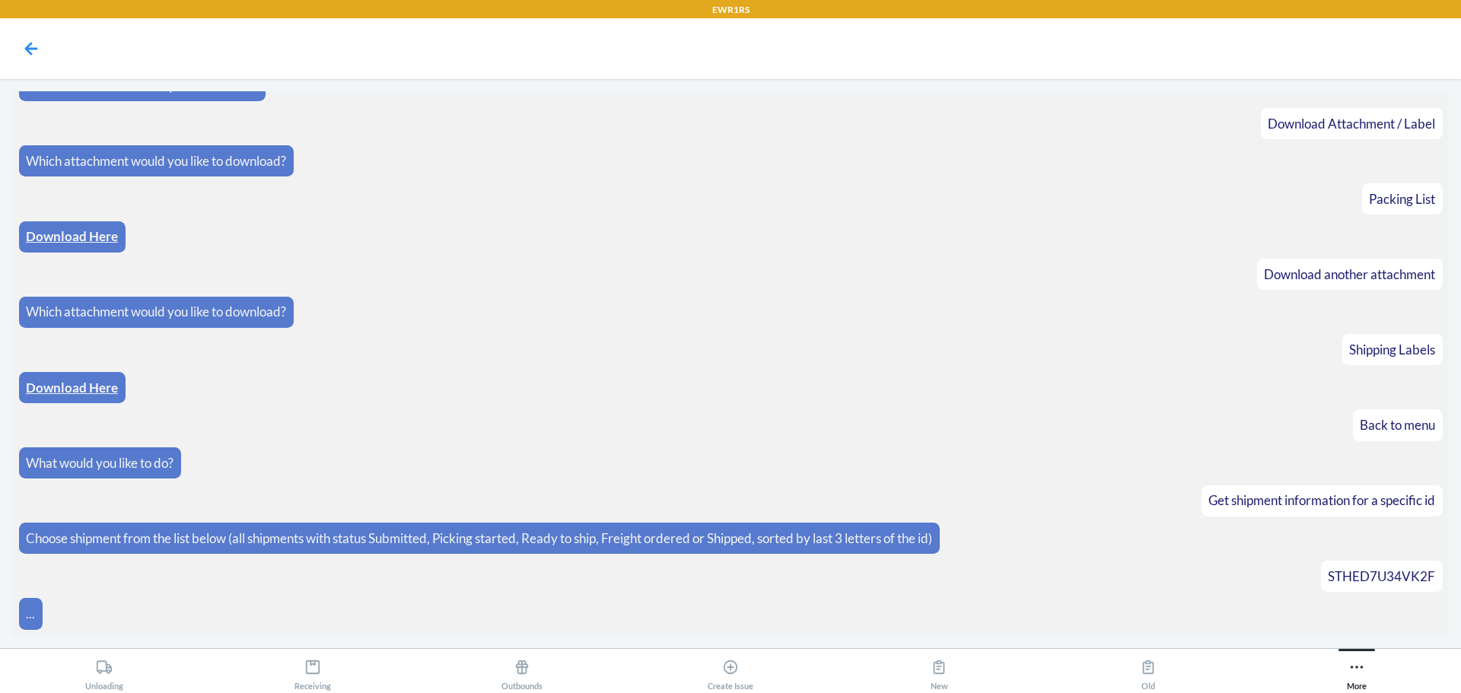
scroll to position [2347, 0]
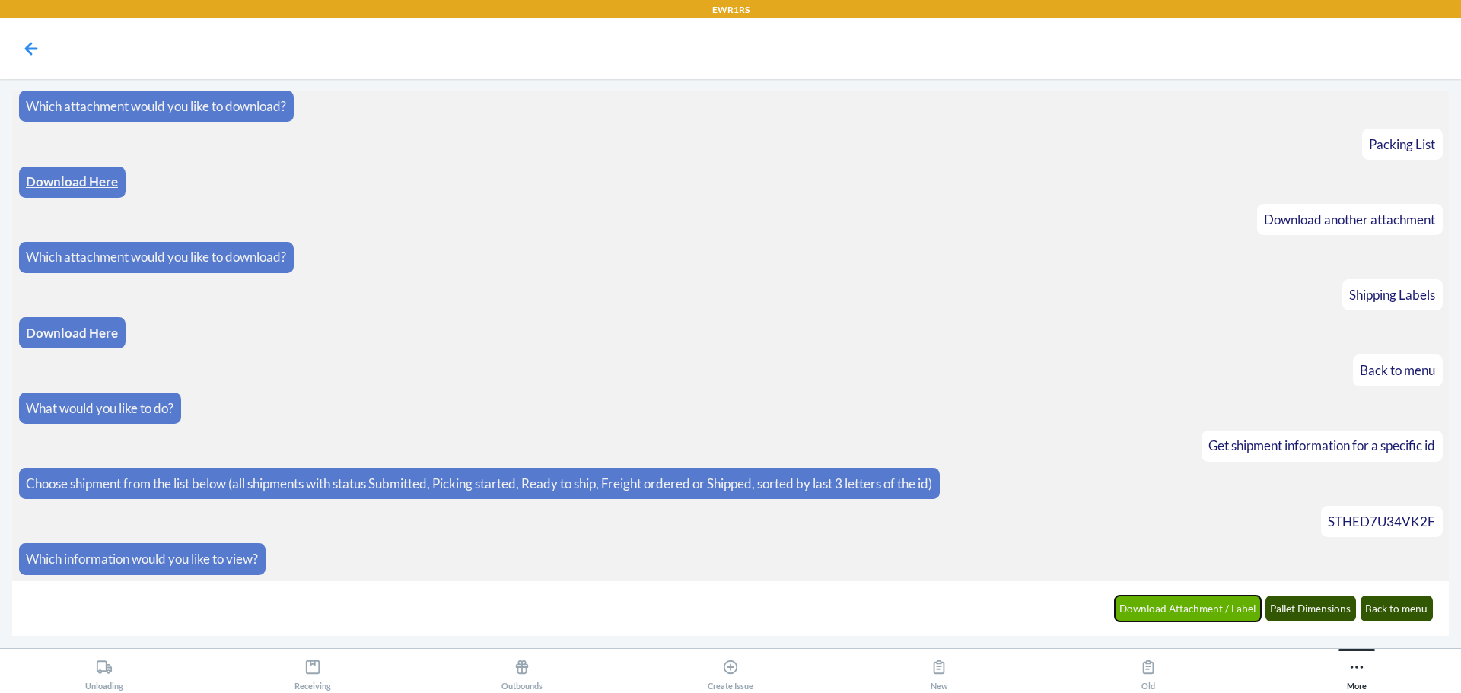
click at [1219, 614] on button "Download Attachment / Label" at bounding box center [1188, 609] width 147 height 26
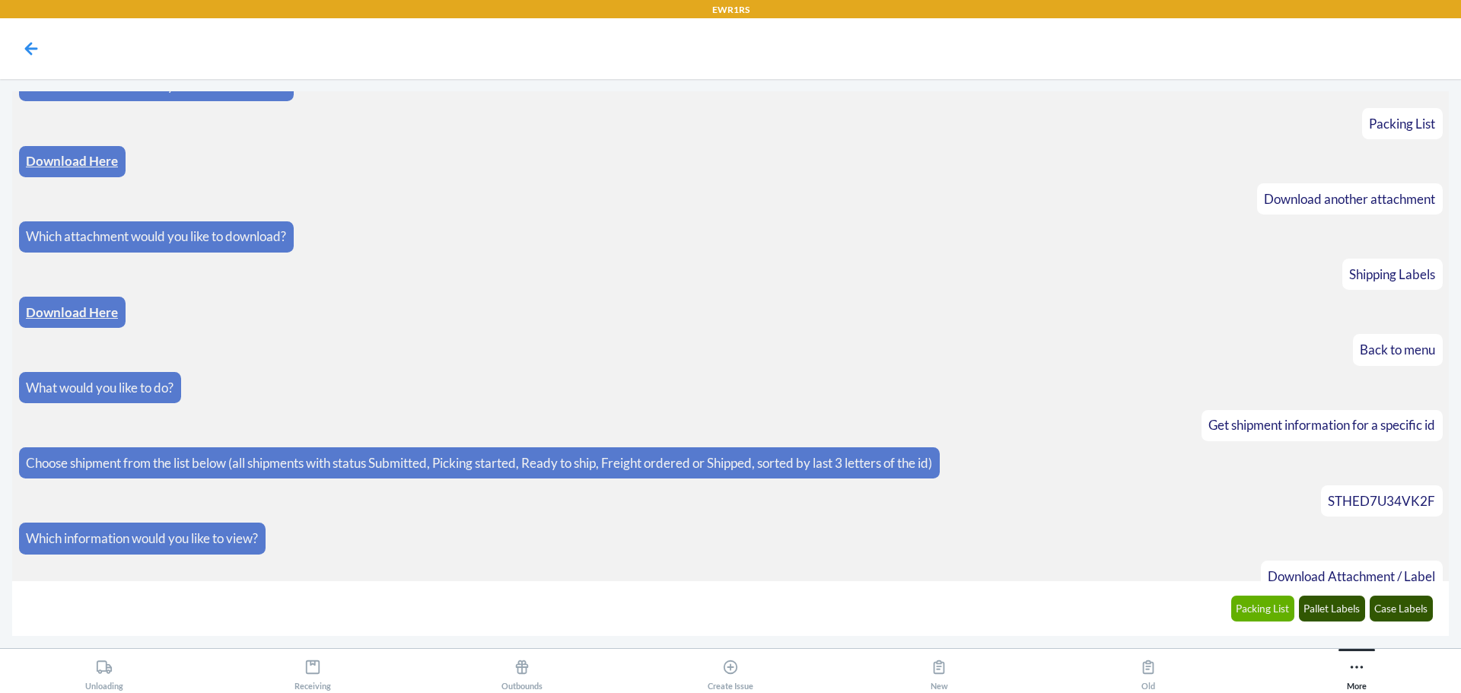
scroll to position [2423, 0]
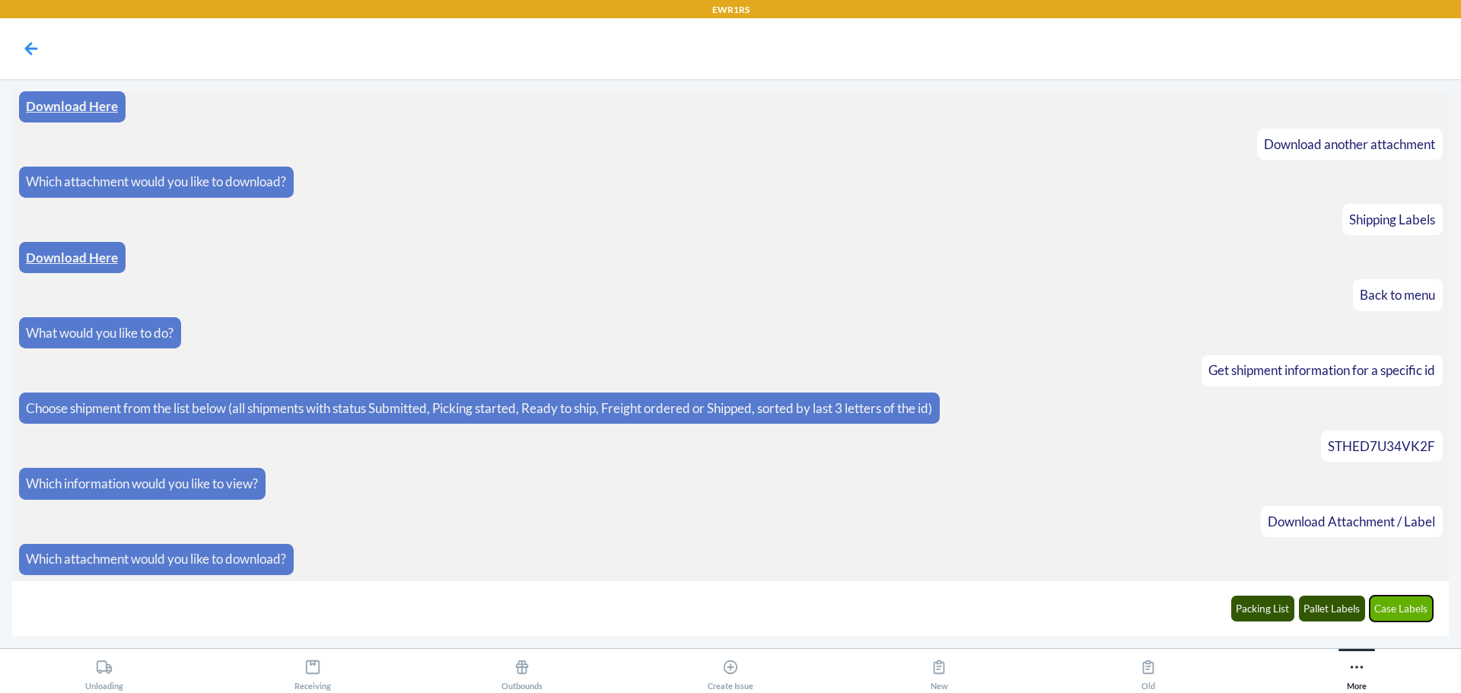
click at [1389, 616] on button "Case Labels" at bounding box center [1402, 609] width 64 height 26
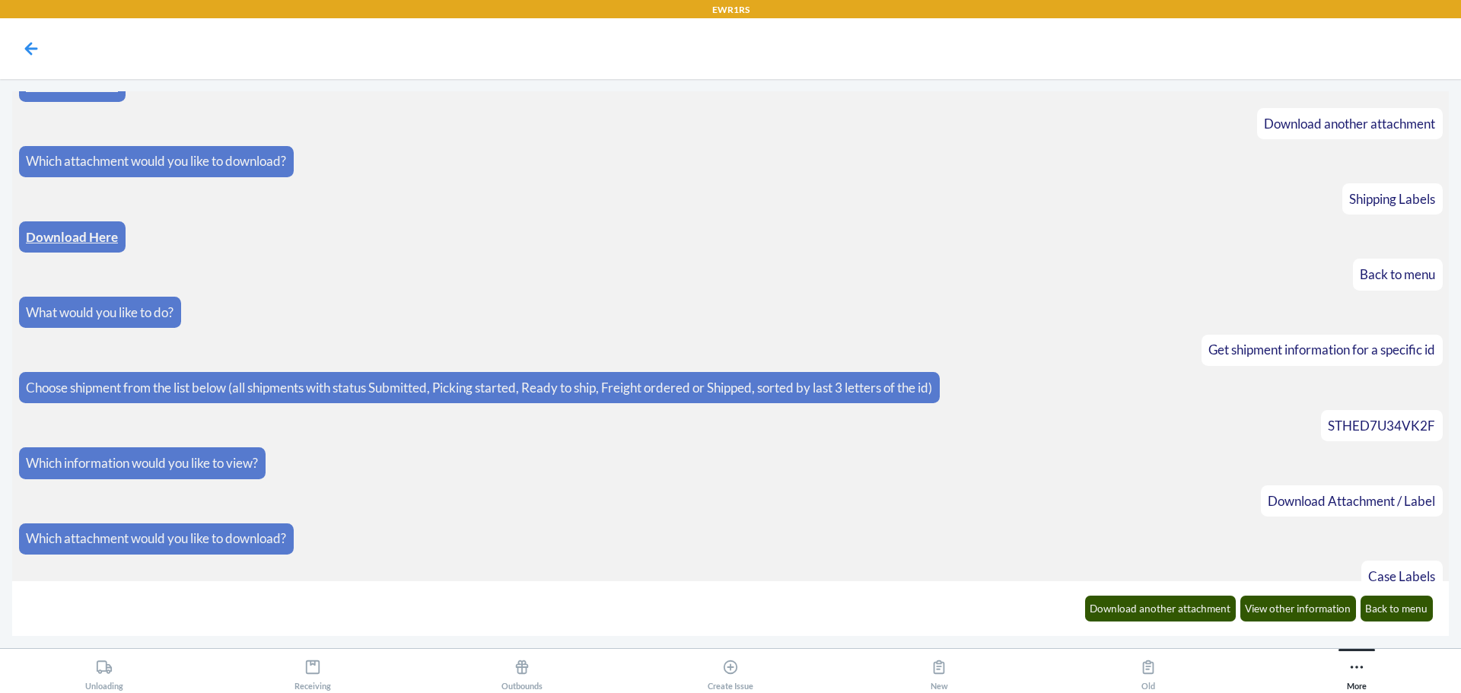
scroll to position [2498, 0]
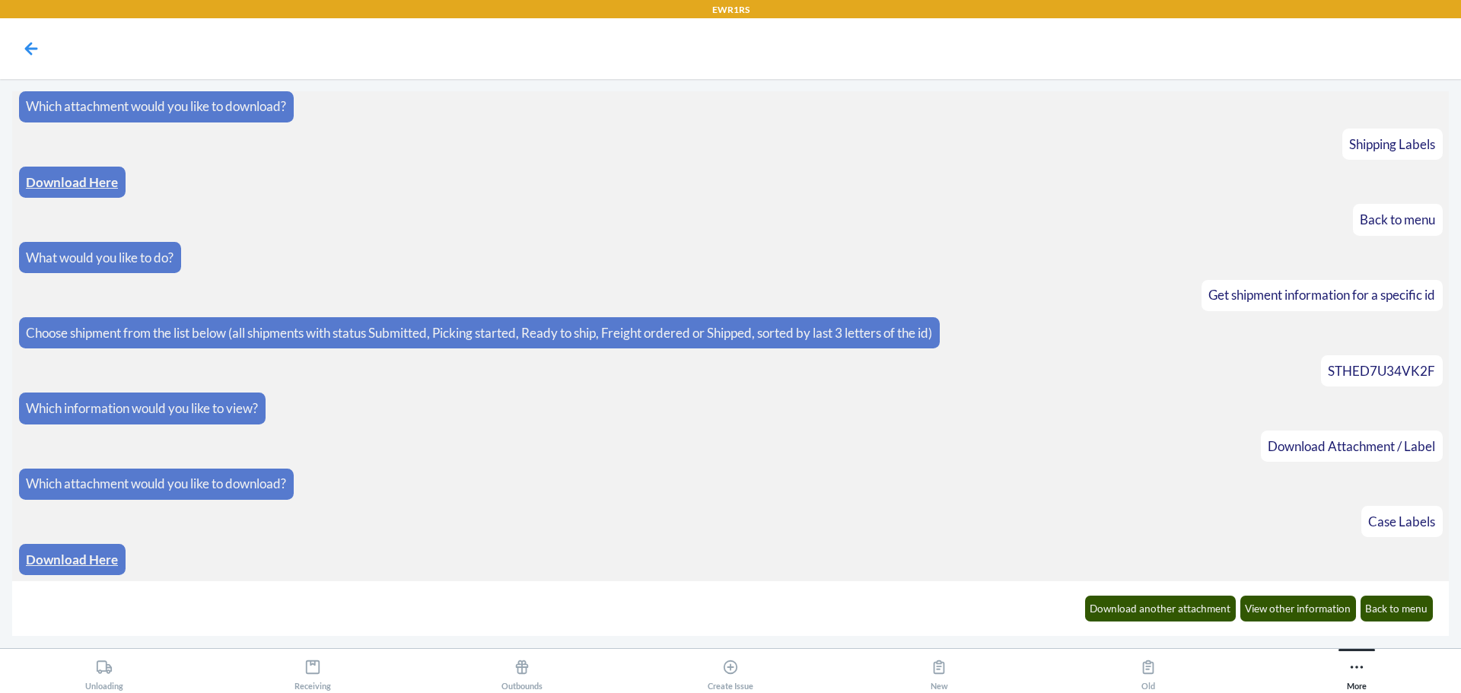
click at [37, 557] on link "Download Here" at bounding box center [72, 560] width 92 height 16
click at [1369, 604] on button "Back to menu" at bounding box center [1397, 609] width 73 height 26
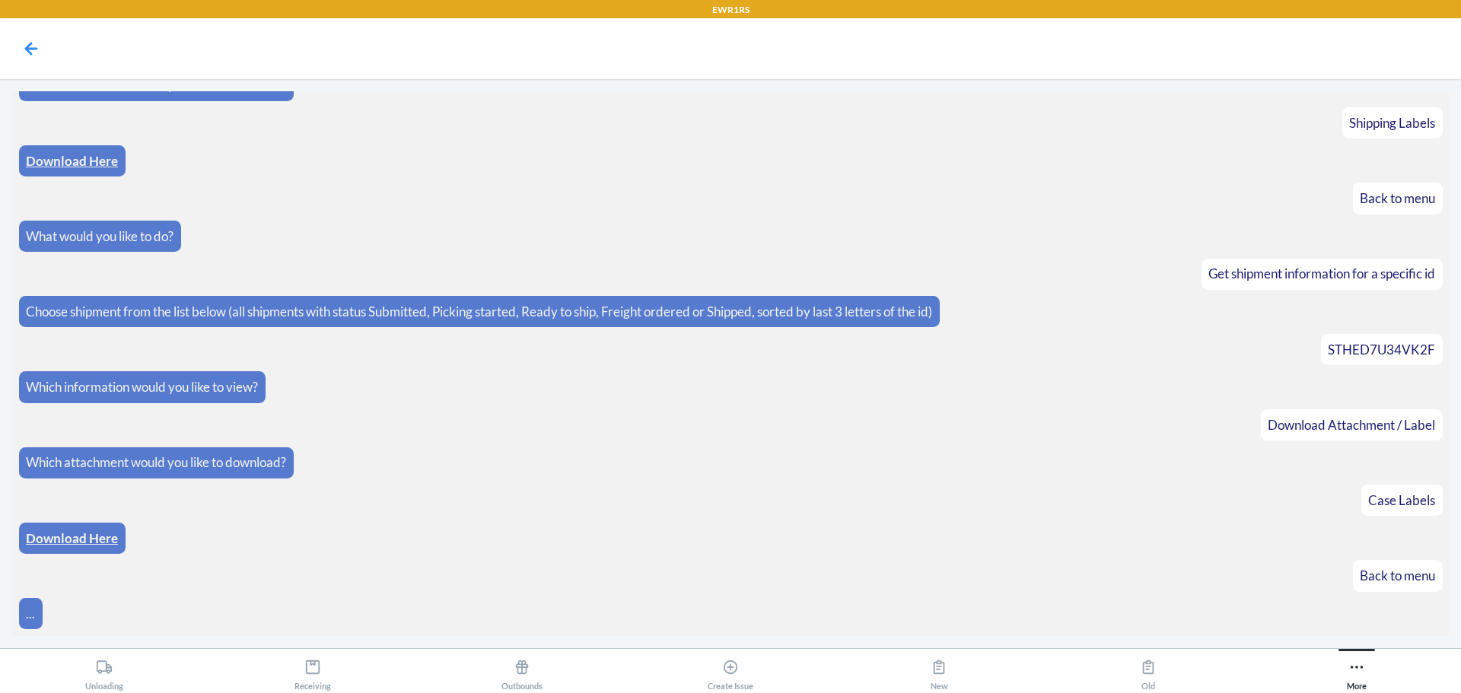
scroll to position [2574, 0]
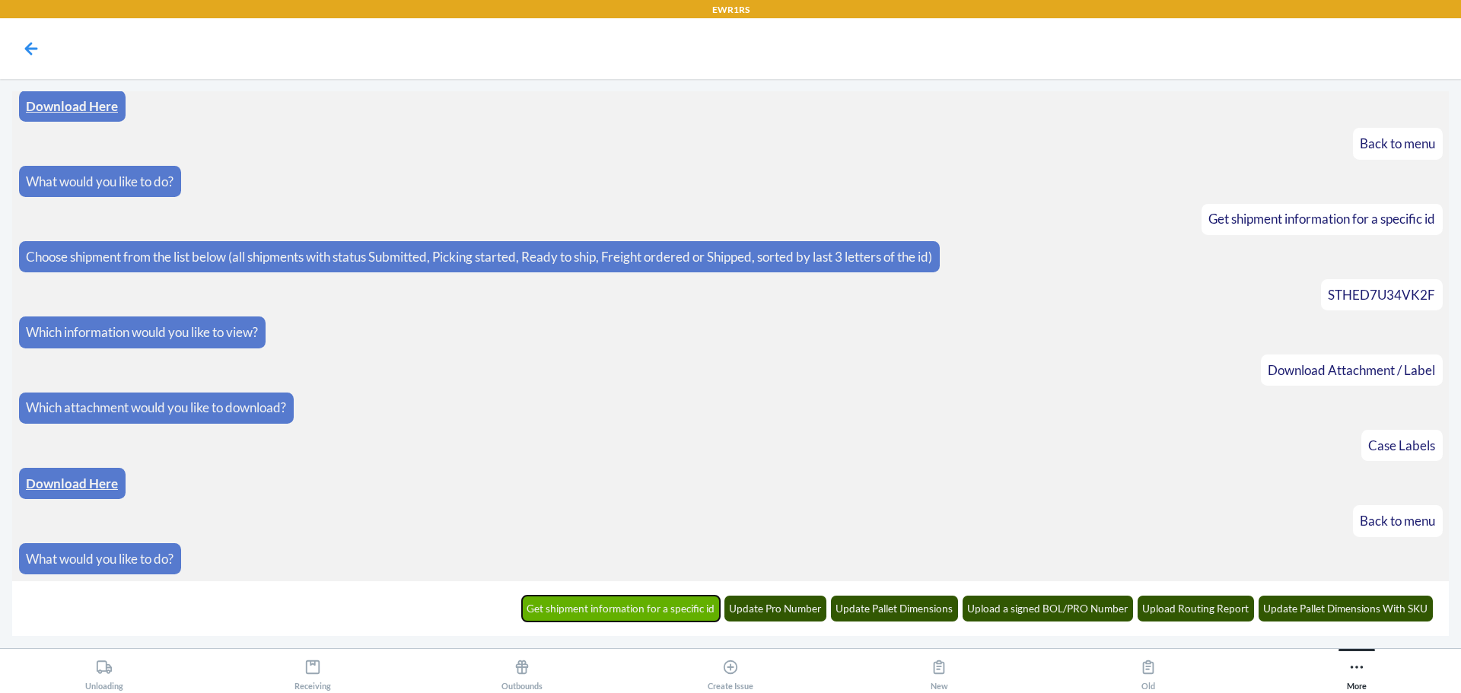
click at [627, 616] on button "Get shipment information for a specific id" at bounding box center [621, 609] width 199 height 26
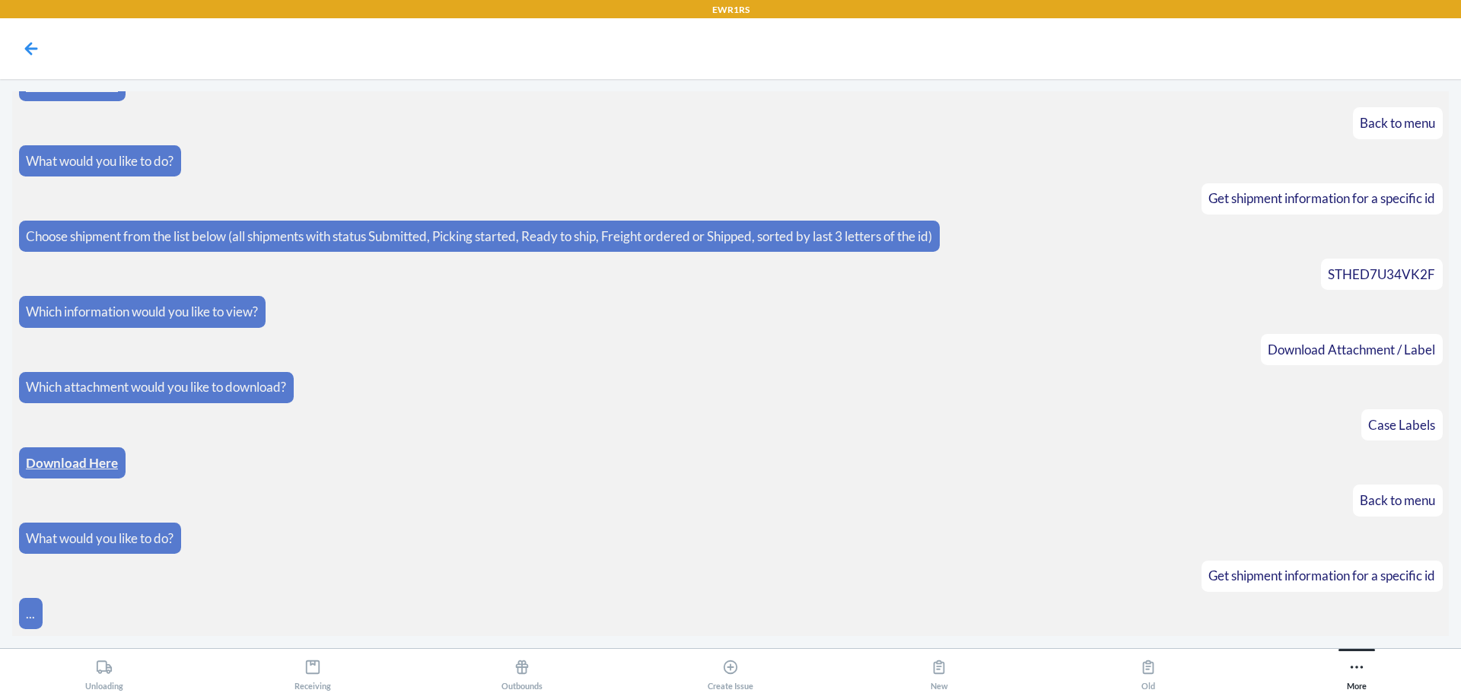
scroll to position [2649, 0]
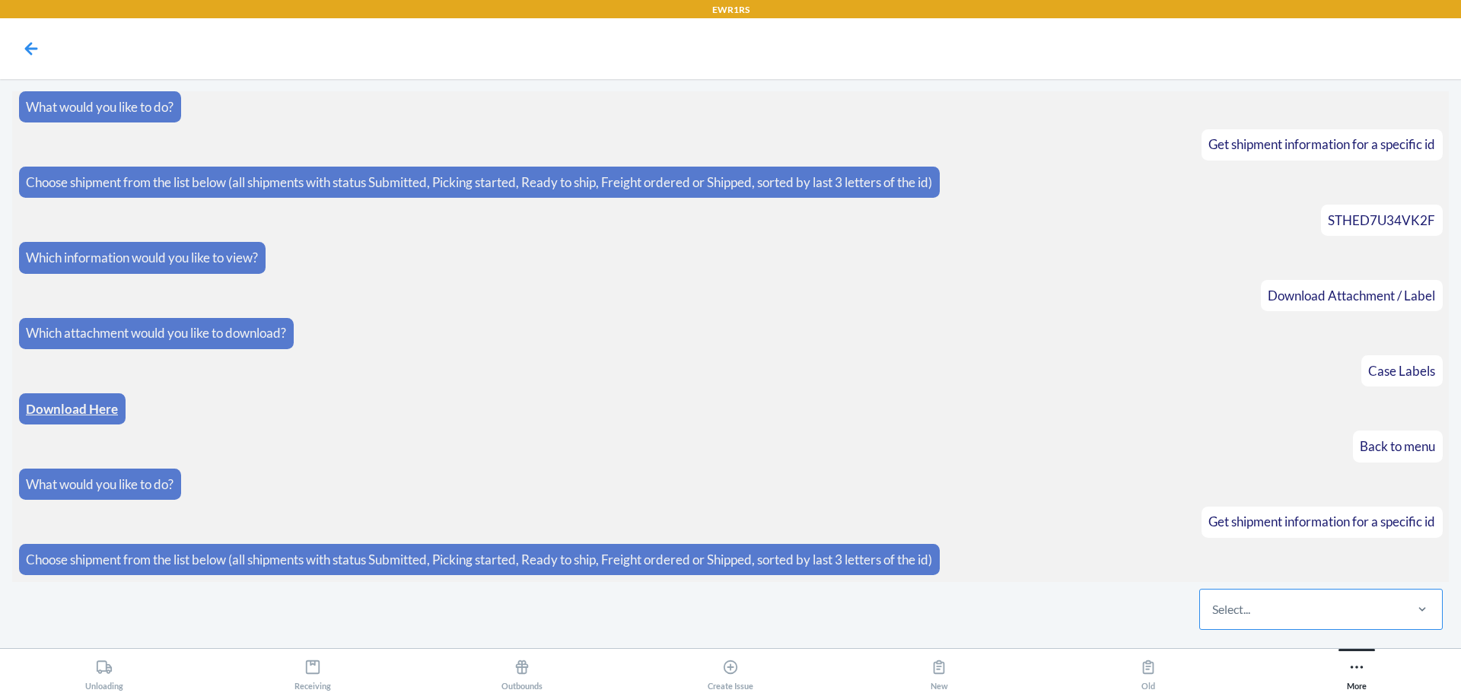
click at [1275, 607] on div "Select..." at bounding box center [1301, 610] width 202 height 40
click at [1214, 607] on input "Select..." at bounding box center [1213, 610] width 2 height 18
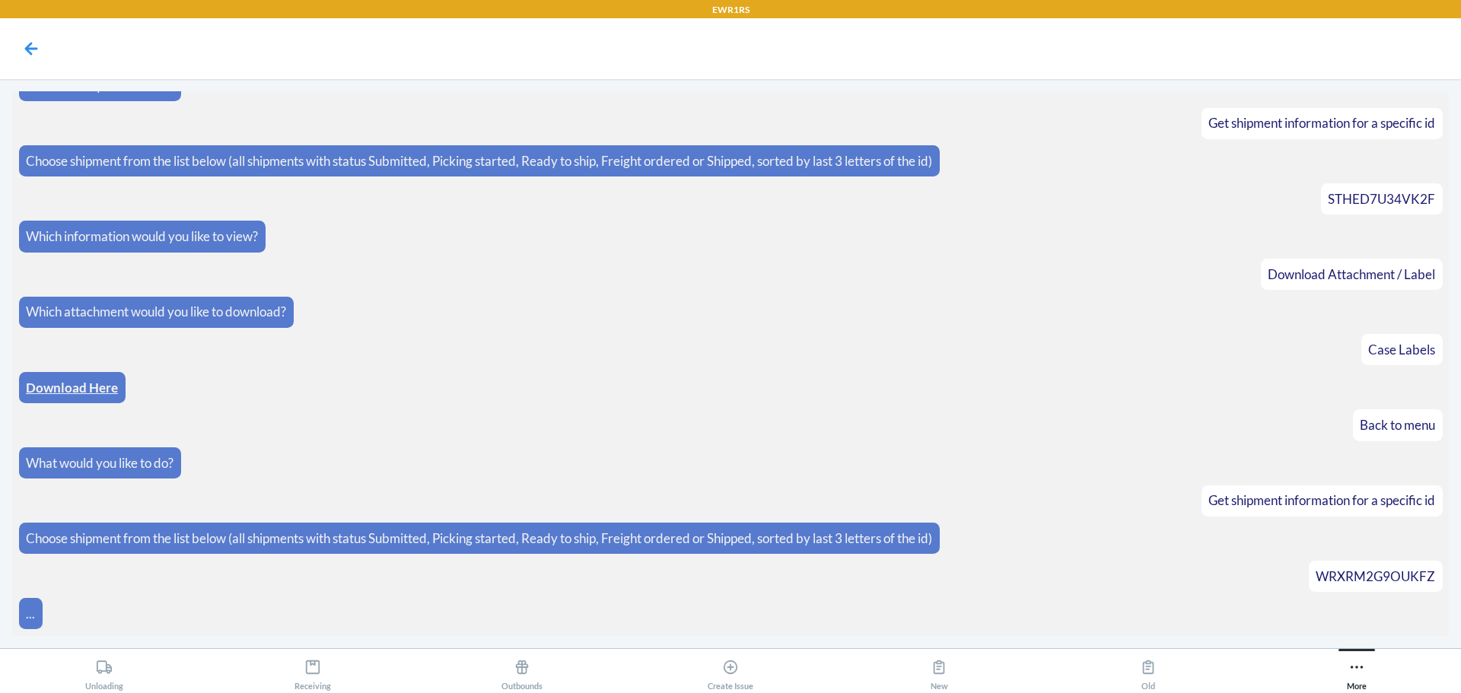
scroll to position [2725, 0]
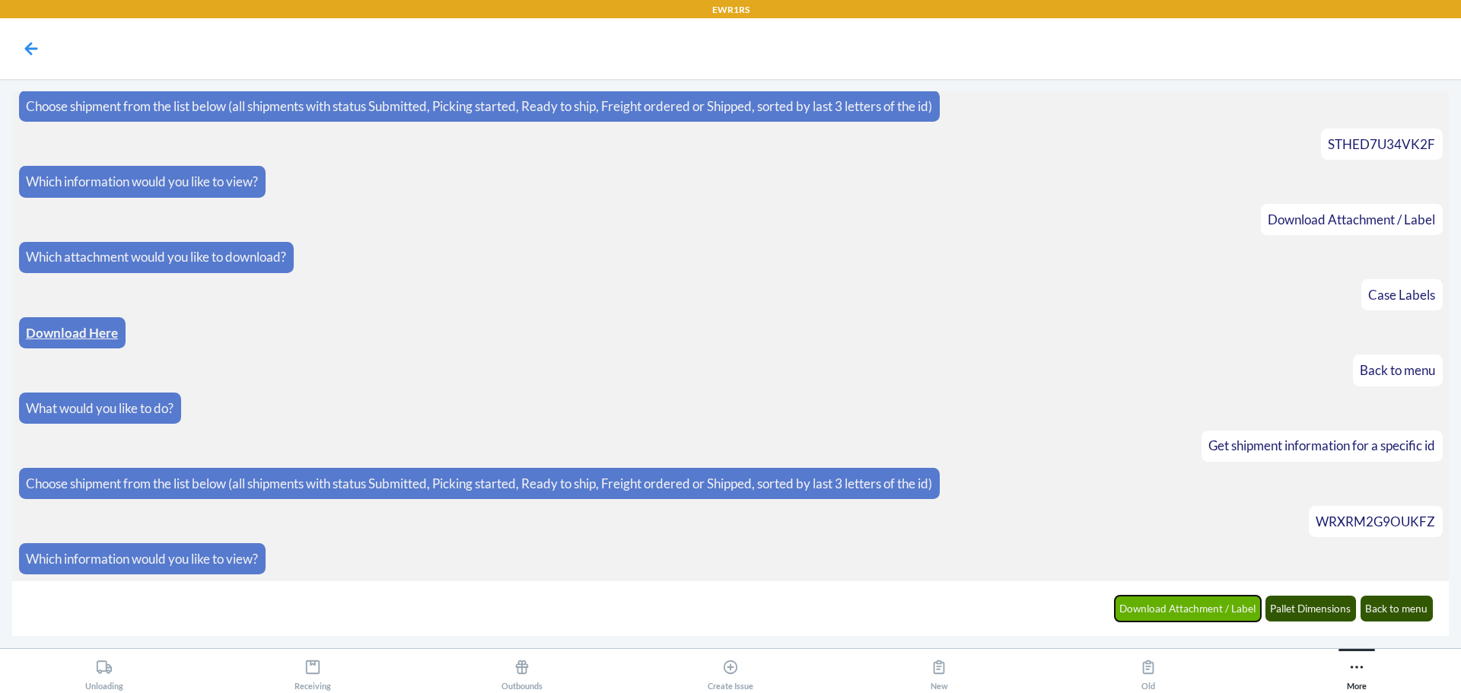
click at [1220, 607] on button "Download Attachment / Label" at bounding box center [1188, 609] width 147 height 26
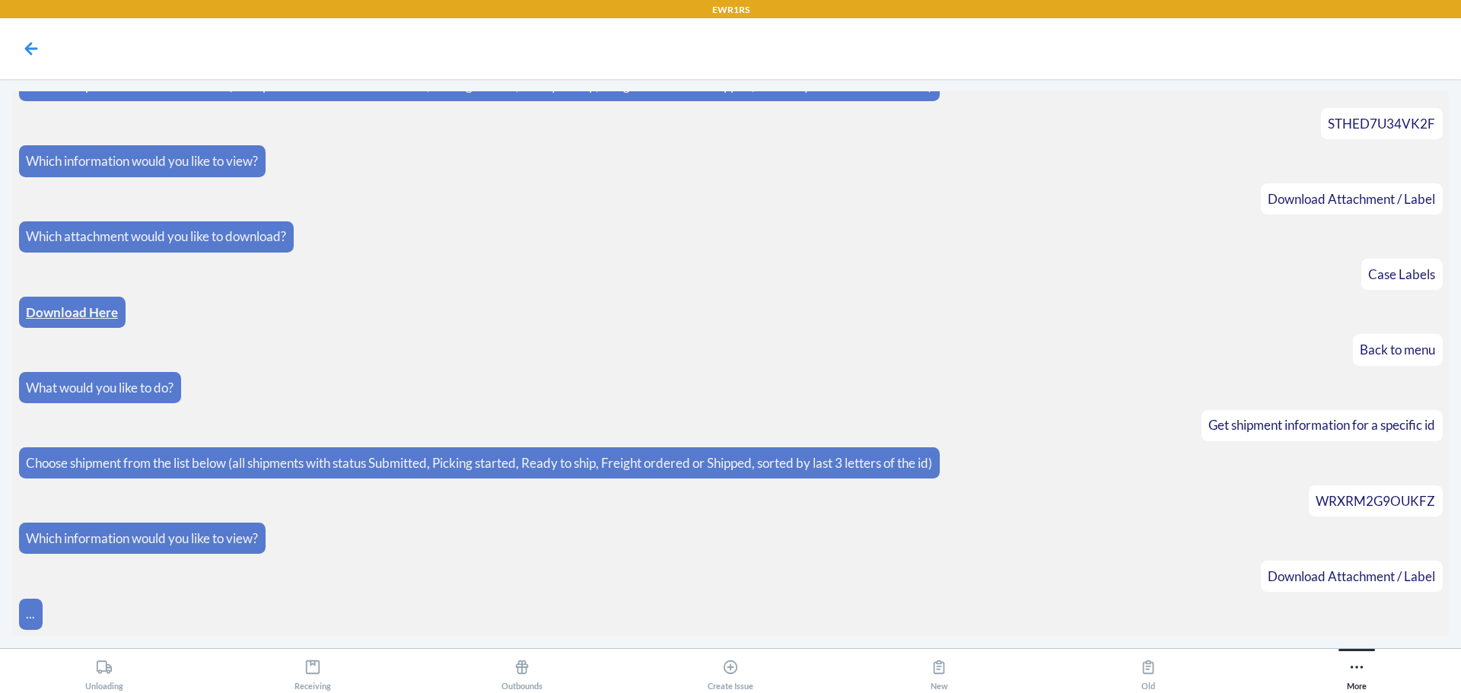
scroll to position [2800, 0]
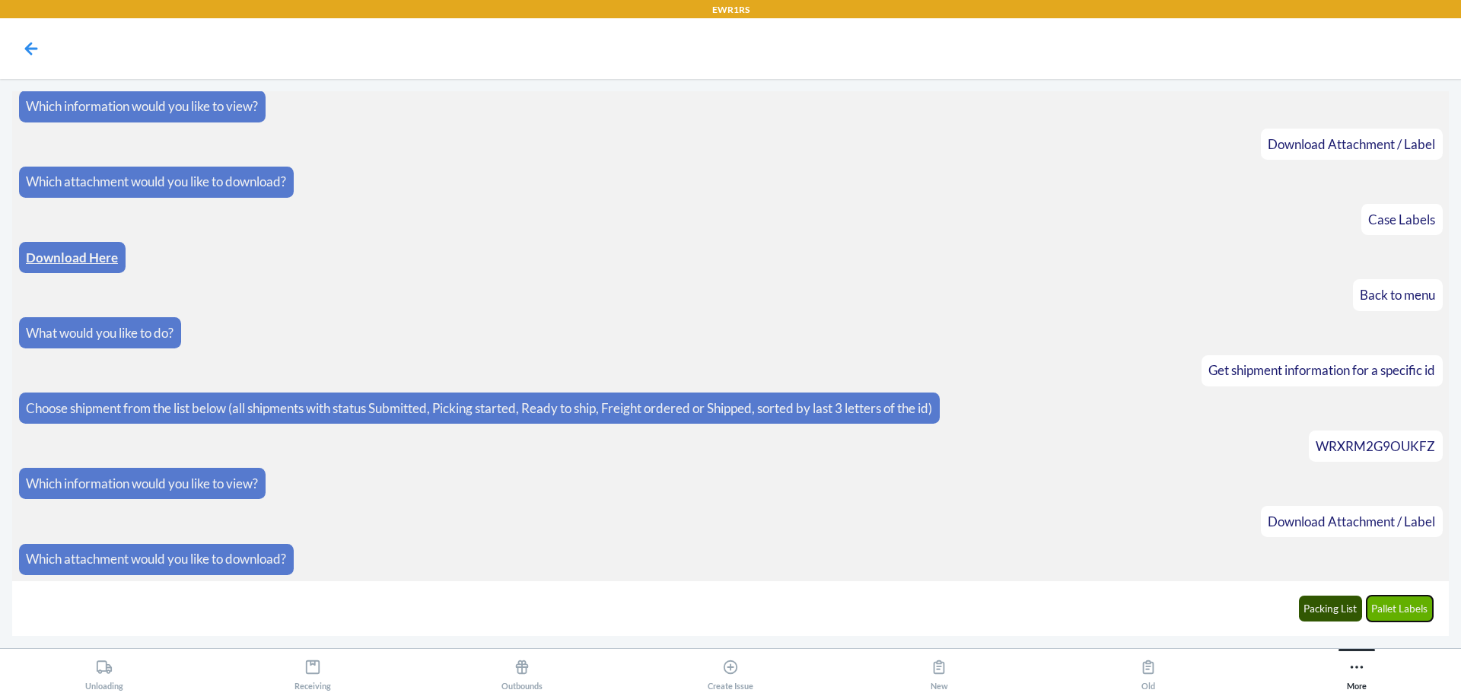
click at [1371, 615] on button "Pallet Labels" at bounding box center [1400, 609] width 67 height 26
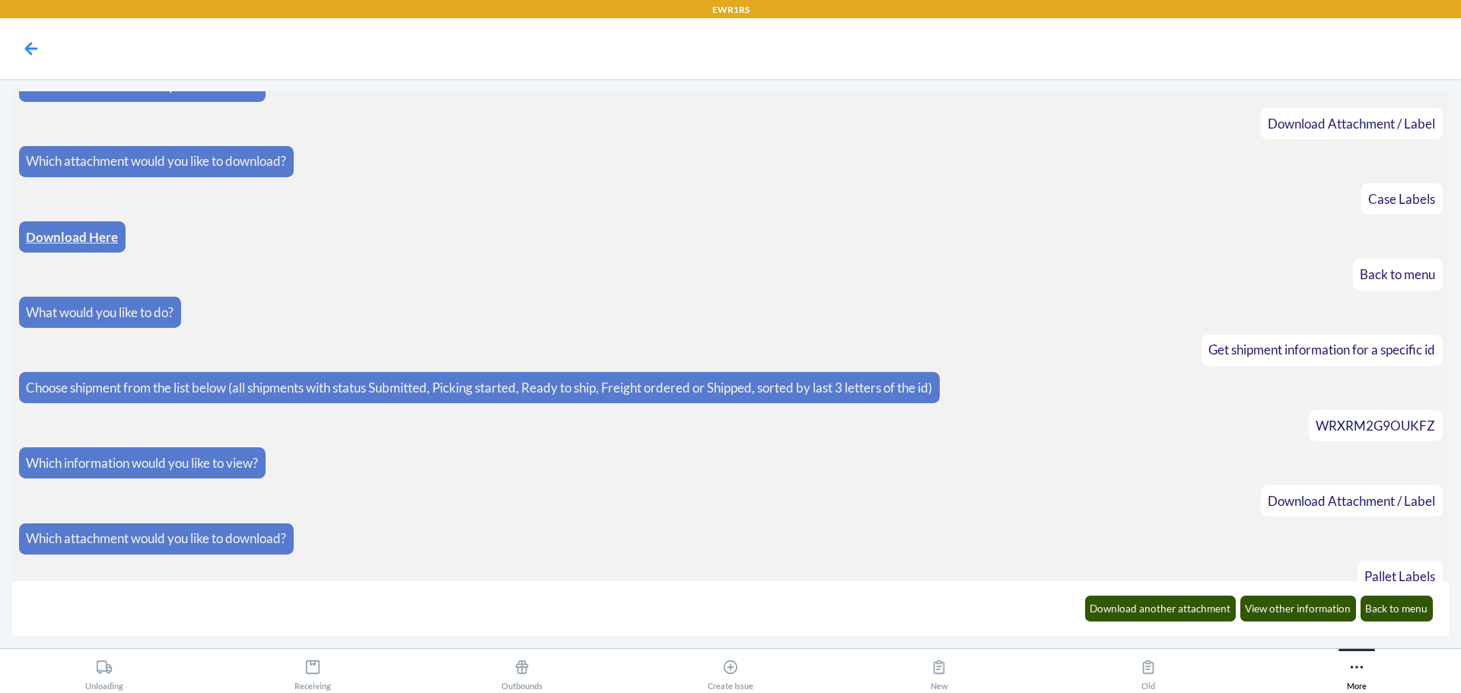
scroll to position [2875, 0]
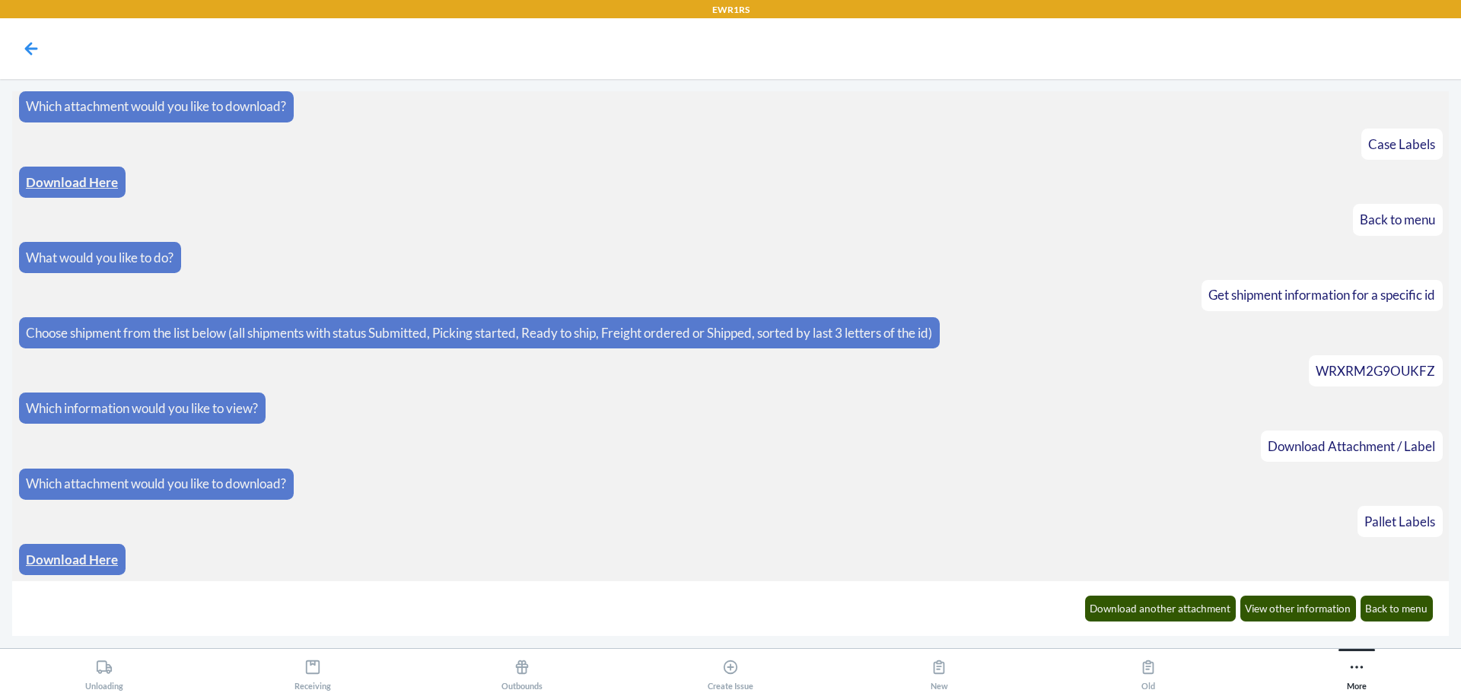
click at [85, 553] on link "Download Here" at bounding box center [72, 560] width 92 height 16
click at [1195, 608] on button "Download another attachment" at bounding box center [1160, 609] width 151 height 26
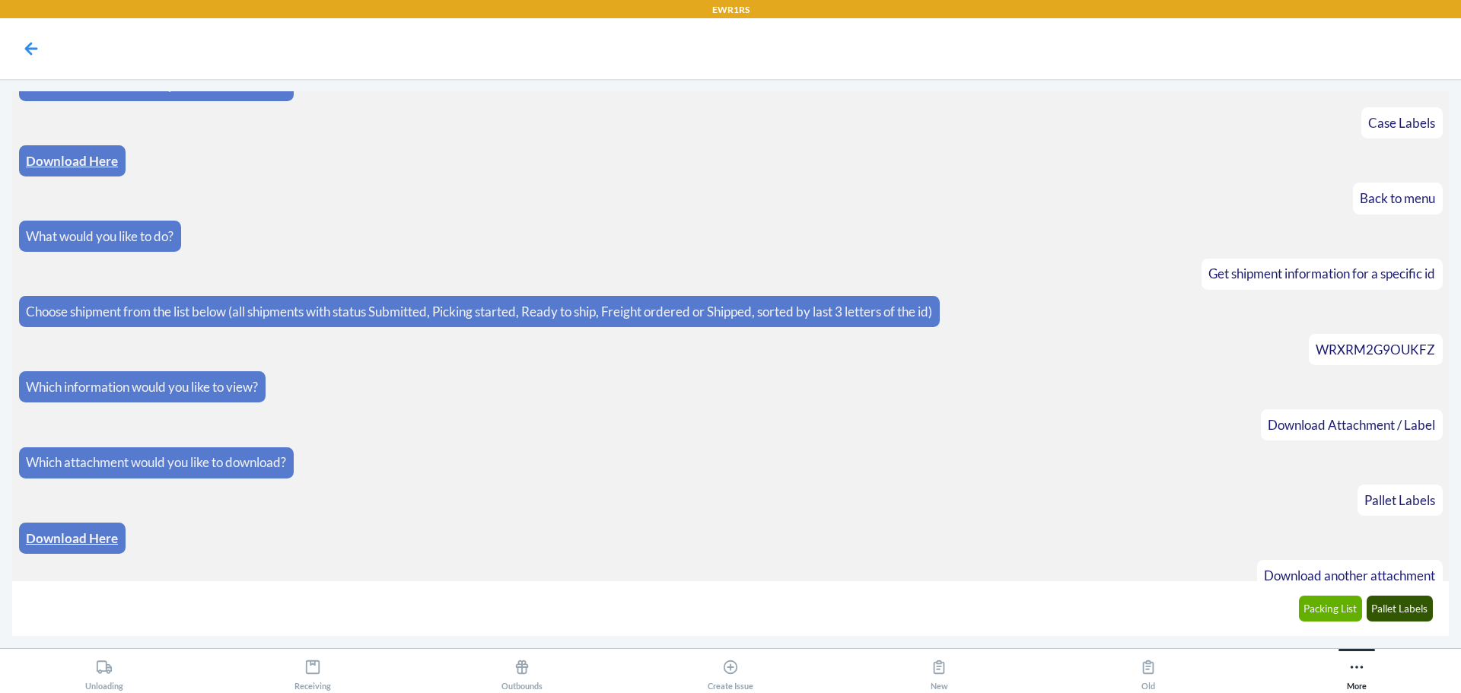
scroll to position [2952, 0]
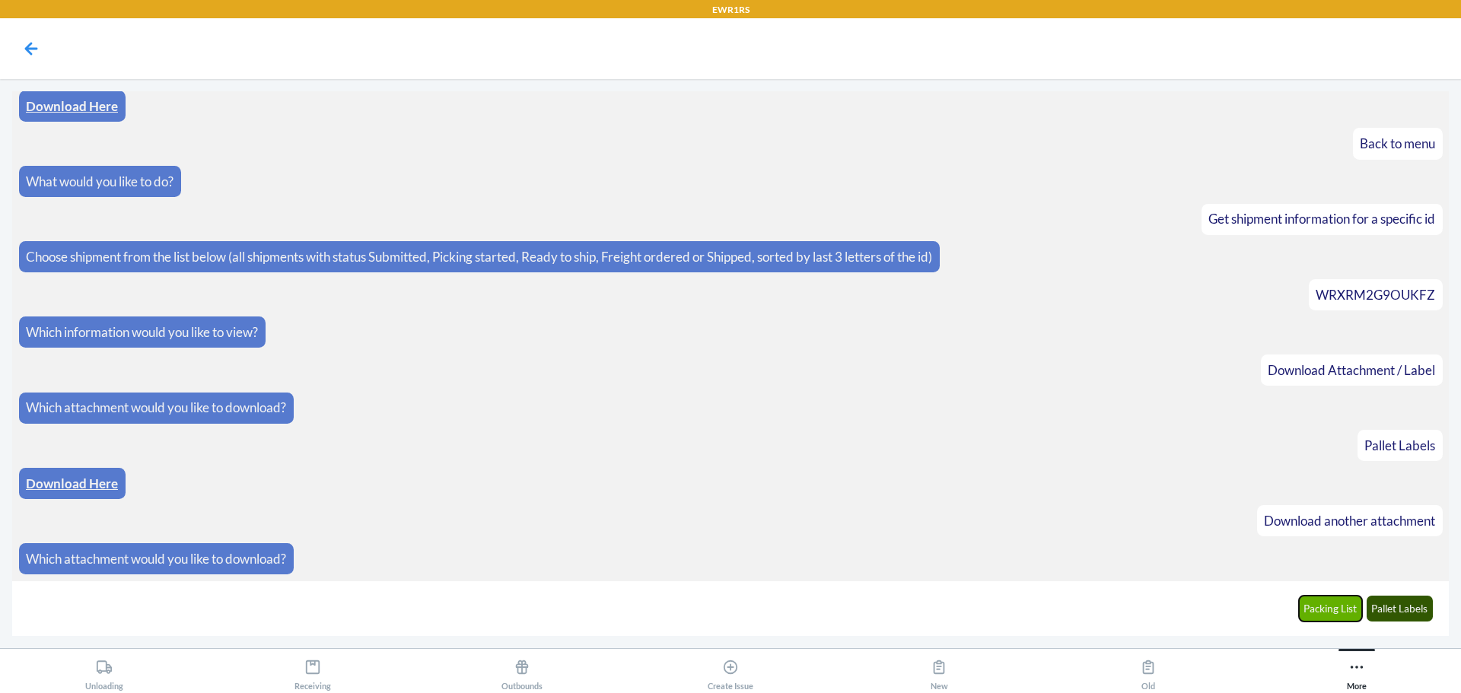
click at [1335, 612] on button "Packing List" at bounding box center [1331, 609] width 64 height 26
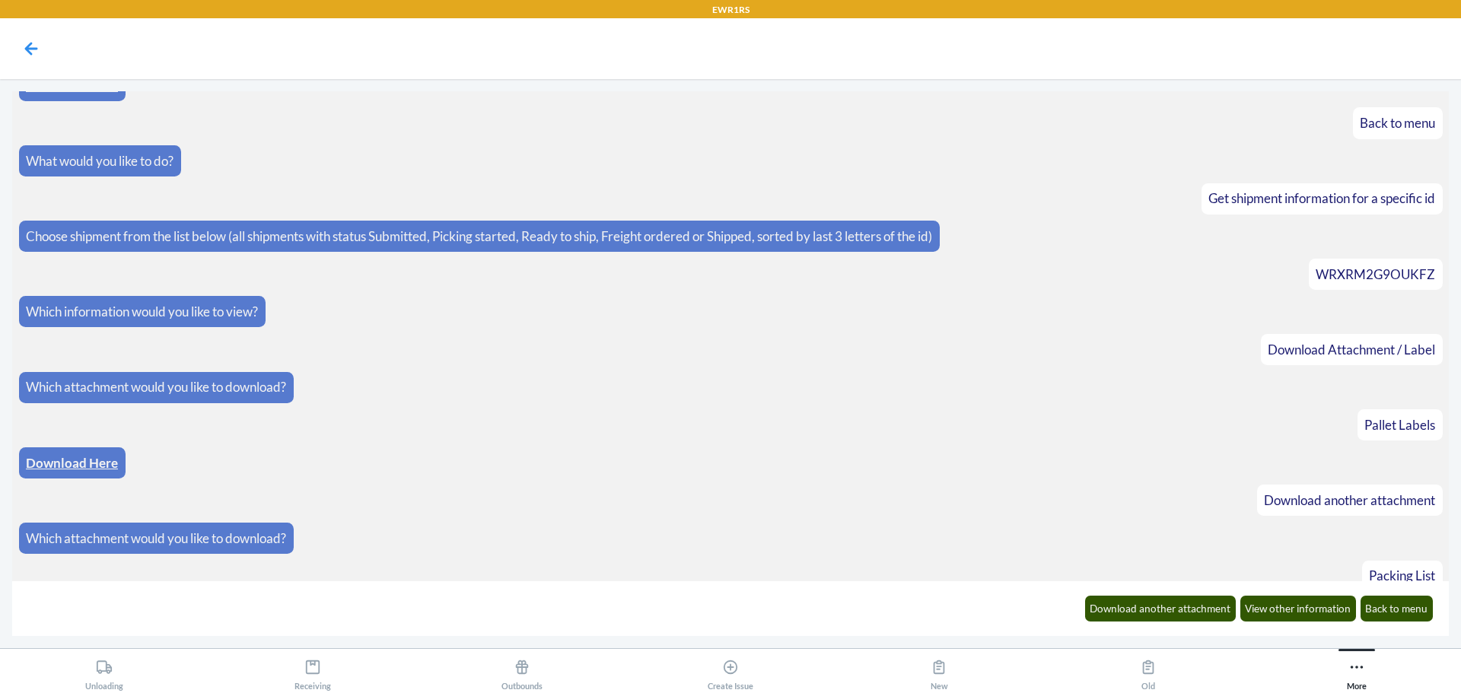
scroll to position [3027, 0]
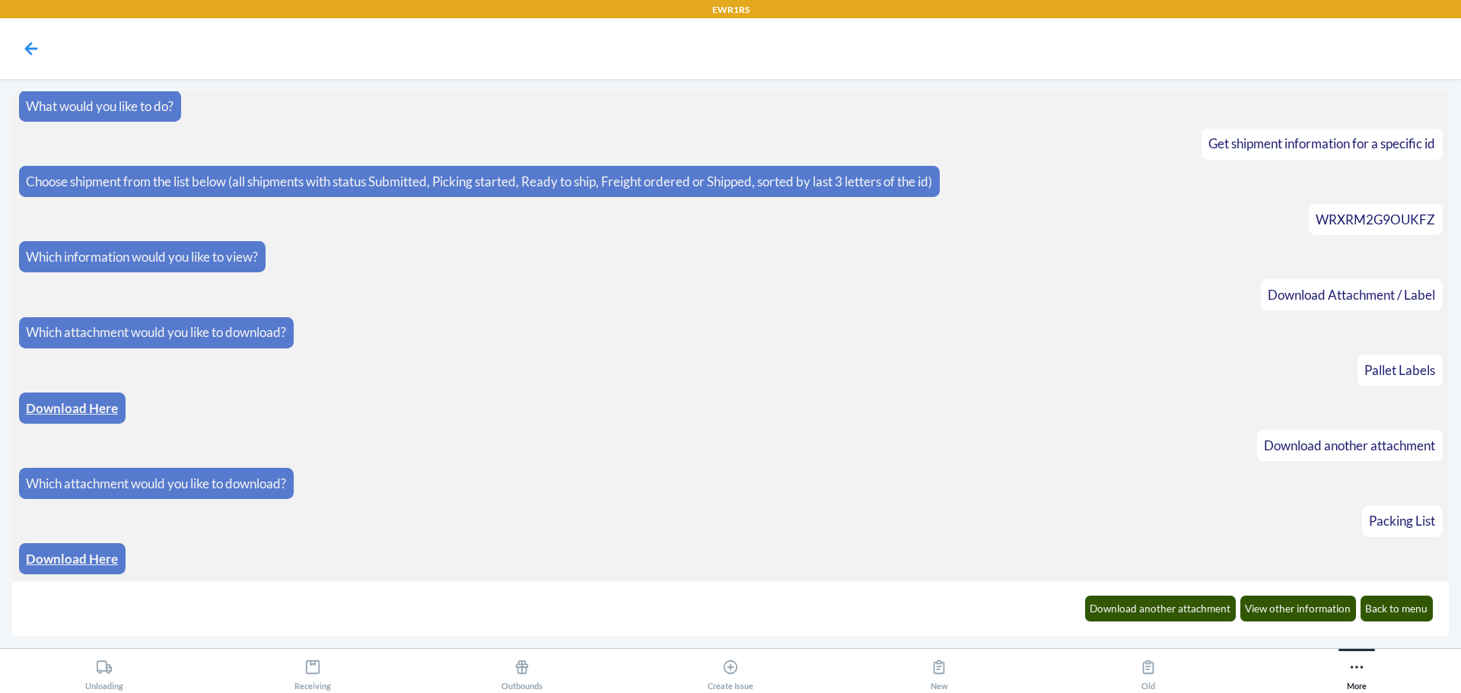
click at [55, 556] on link "Download Here" at bounding box center [72, 559] width 92 height 16
click at [1413, 611] on button "Back to menu" at bounding box center [1397, 609] width 73 height 26
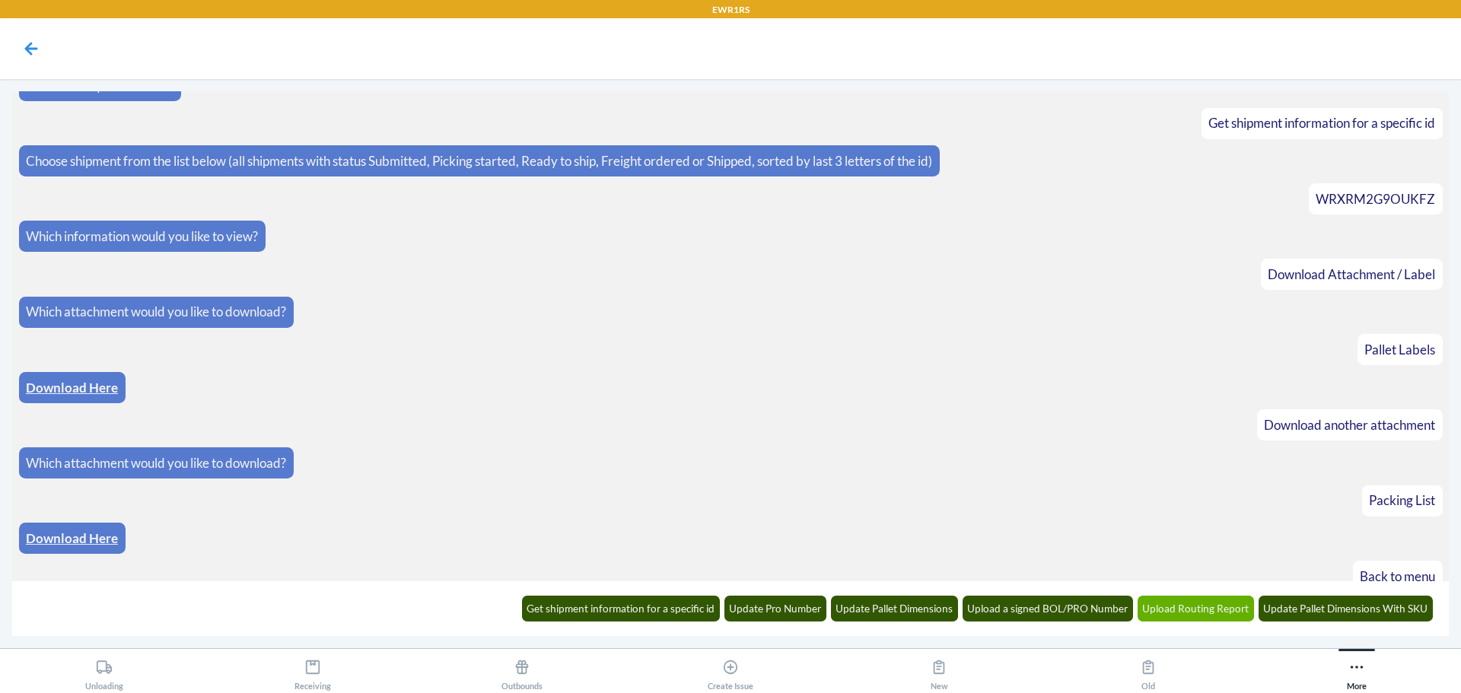
scroll to position [3102, 0]
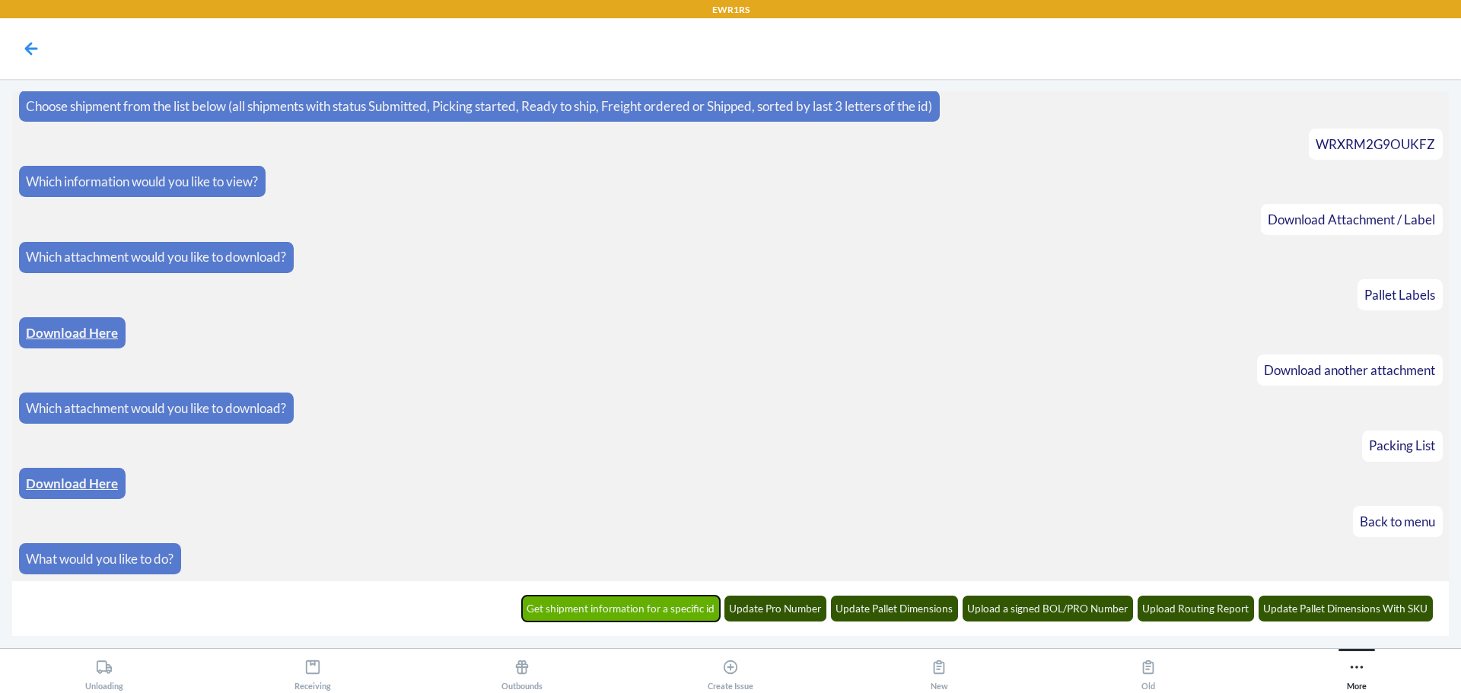
click at [664, 614] on button "Get shipment information for a specific id" at bounding box center [621, 609] width 199 height 26
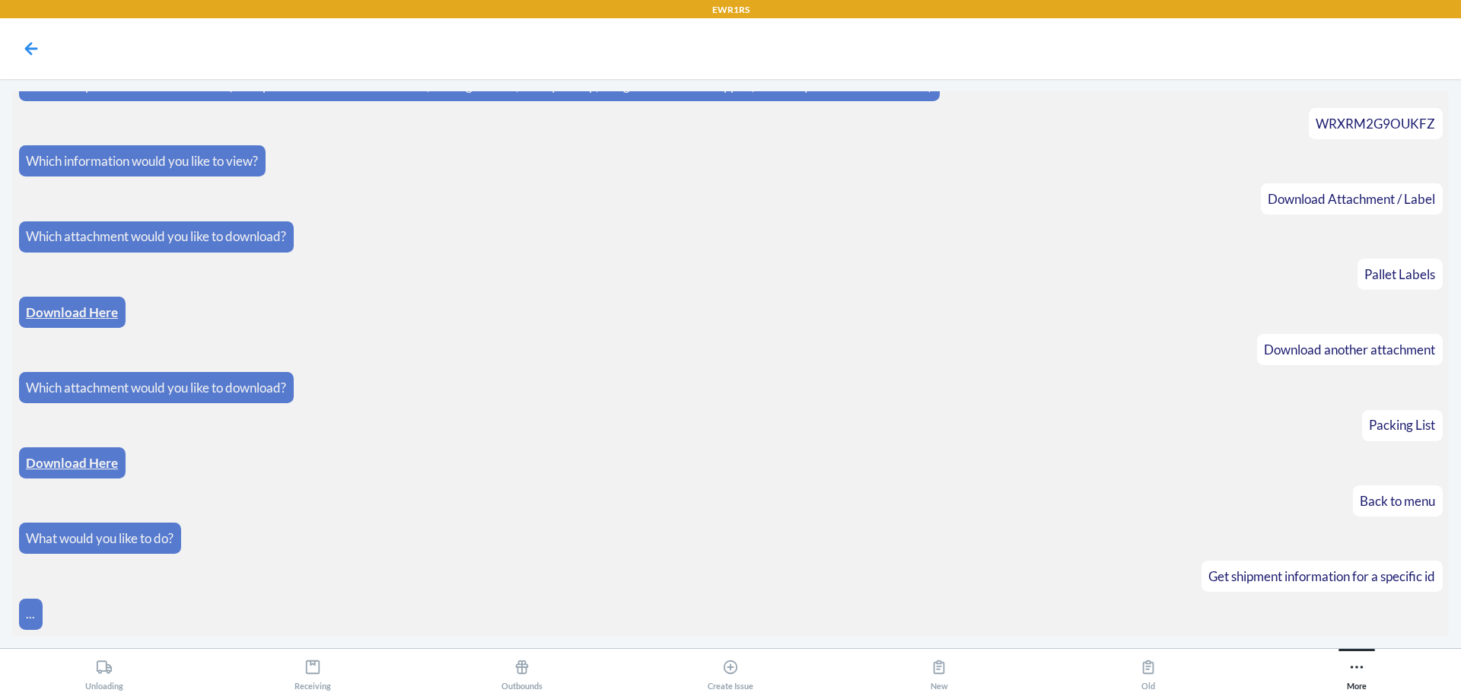
click at [1355, 621] on article "..." at bounding box center [731, 614] width 1424 height 31
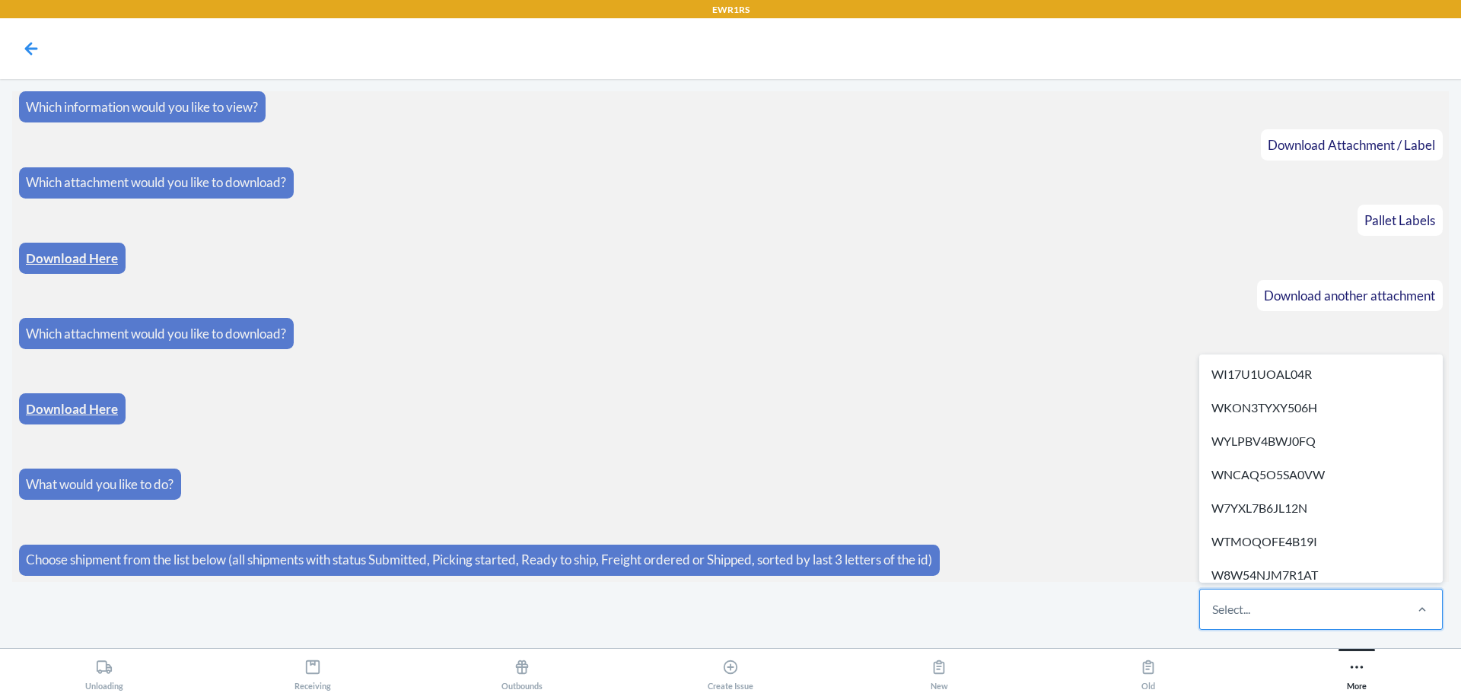
click at [1306, 623] on div "Select..." at bounding box center [1301, 610] width 202 height 40
click at [1214, 619] on input "option WI17U1UOAL04R focused, 1 of 275. 275 results available. Use Up and Down …" at bounding box center [1213, 610] width 2 height 18
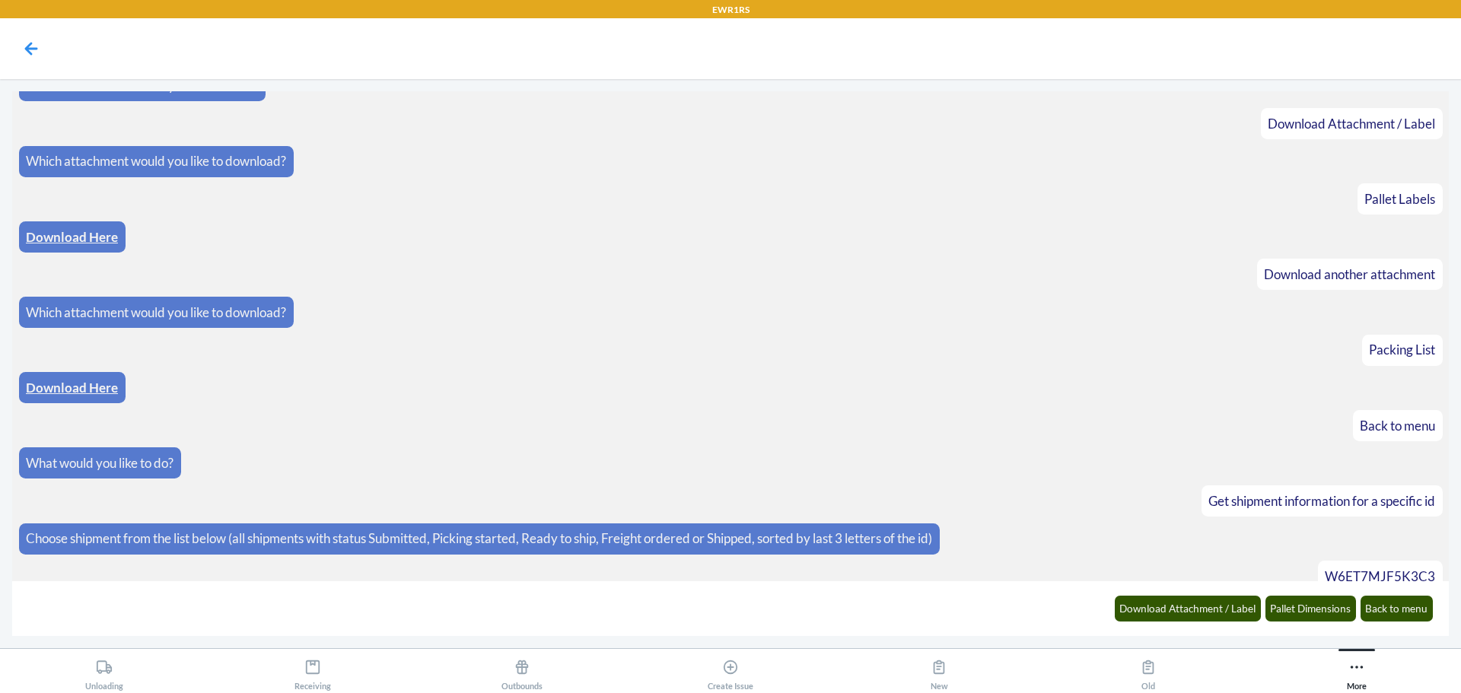
scroll to position [3253, 0]
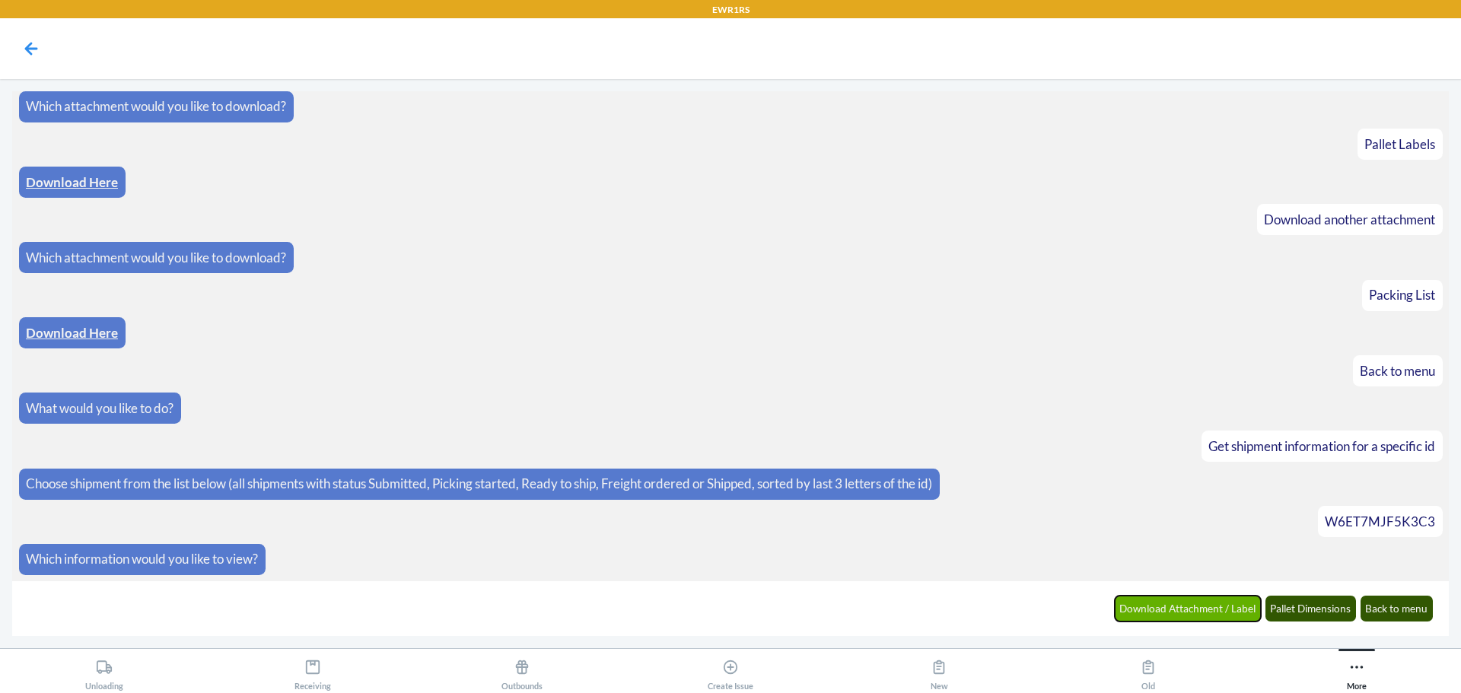
click at [1230, 607] on button "Download Attachment / Label" at bounding box center [1188, 609] width 147 height 26
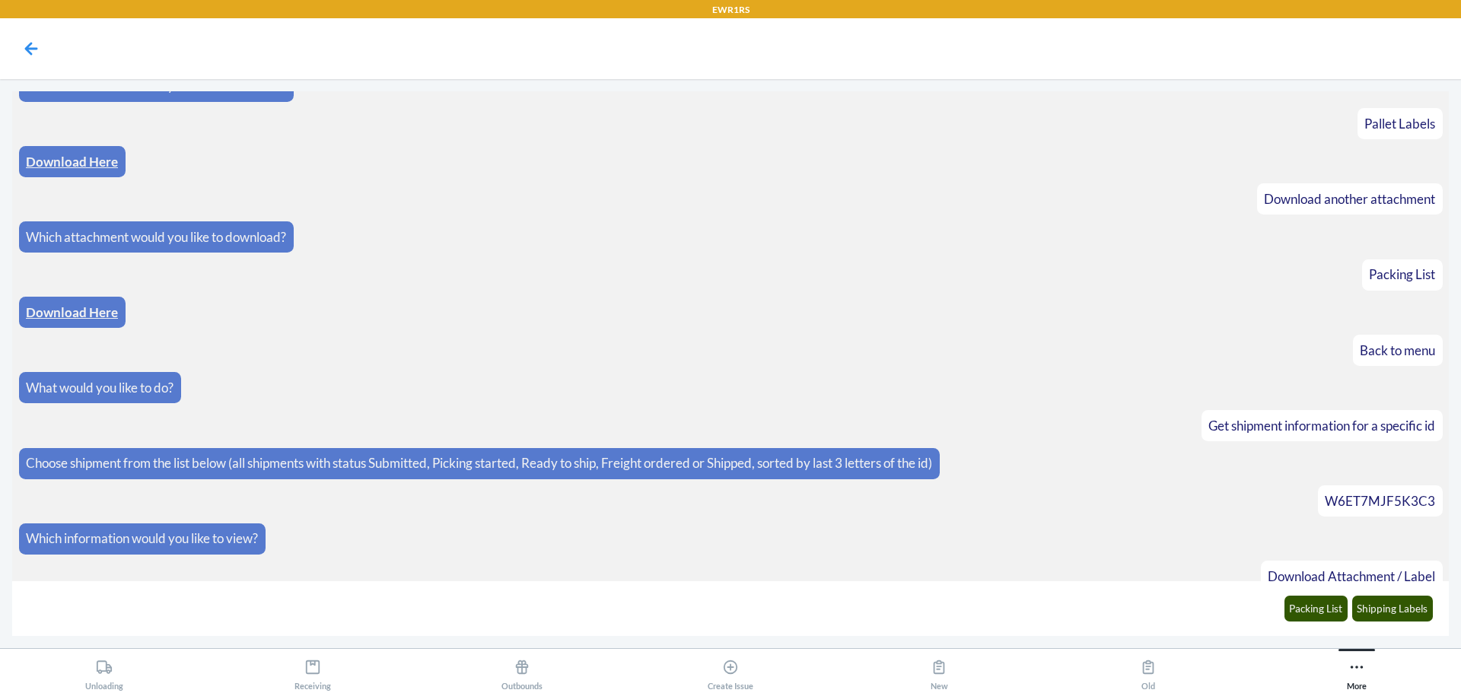
scroll to position [3328, 0]
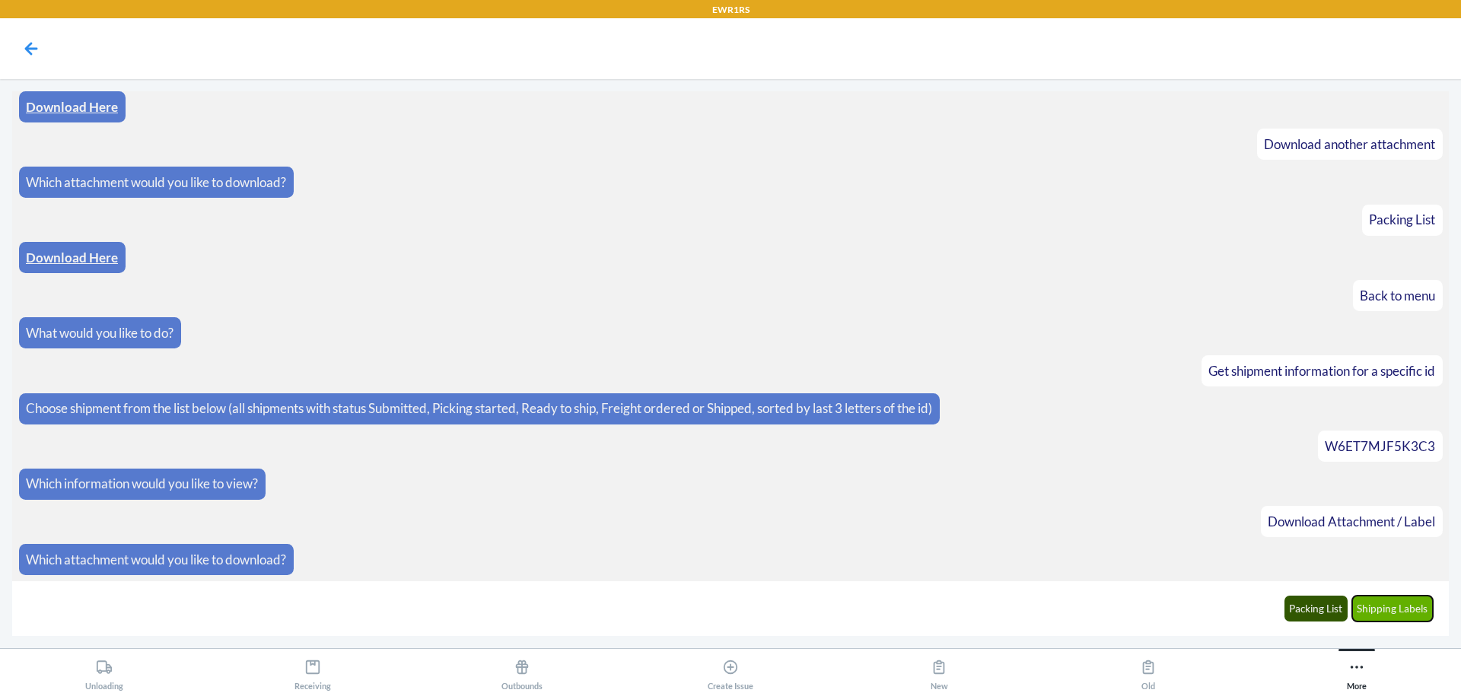
click at [1427, 607] on button "Shipping Labels" at bounding box center [1392, 609] width 81 height 26
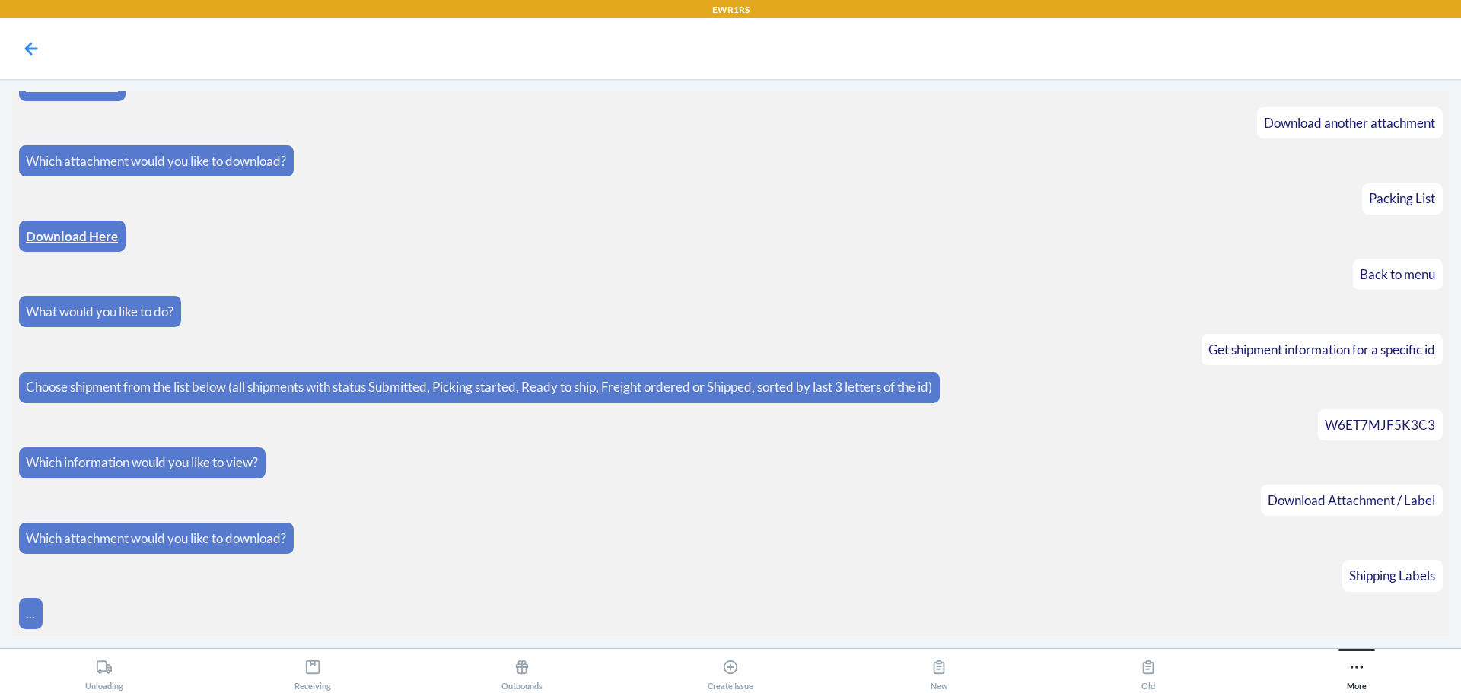
scroll to position [3404, 0]
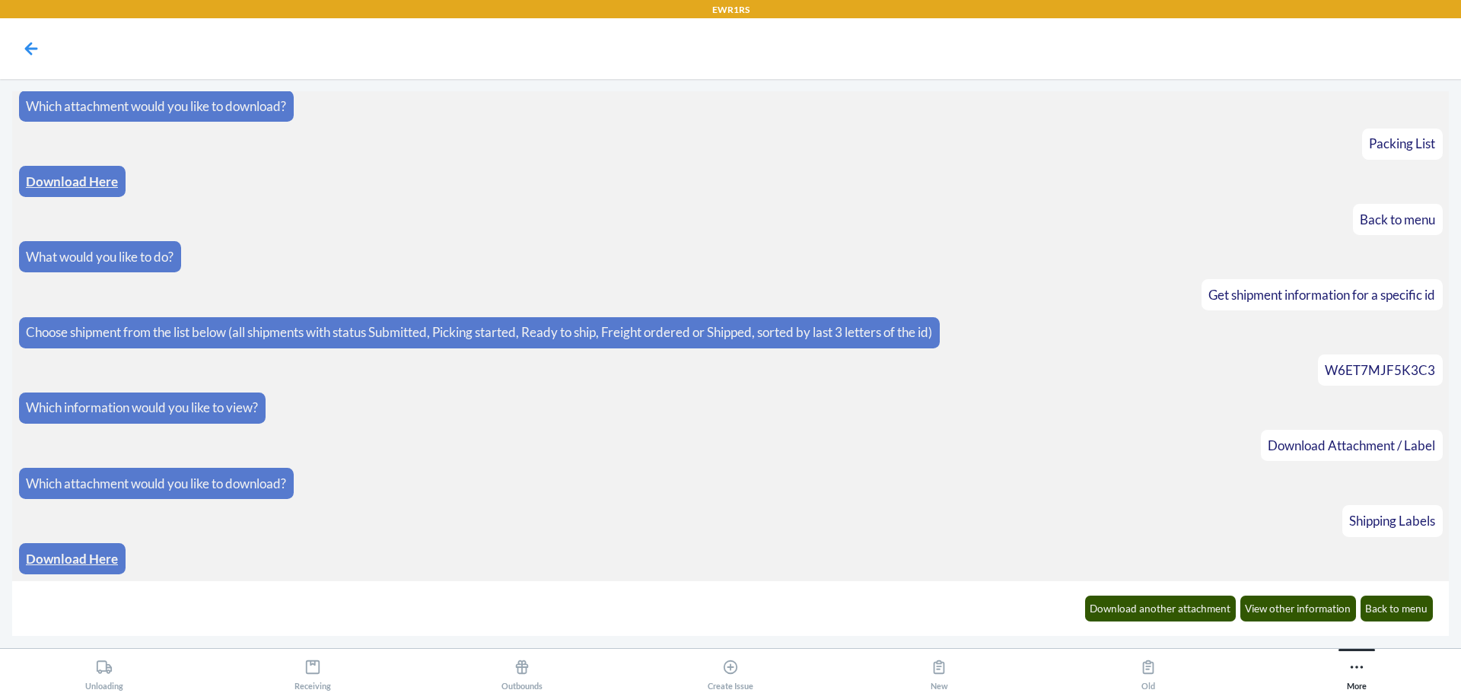
click at [62, 565] on link "Download Here" at bounding box center [72, 559] width 92 height 16
click at [1196, 611] on button "Download another attachment" at bounding box center [1160, 609] width 151 height 26
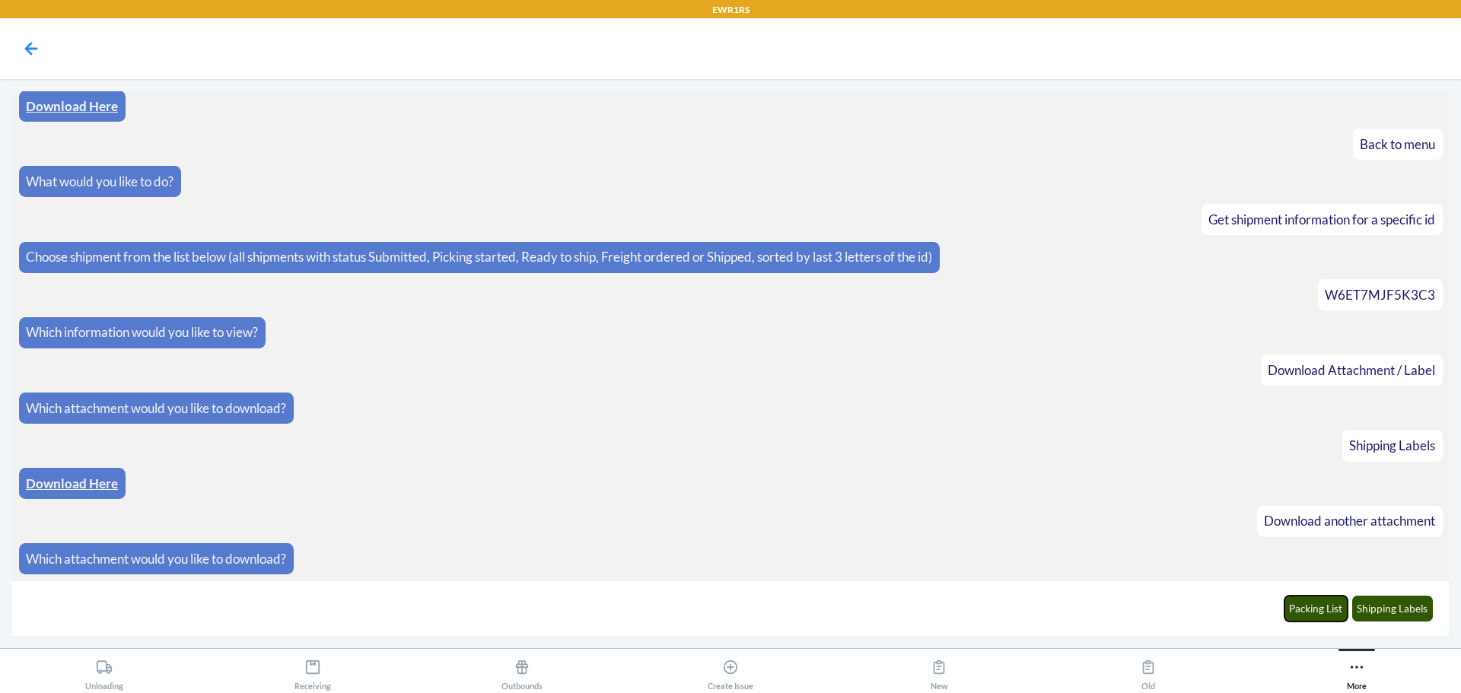
click at [1330, 607] on button "Packing List" at bounding box center [1317, 609] width 64 height 26
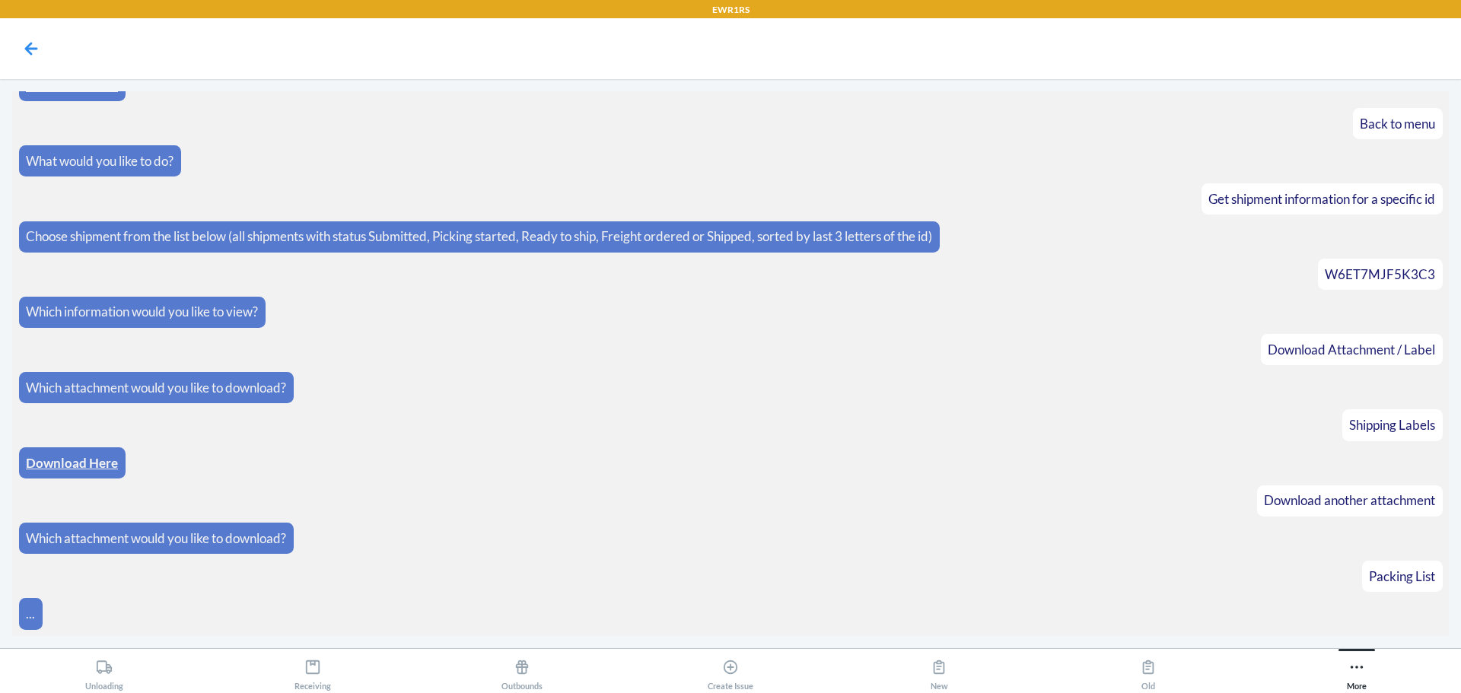
scroll to position [3555, 0]
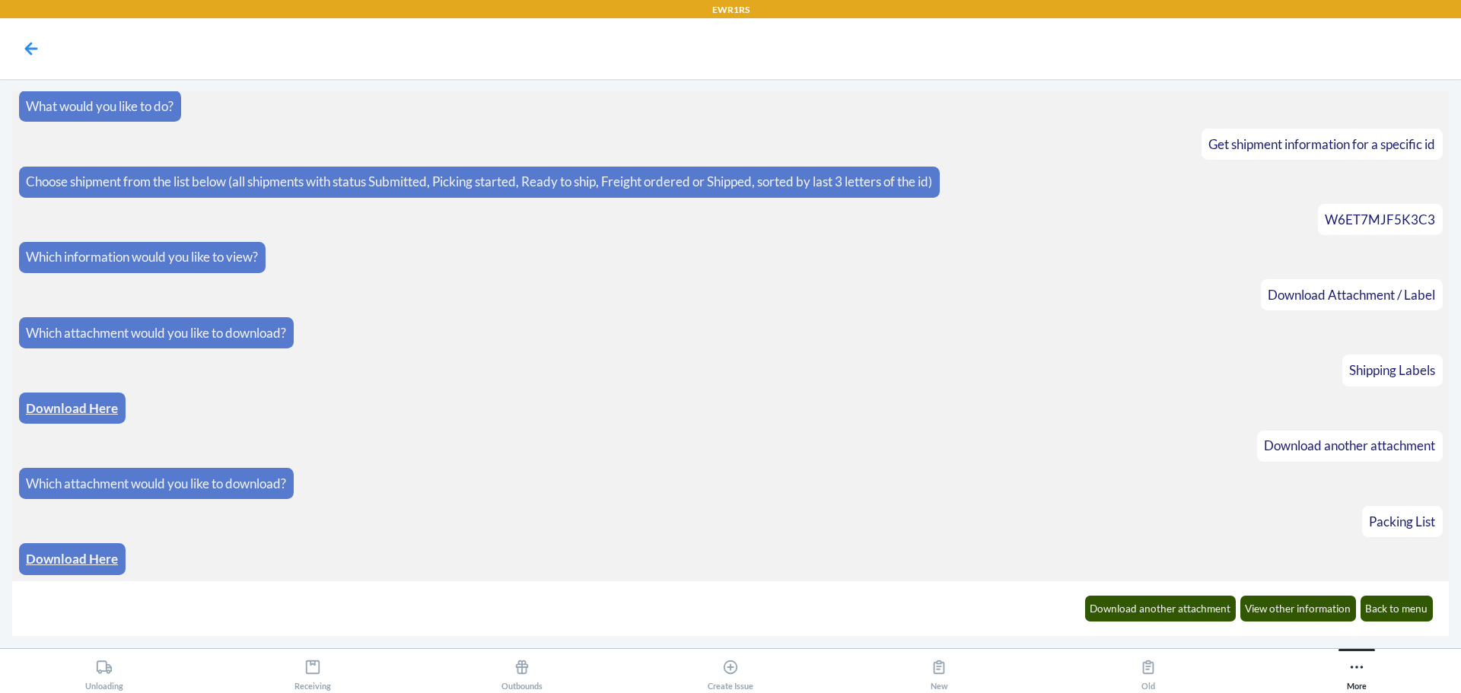
click at [48, 553] on link "Download Here" at bounding box center [72, 559] width 92 height 16
click at [1409, 610] on button "Back to menu" at bounding box center [1397, 609] width 73 height 26
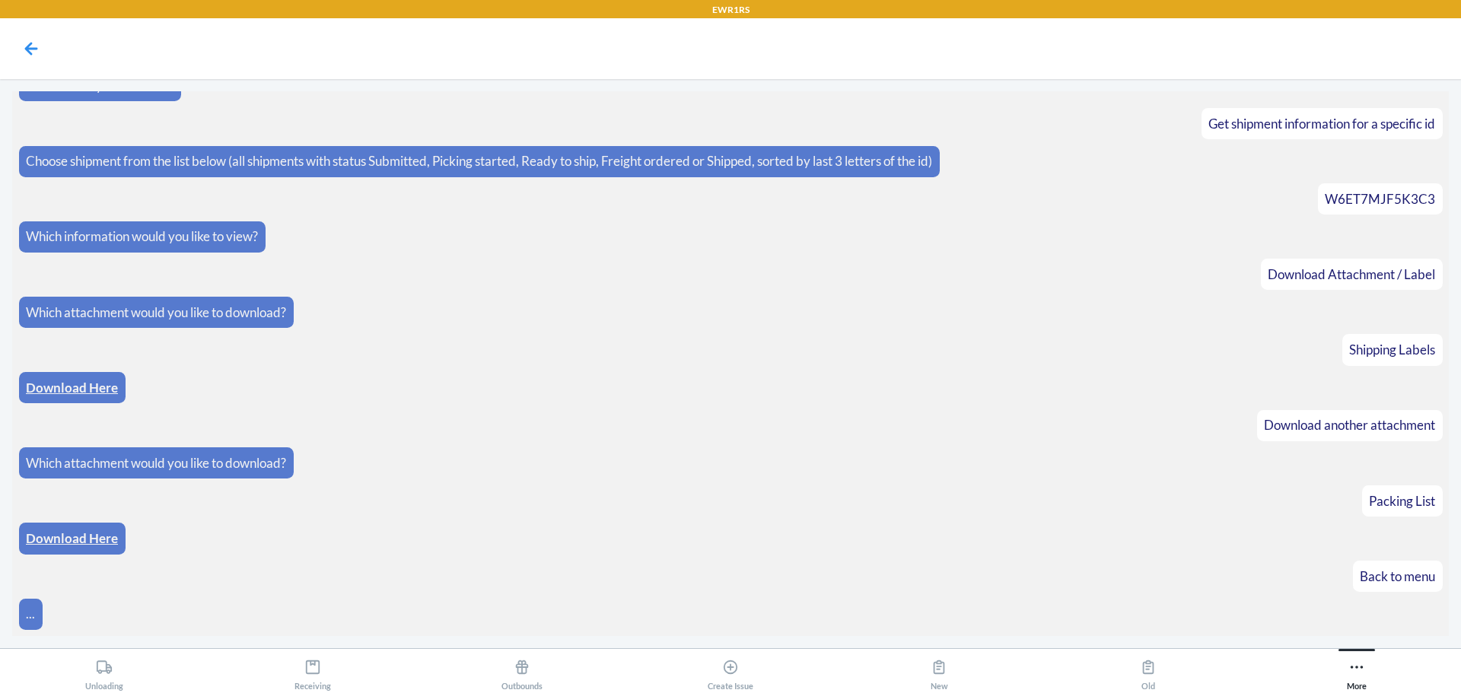
scroll to position [3630, 0]
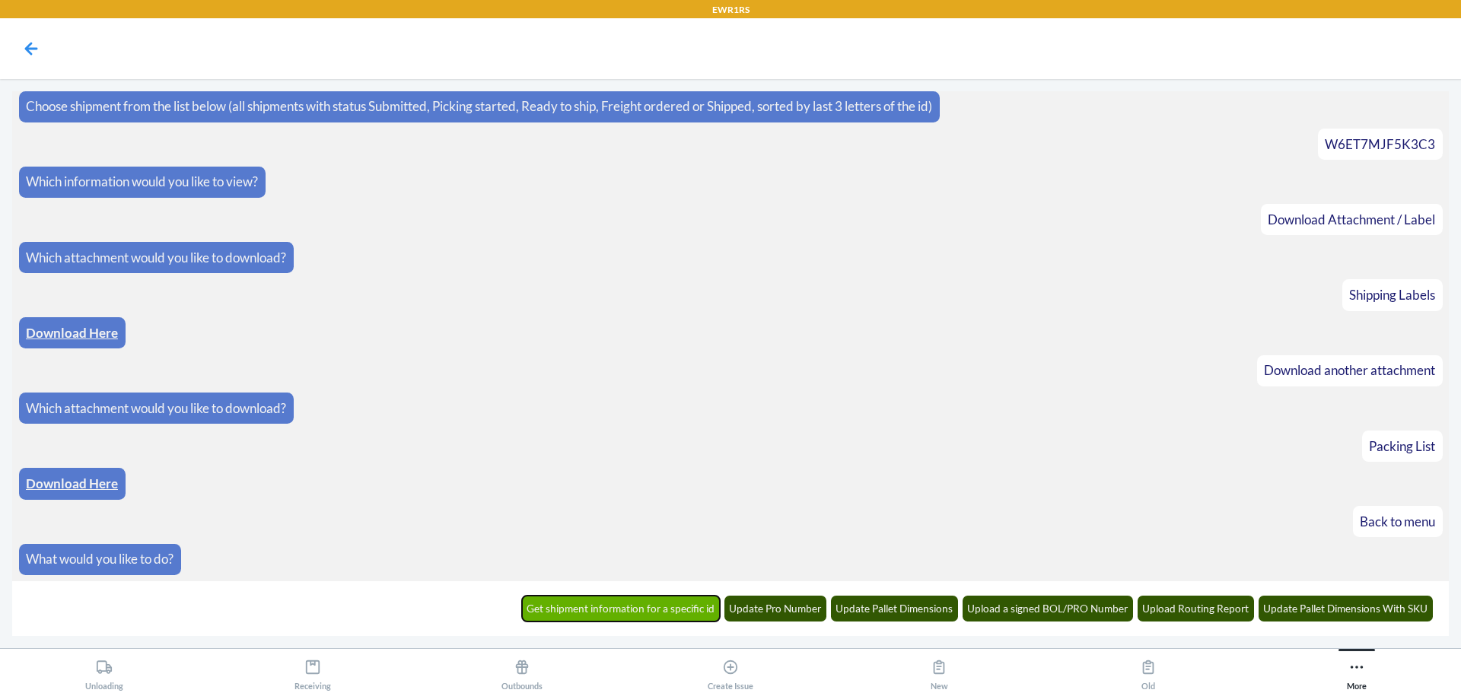
click at [650, 607] on button "Get shipment information for a specific id" at bounding box center [621, 609] width 199 height 26
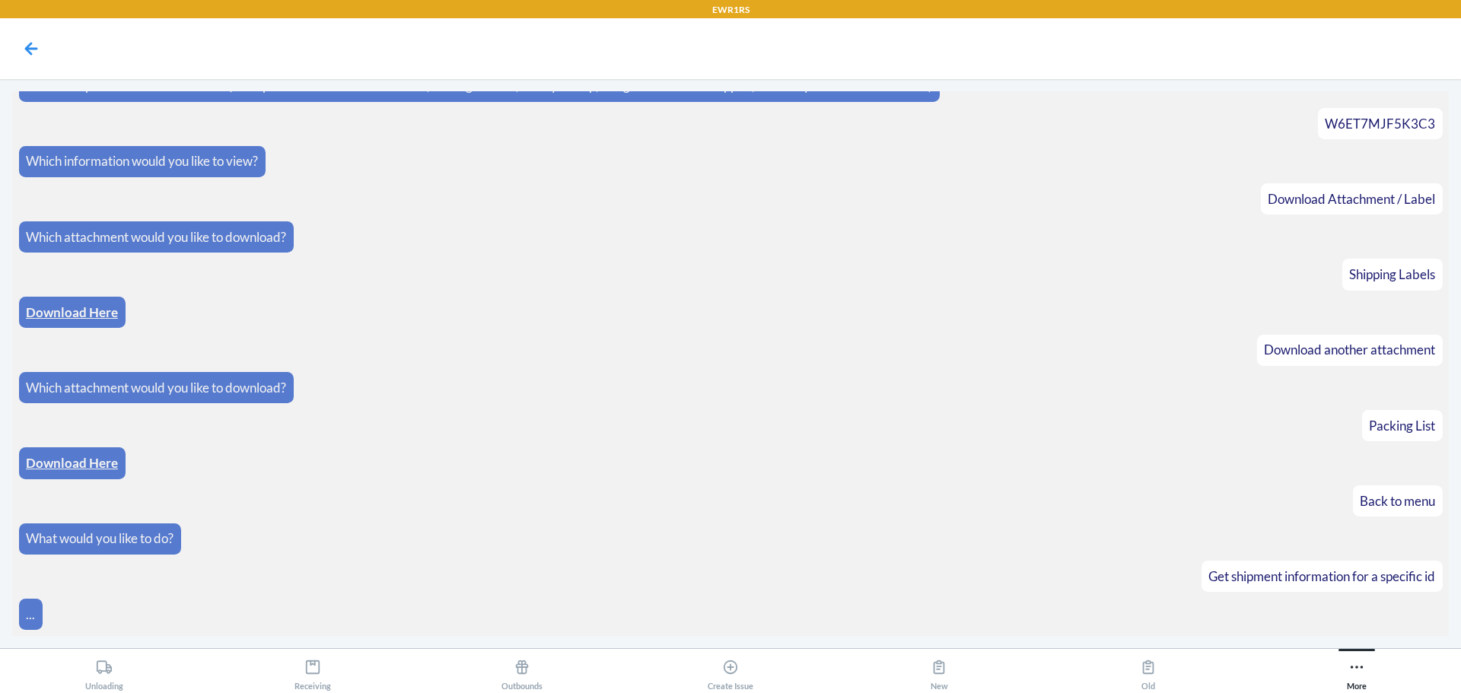
scroll to position [3705, 0]
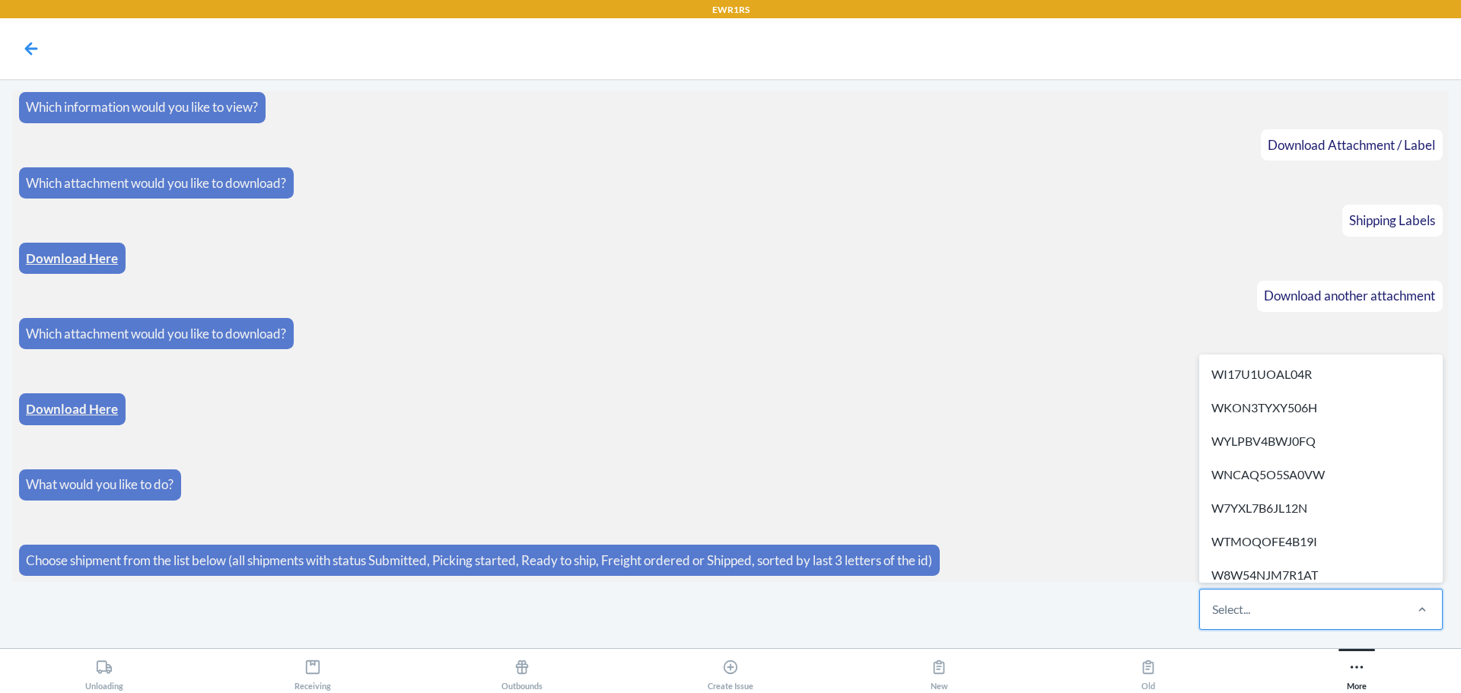
click at [1390, 612] on div "Select..." at bounding box center [1301, 610] width 202 height 40
click at [1214, 612] on input "option WI17U1UOAL04R focused, 1 of 275. 275 results available. Use Up and Down …" at bounding box center [1213, 610] width 2 height 18
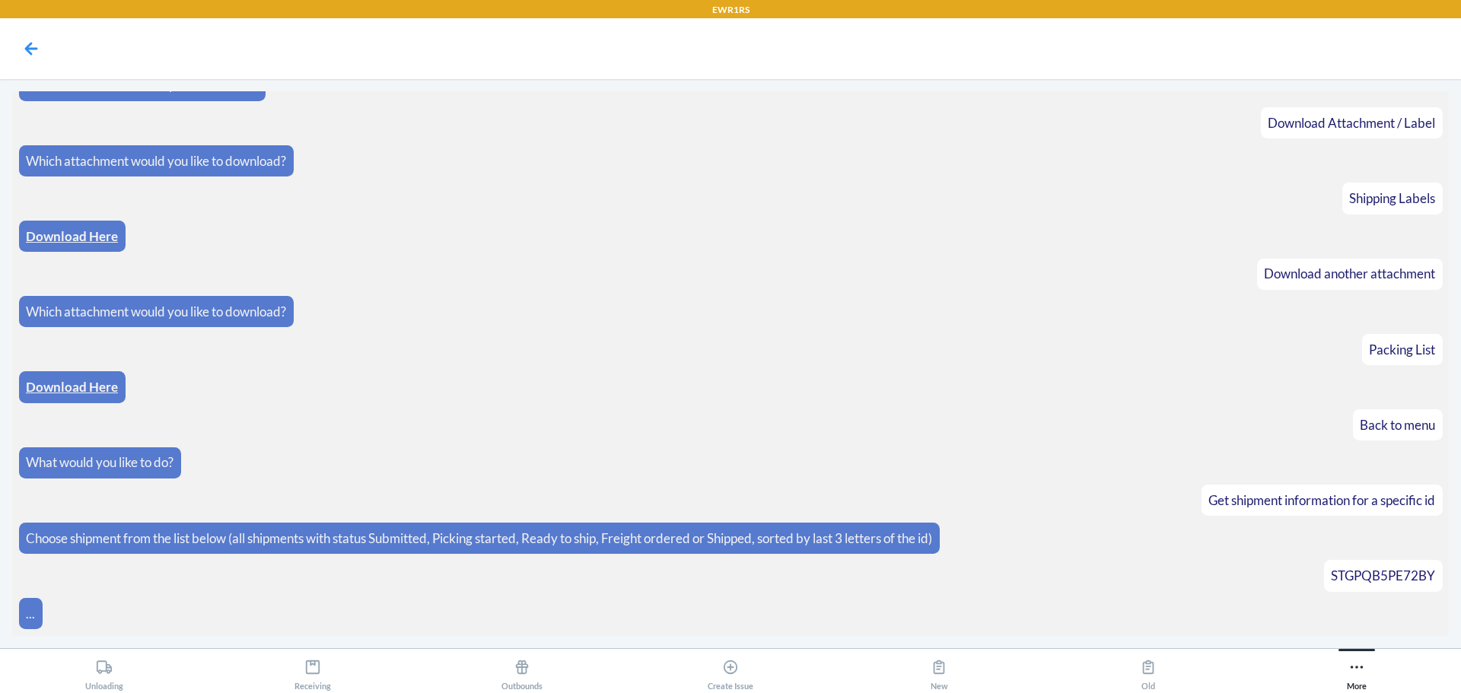
scroll to position [3782, 0]
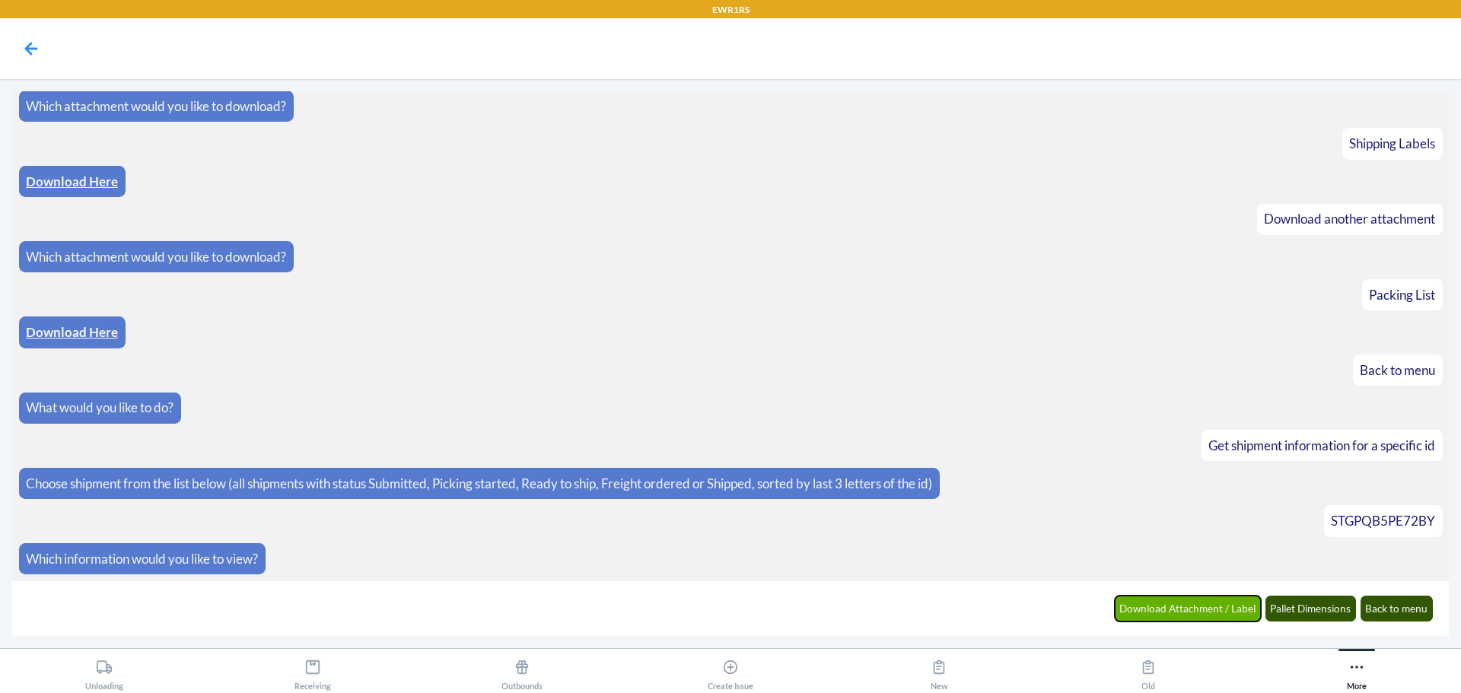
click at [1165, 600] on button "Download Attachment / Label" at bounding box center [1188, 609] width 147 height 26
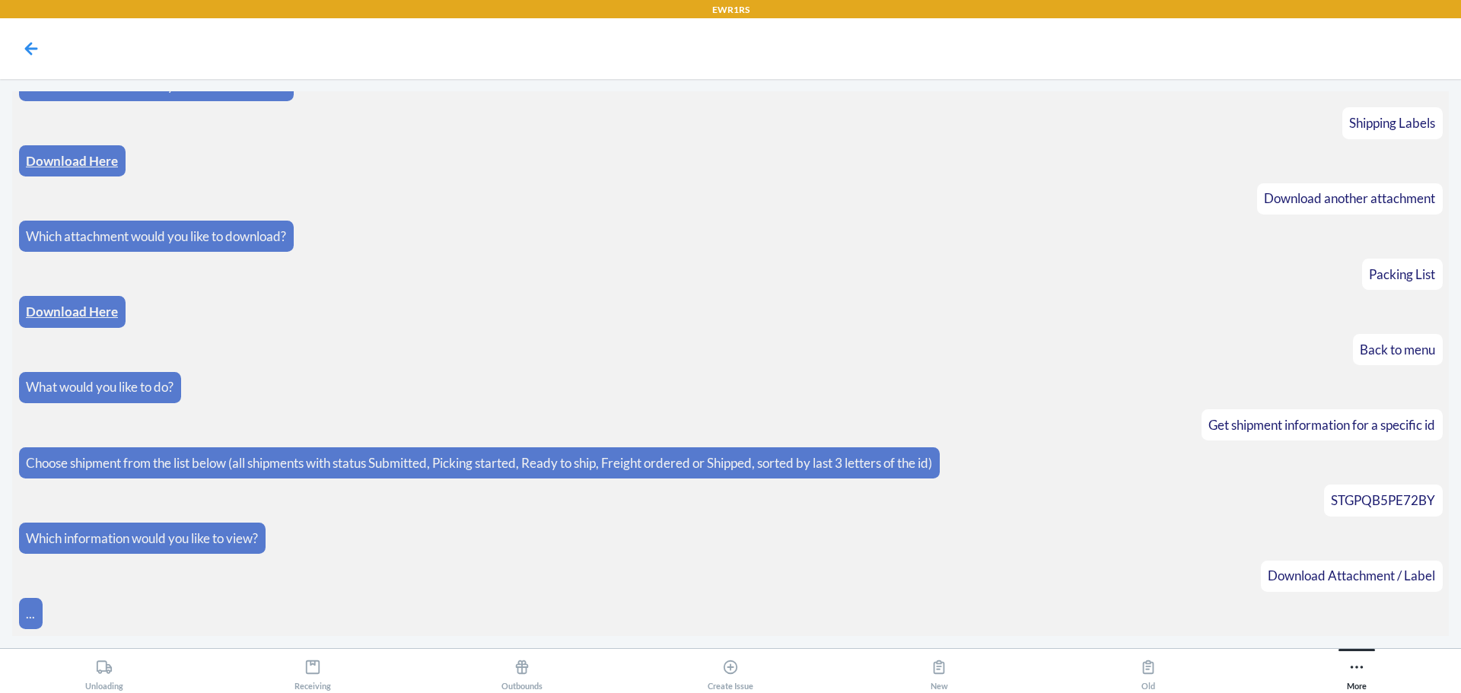
scroll to position [3857, 0]
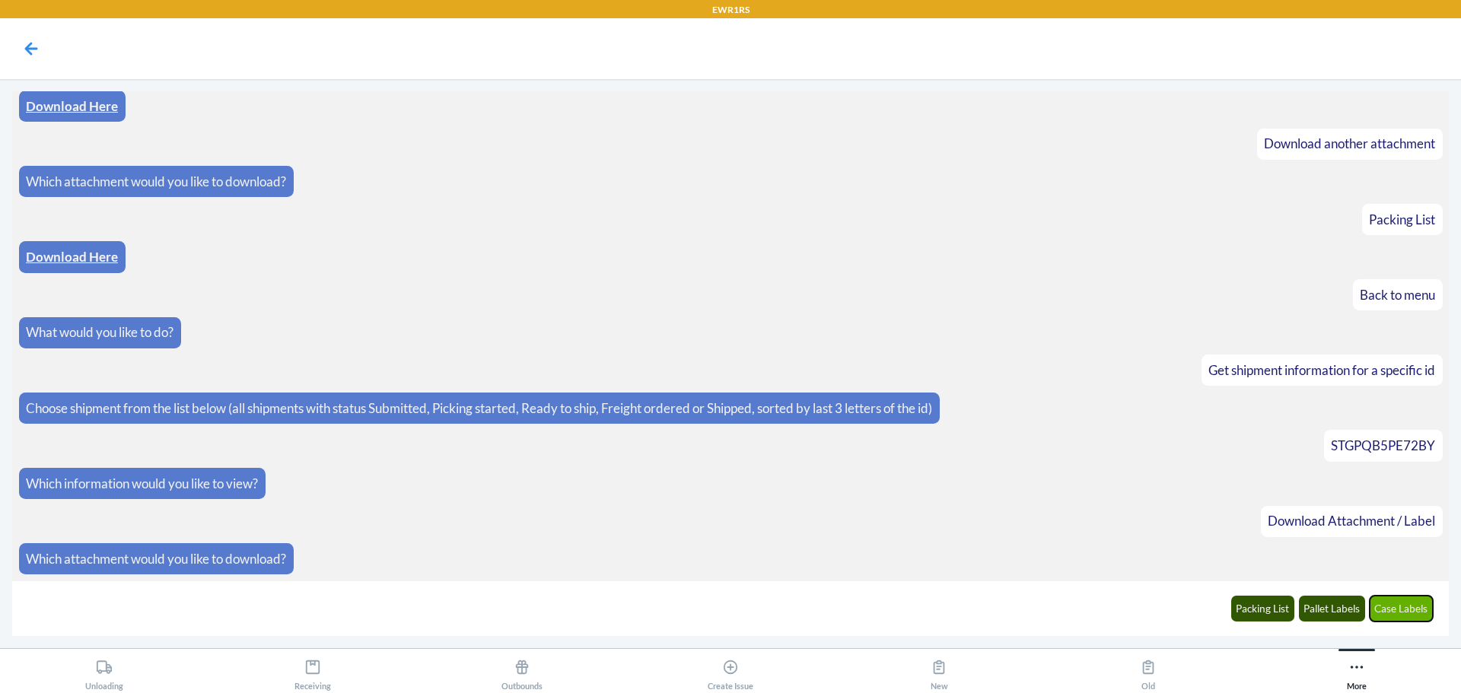
click at [1404, 613] on button "Case Labels" at bounding box center [1402, 609] width 64 height 26
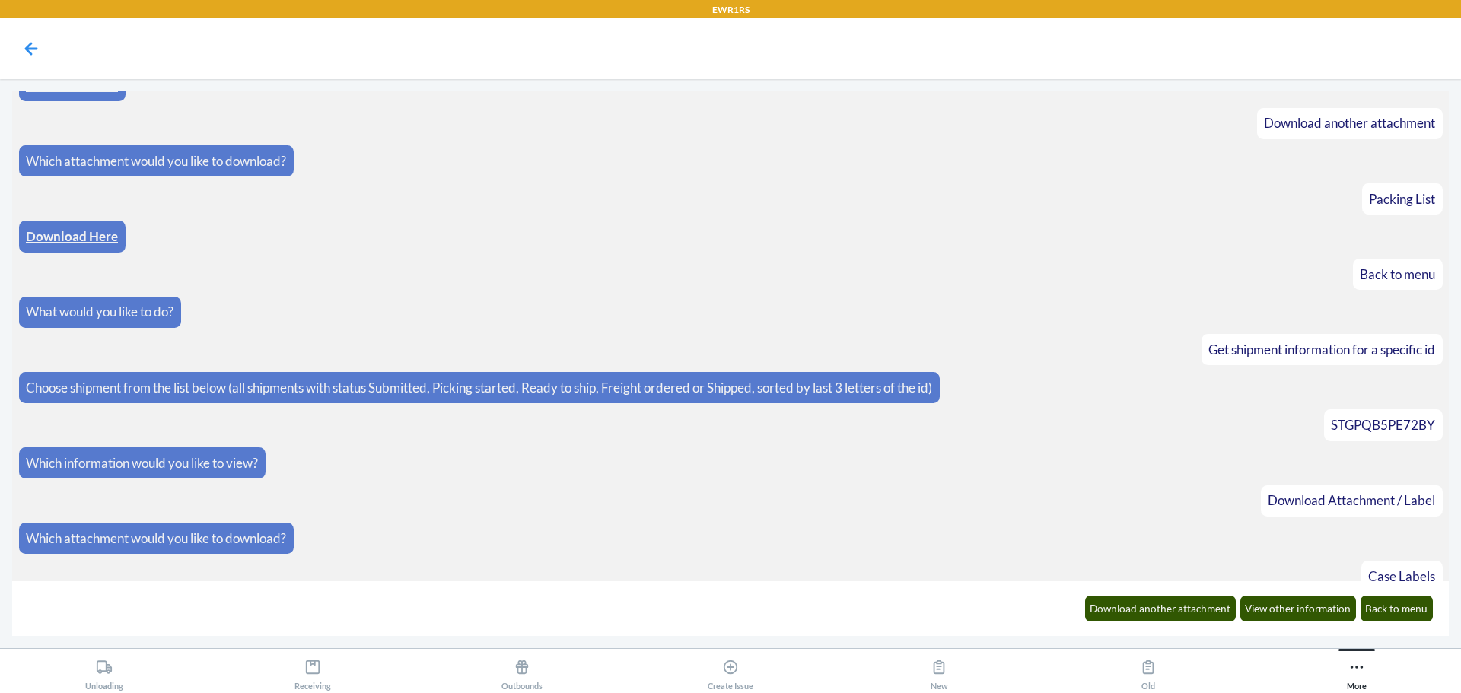
scroll to position [3933, 0]
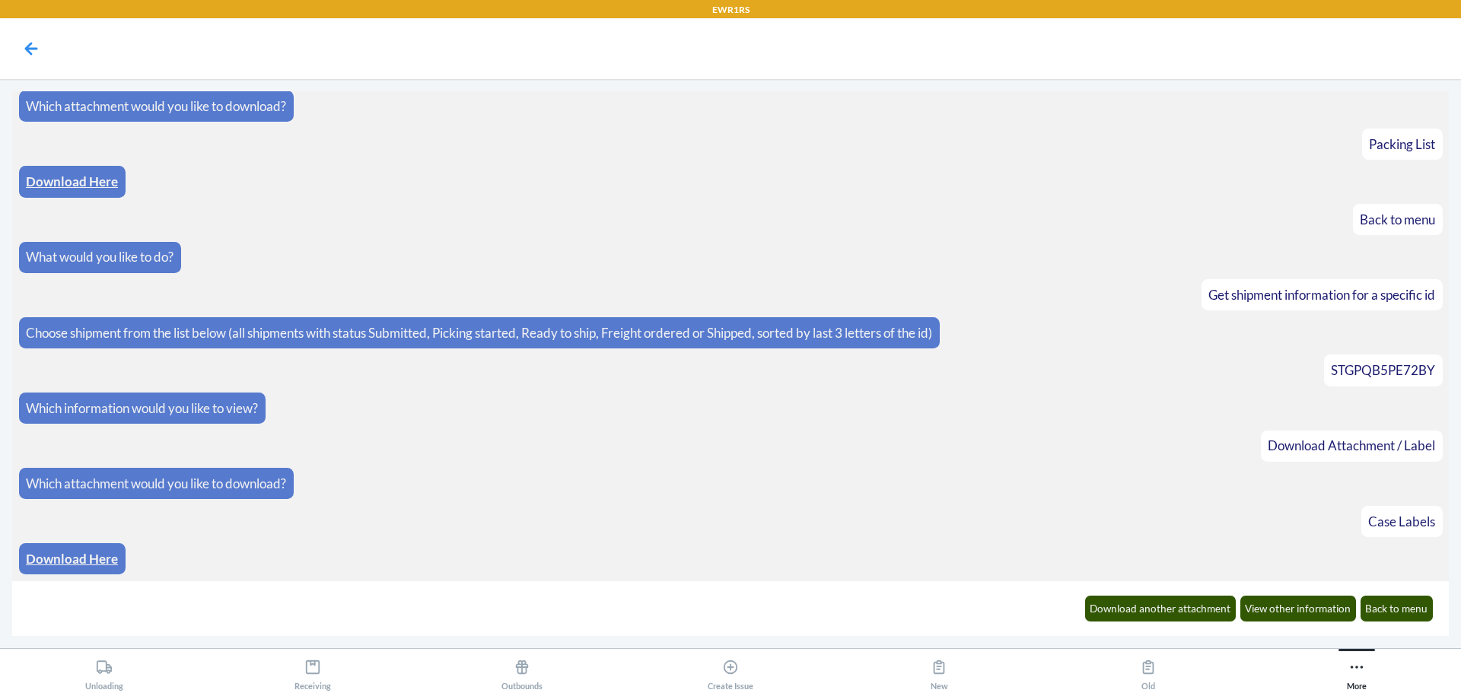
click at [43, 572] on div "Download Here" at bounding box center [72, 558] width 107 height 31
drag, startPoint x: 43, startPoint y: 570, endPoint x: 49, endPoint y: 564, distance: 8.6
click at [44, 569] on div "Download Here" at bounding box center [72, 558] width 107 height 31
click at [54, 559] on link "Download Here" at bounding box center [72, 559] width 92 height 16
click at [1368, 609] on button "Back to menu" at bounding box center [1397, 609] width 73 height 26
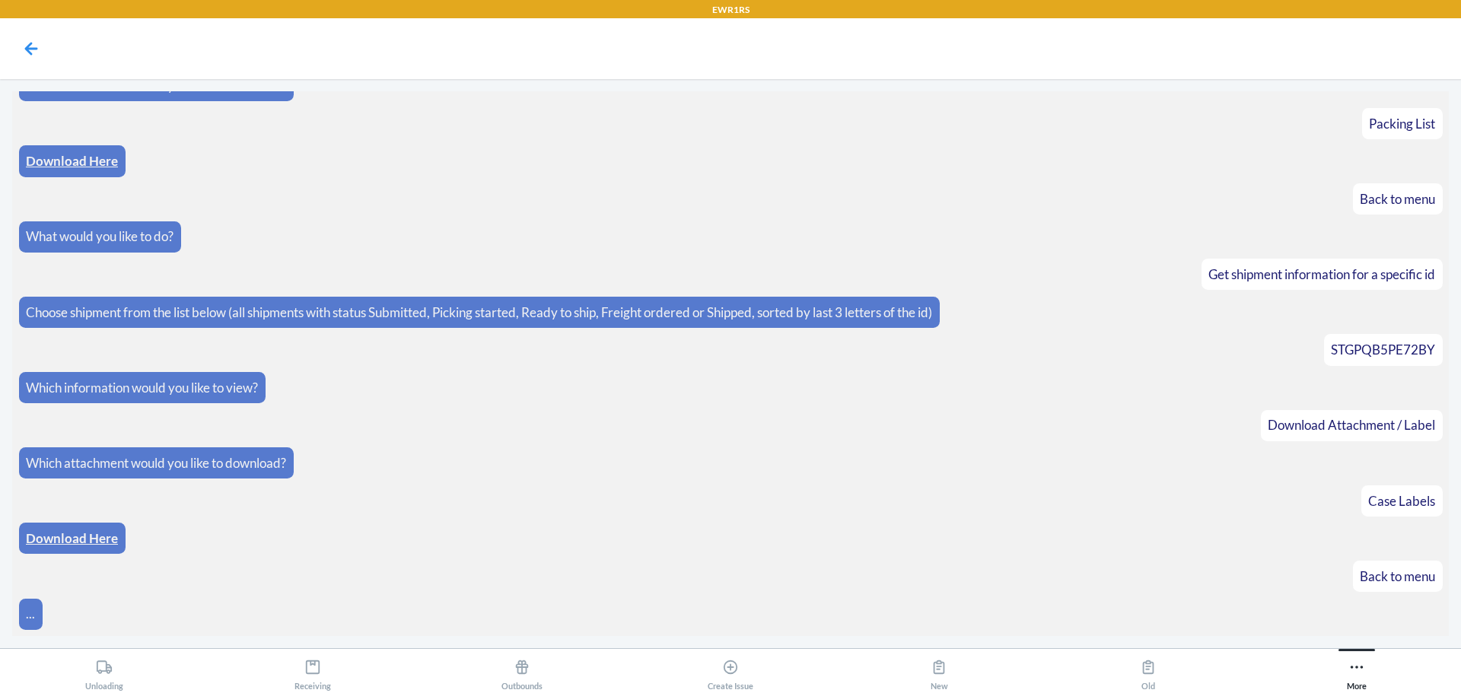
scroll to position [4008, 0]
